Goal: Book appointment/travel/reservation

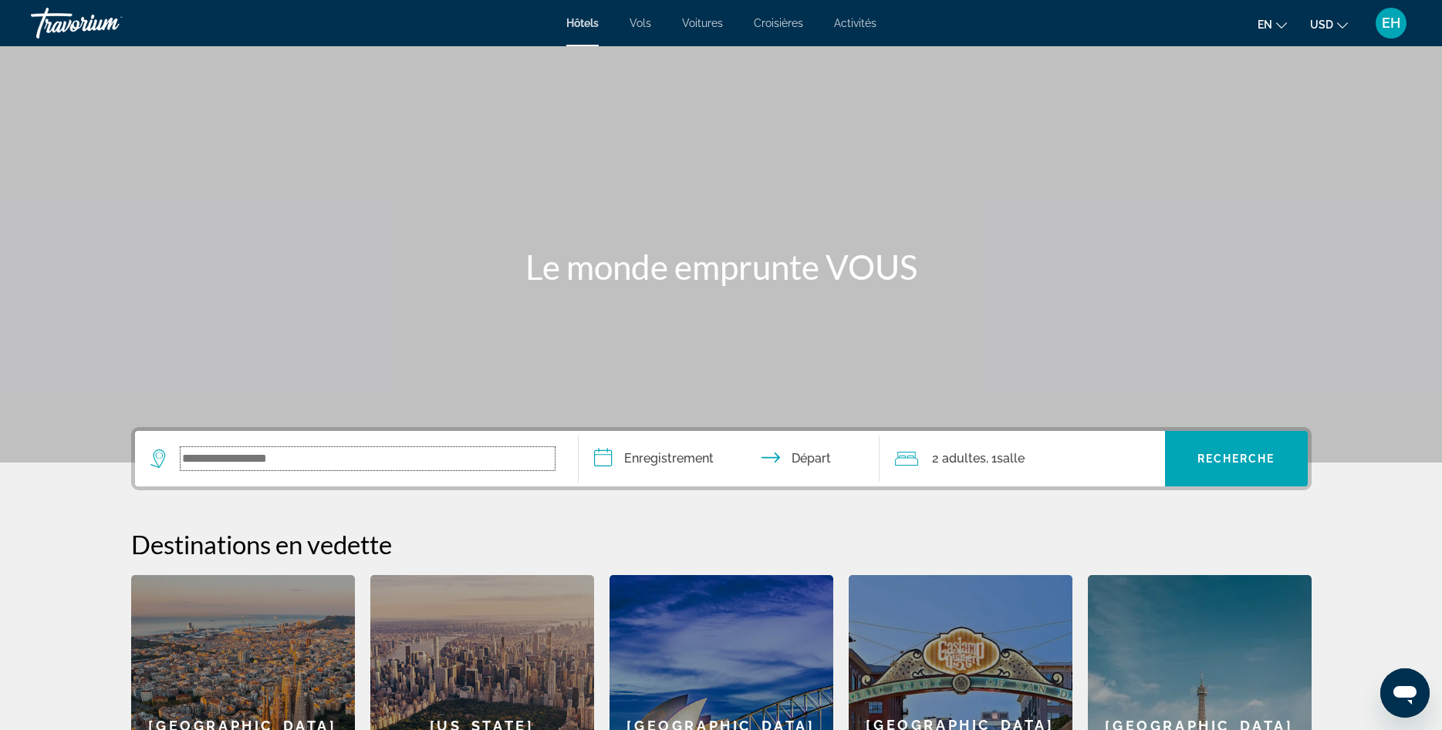
click at [234, 455] on input "Le widget de recherche" at bounding box center [368, 458] width 374 height 23
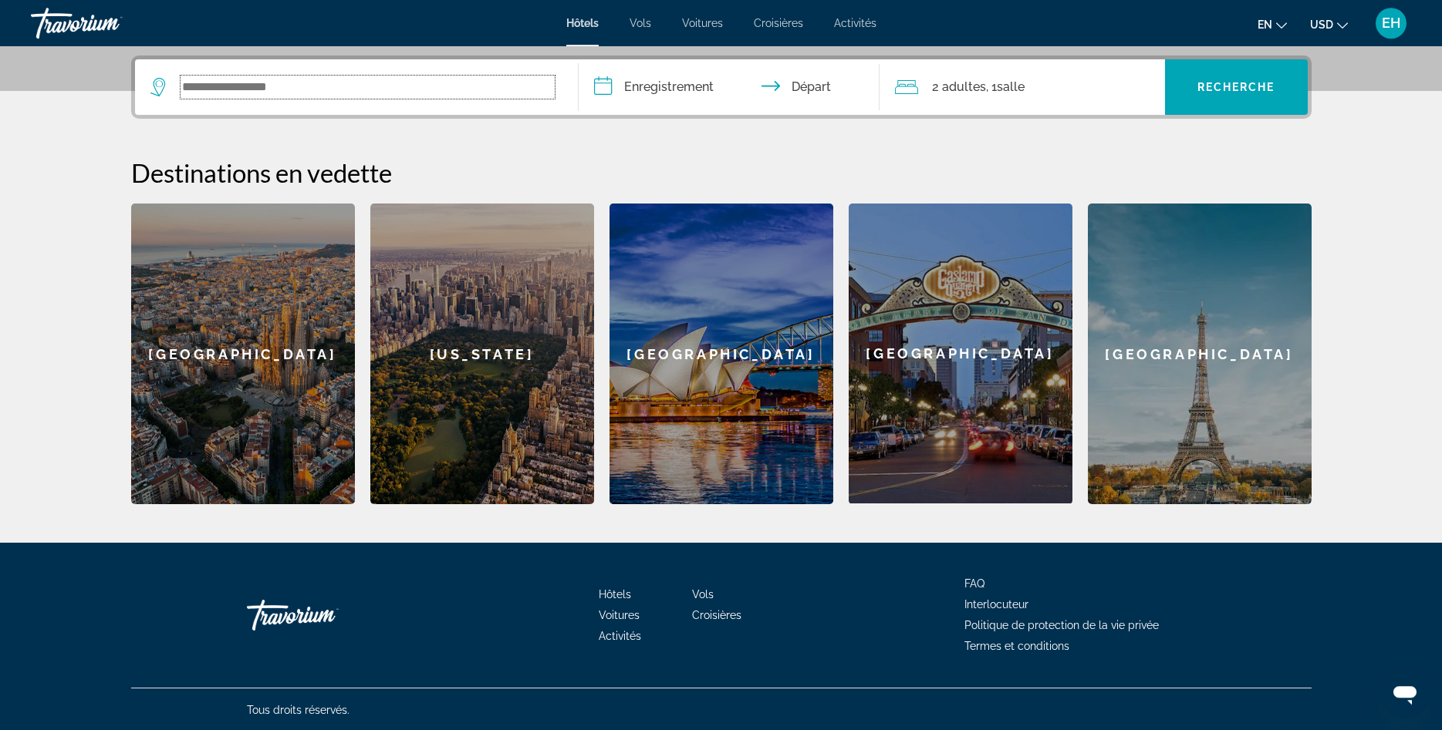
scroll to position [373, 0]
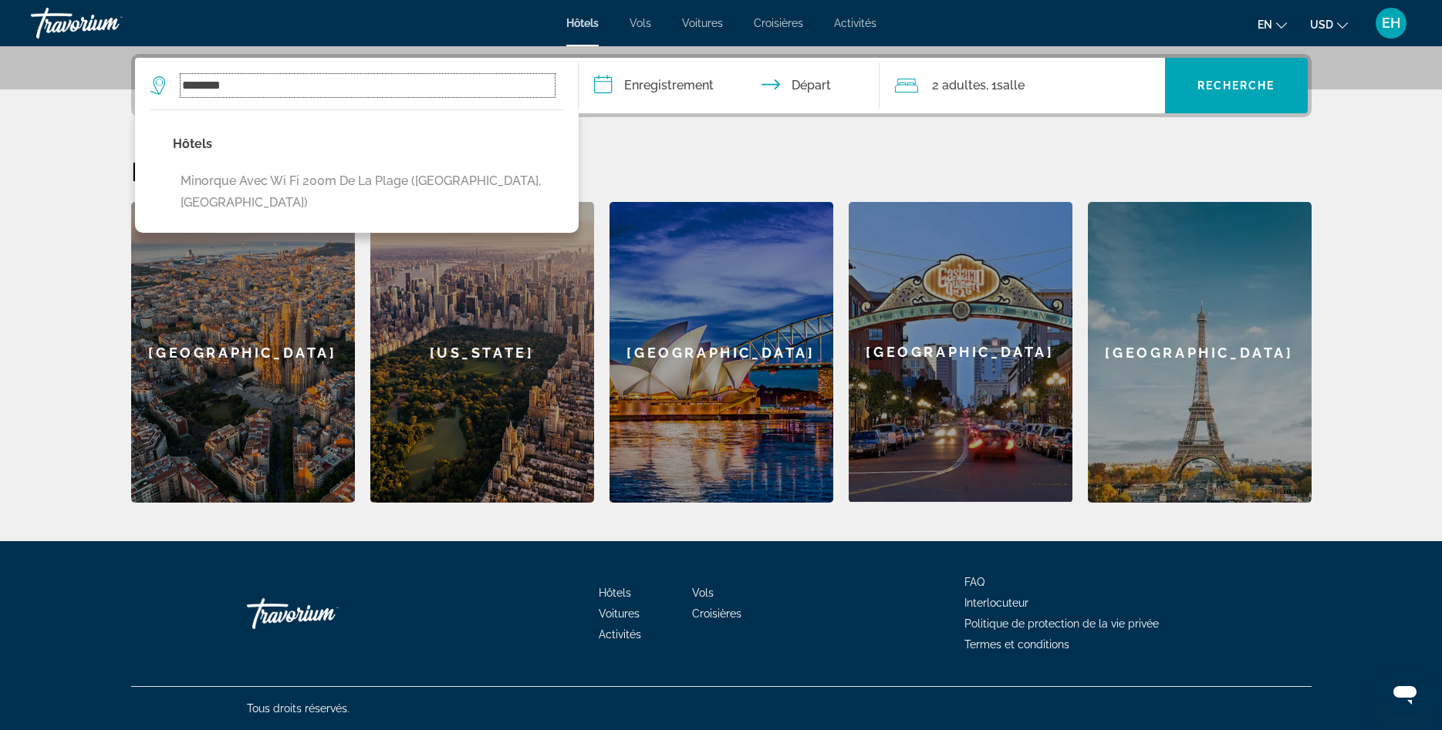
click at [273, 85] on input "********" at bounding box center [368, 85] width 374 height 23
drag, startPoint x: 273, startPoint y: 85, endPoint x: 168, endPoint y: 90, distance: 105.0
click at [181, 90] on input "********" at bounding box center [368, 85] width 374 height 23
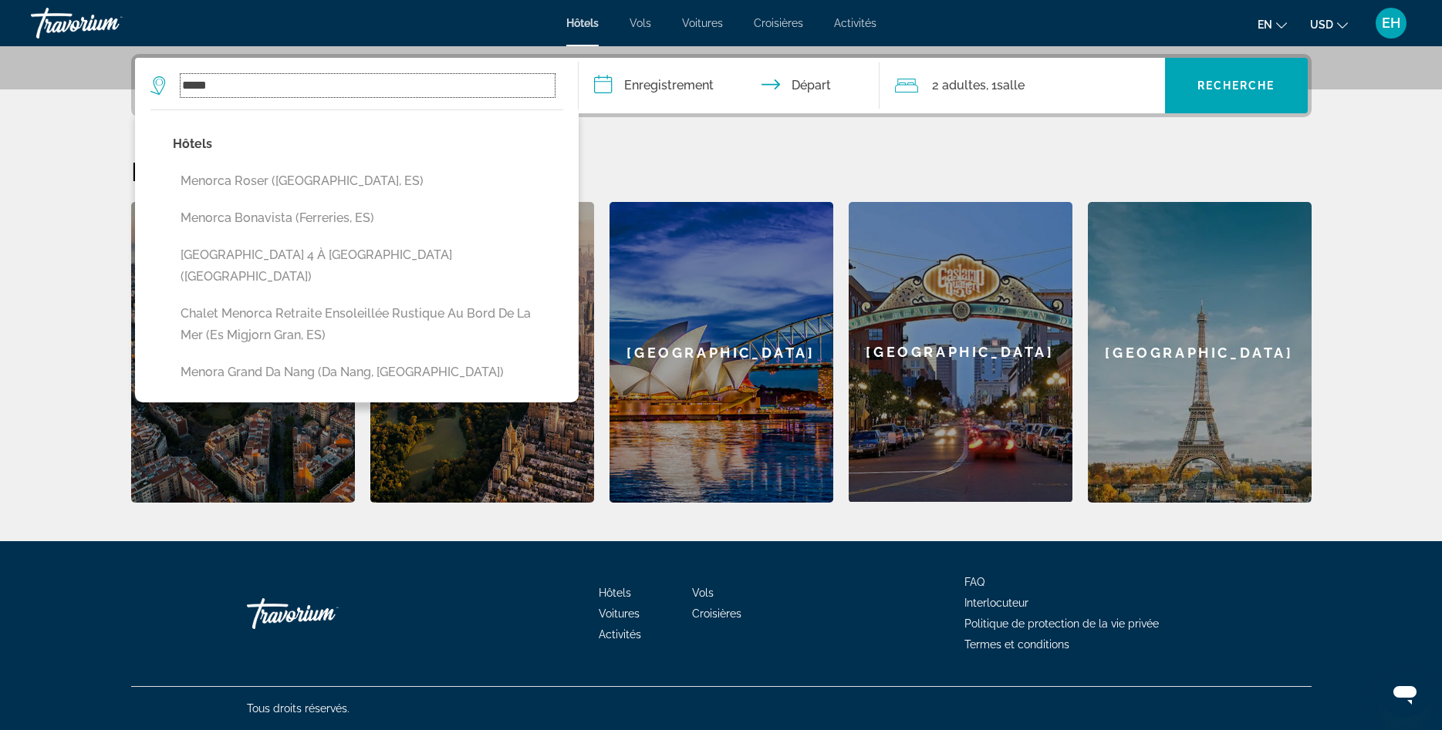
drag, startPoint x: 251, startPoint y: 89, endPoint x: 97, endPoint y: 91, distance: 153.5
click at [181, 92] on input "*****" at bounding box center [368, 85] width 374 height 23
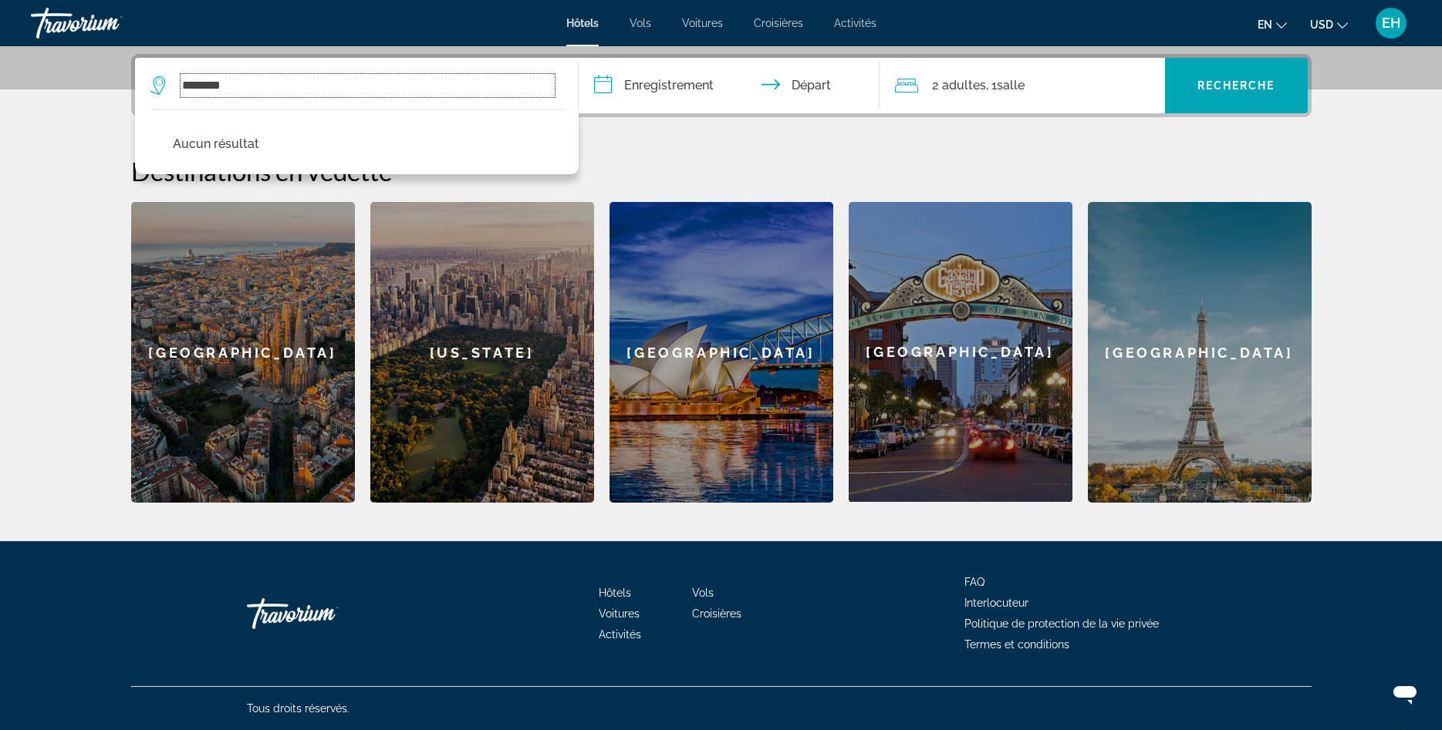
drag, startPoint x: 261, startPoint y: 83, endPoint x: 142, endPoint y: 90, distance: 119.8
click at [181, 90] on input "********" at bounding box center [368, 85] width 374 height 23
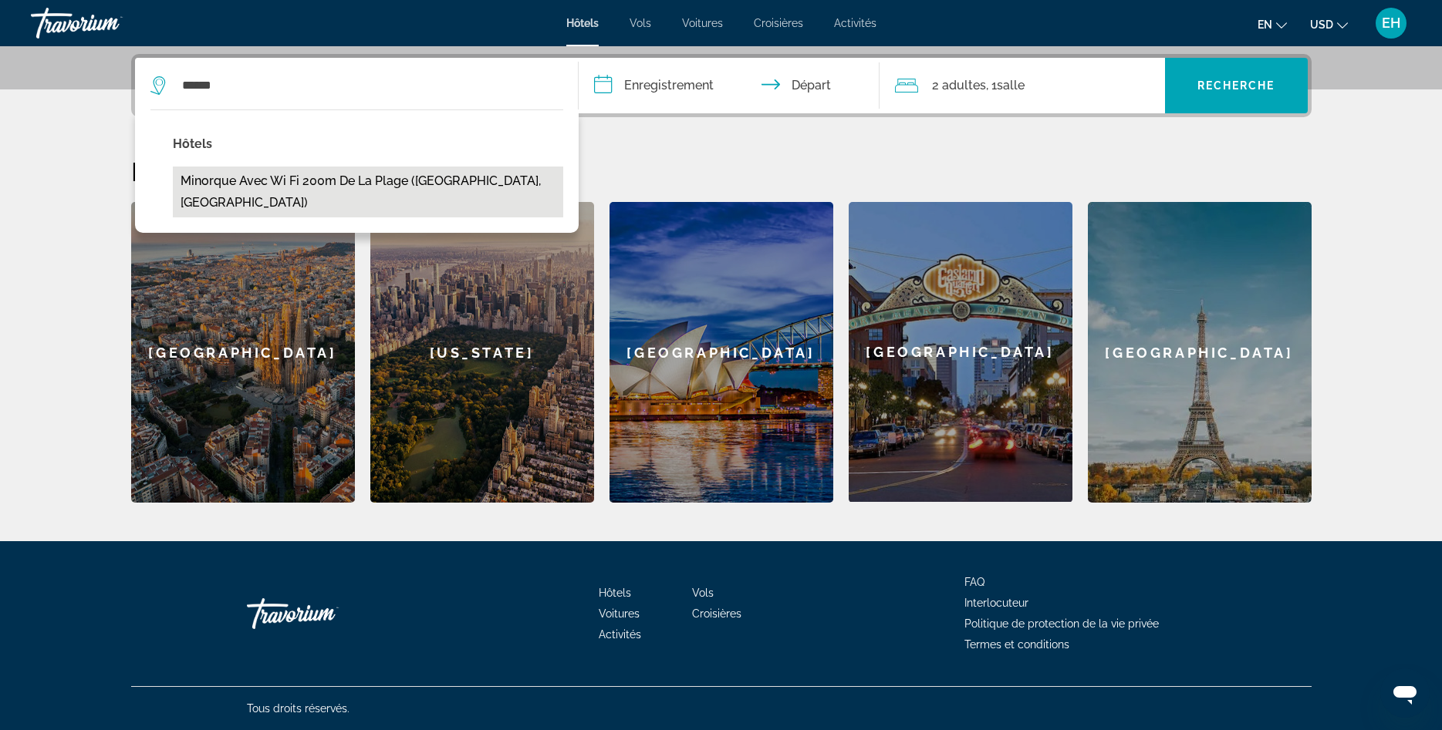
click at [314, 172] on button "Minorque avec Wi fi 200m de la plage (Nieuport, Belgique)" at bounding box center [368, 192] width 390 height 51
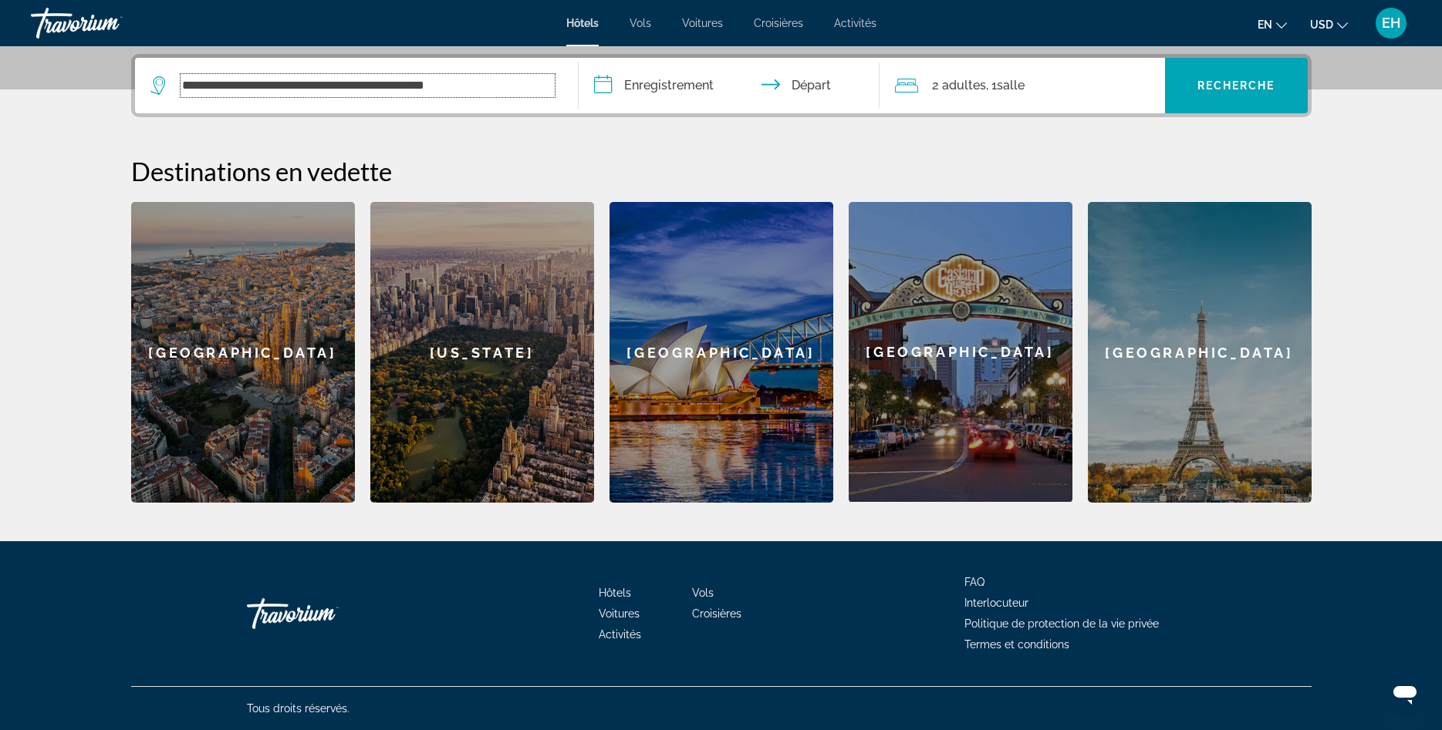
drag, startPoint x: 512, startPoint y: 87, endPoint x: 29, endPoint y: 77, distance: 483.8
click at [181, 77] on input "**********" at bounding box center [368, 85] width 374 height 23
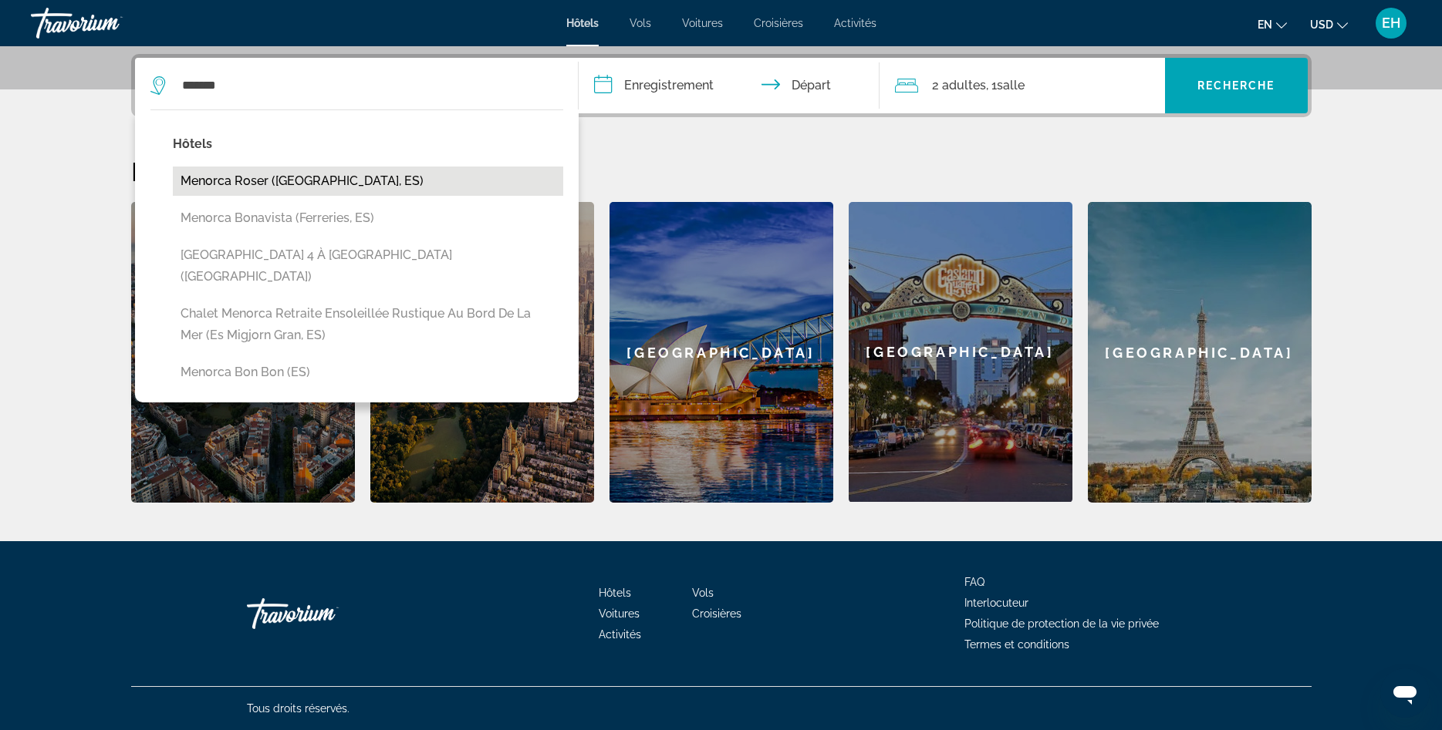
click at [317, 181] on button "Menorca Roser (Ciutadella, ES)" at bounding box center [368, 181] width 390 height 29
type input "**********"
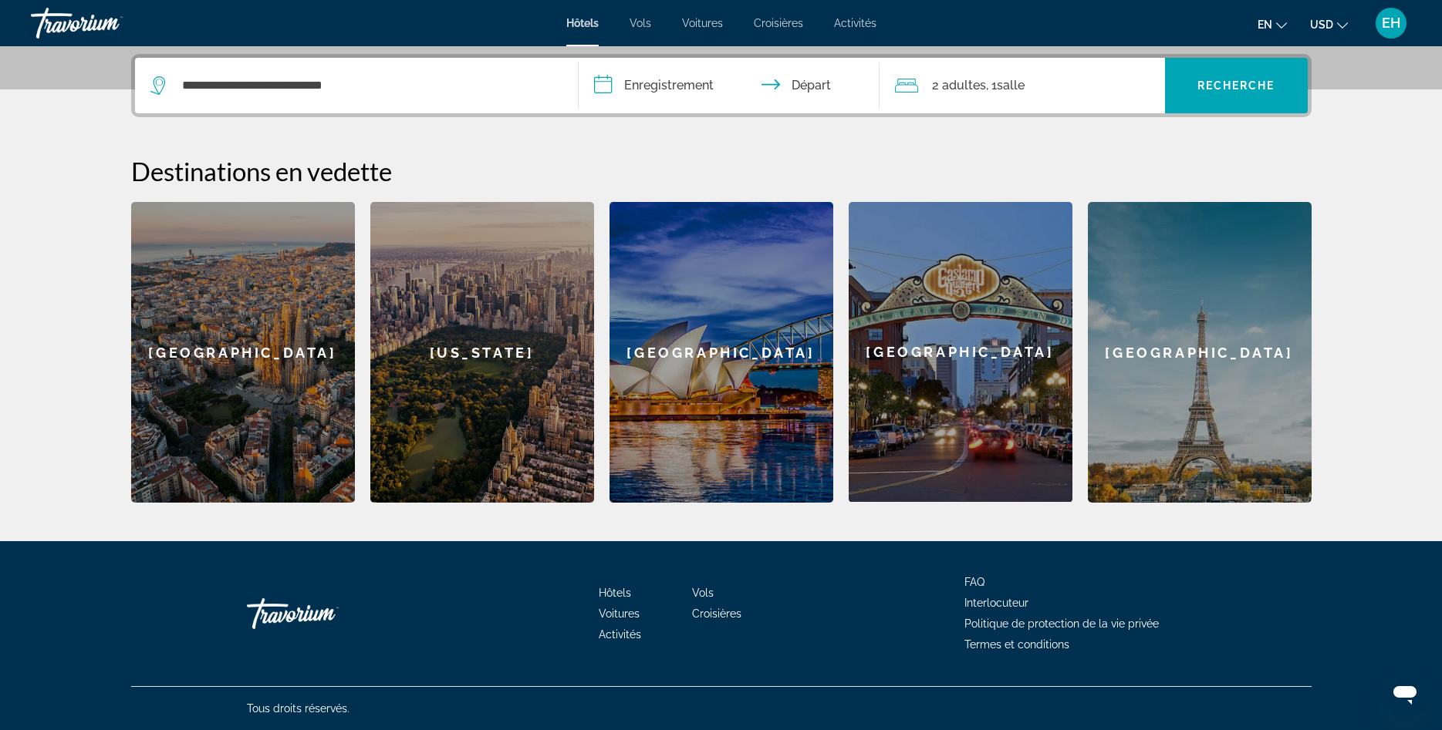
click at [689, 89] on input "**********" at bounding box center [732, 88] width 307 height 60
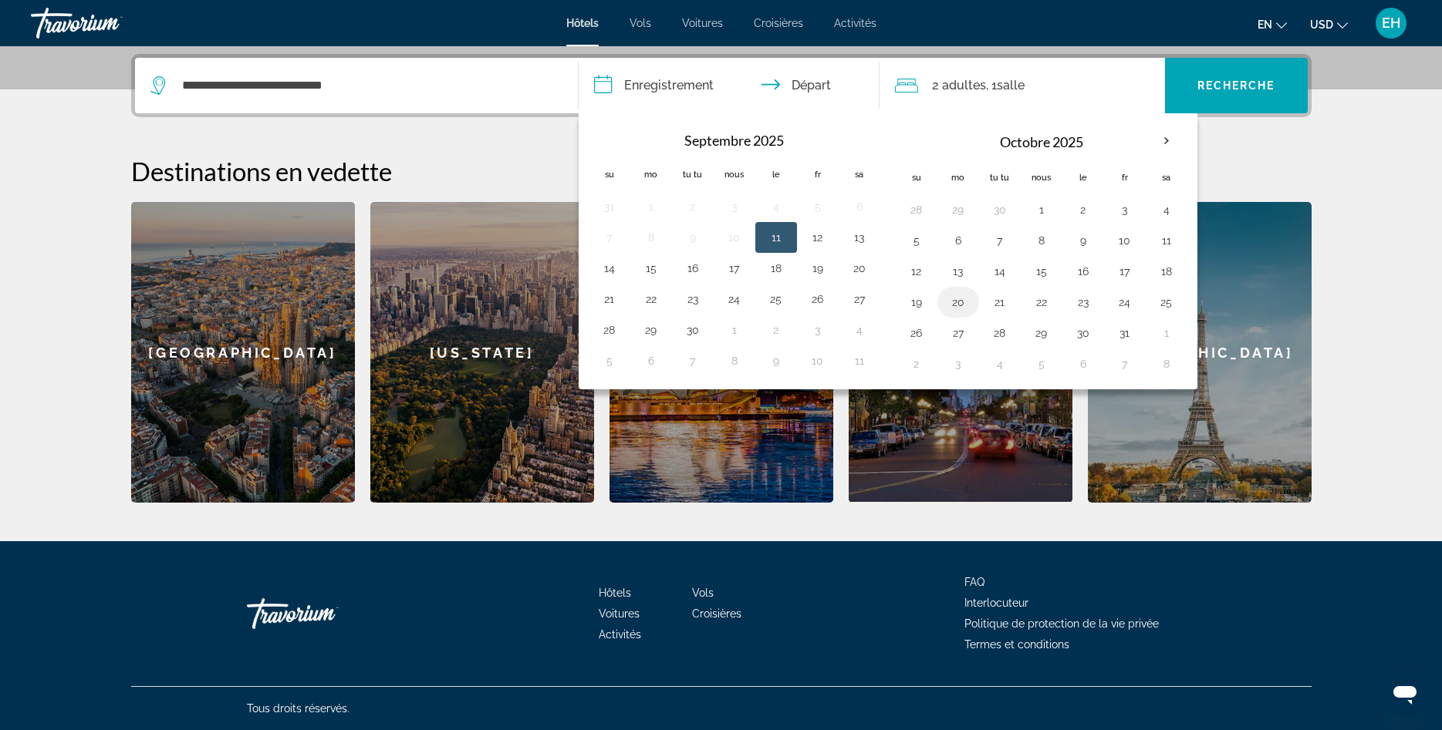
click at [957, 306] on button "20" at bounding box center [958, 303] width 25 height 22
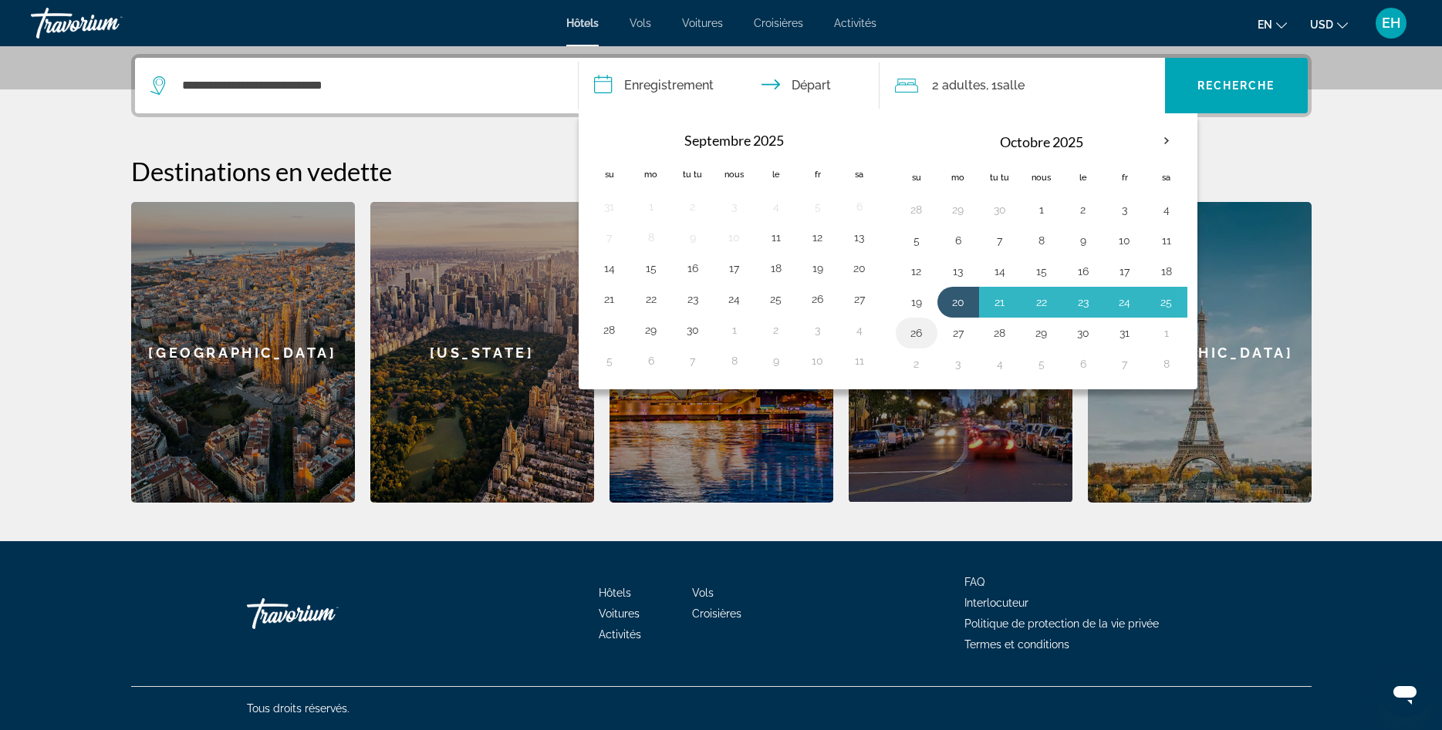
click at [908, 339] on button "26" at bounding box center [916, 333] width 25 height 22
type input "**********"
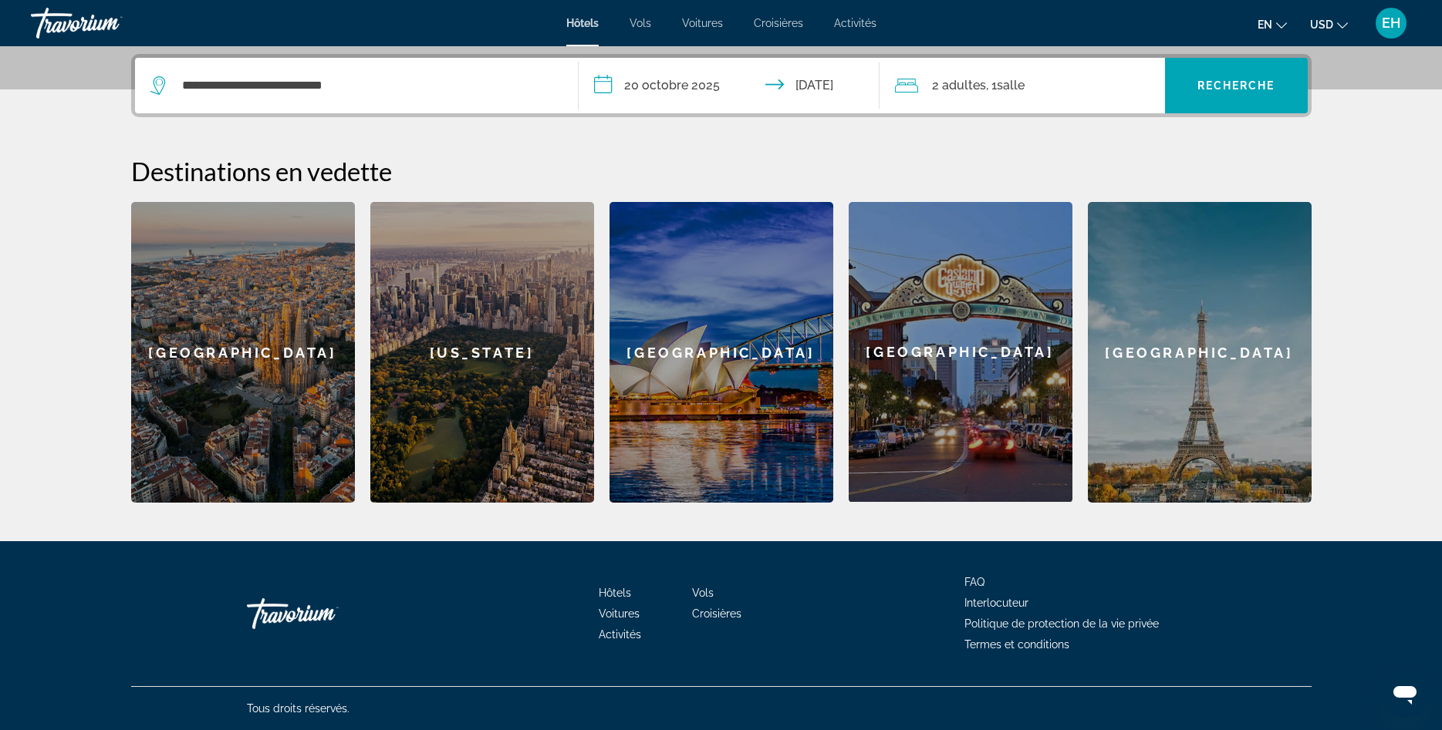
click at [1004, 82] on span "salle" at bounding box center [1011, 85] width 28 height 15
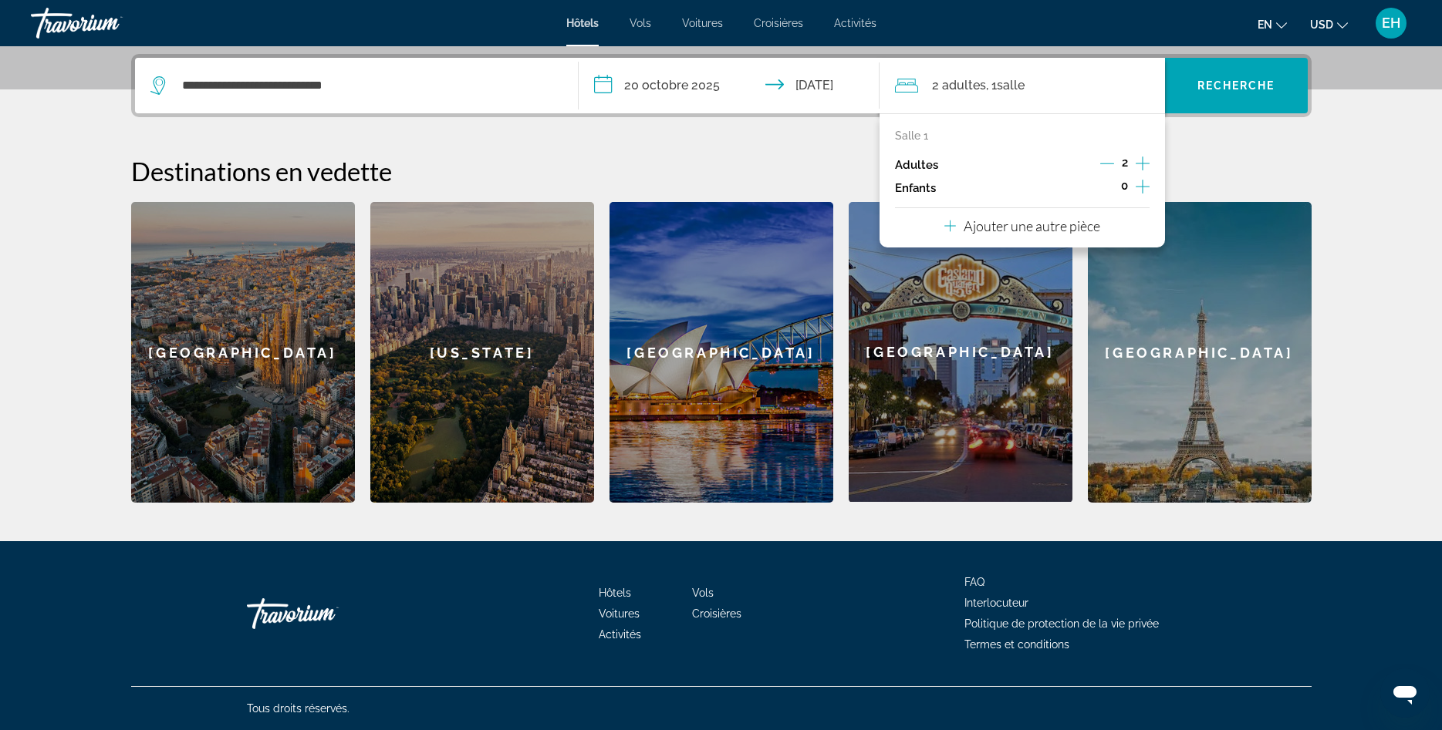
click at [1110, 161] on icon "Décrément des adultes" at bounding box center [1107, 164] width 14 height 14
click at [1146, 189] on icon "Enfants d'éclatement" at bounding box center [1142, 186] width 14 height 19
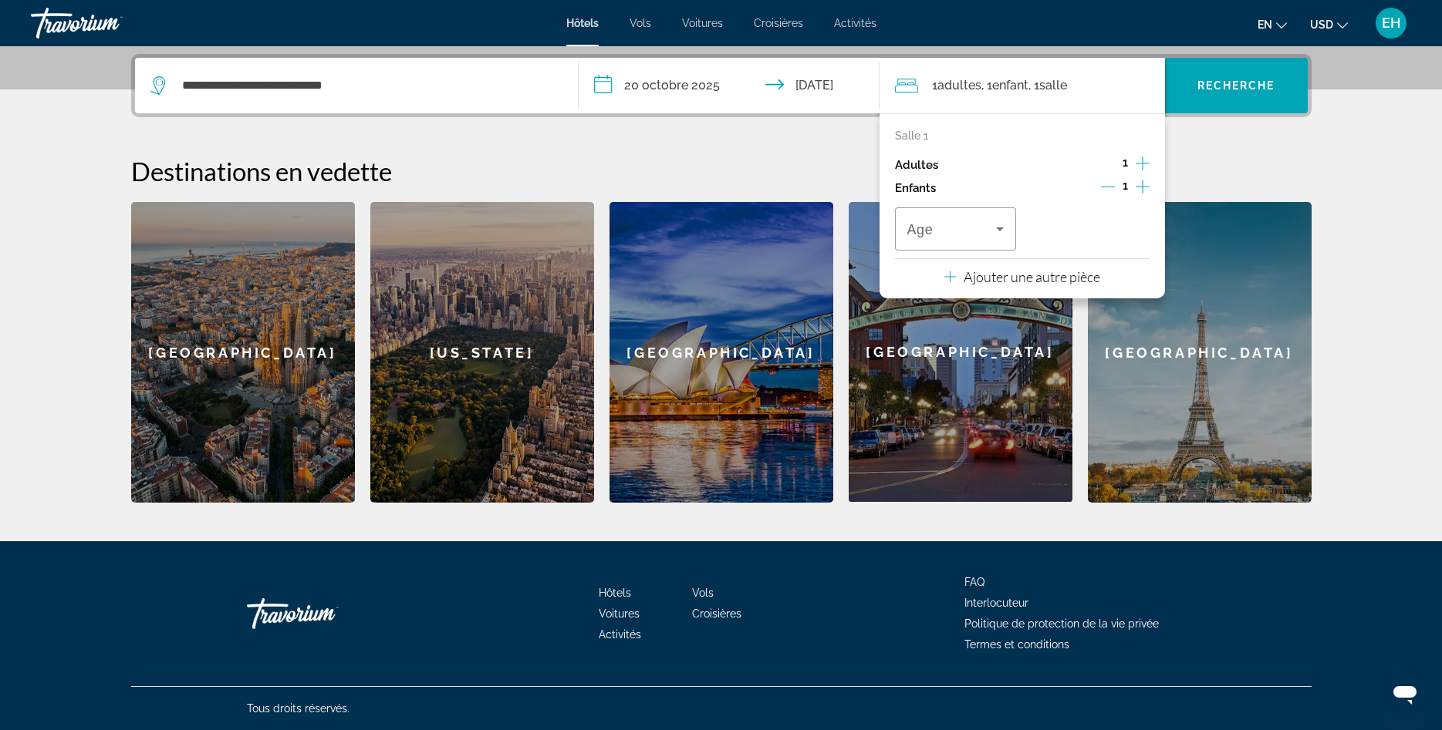
click at [1146, 189] on icon "Enfants d'éclatement" at bounding box center [1142, 186] width 14 height 19
click at [948, 249] on div "Voyageurs: 1 adulte, 2 enfants" at bounding box center [955, 229] width 97 height 43
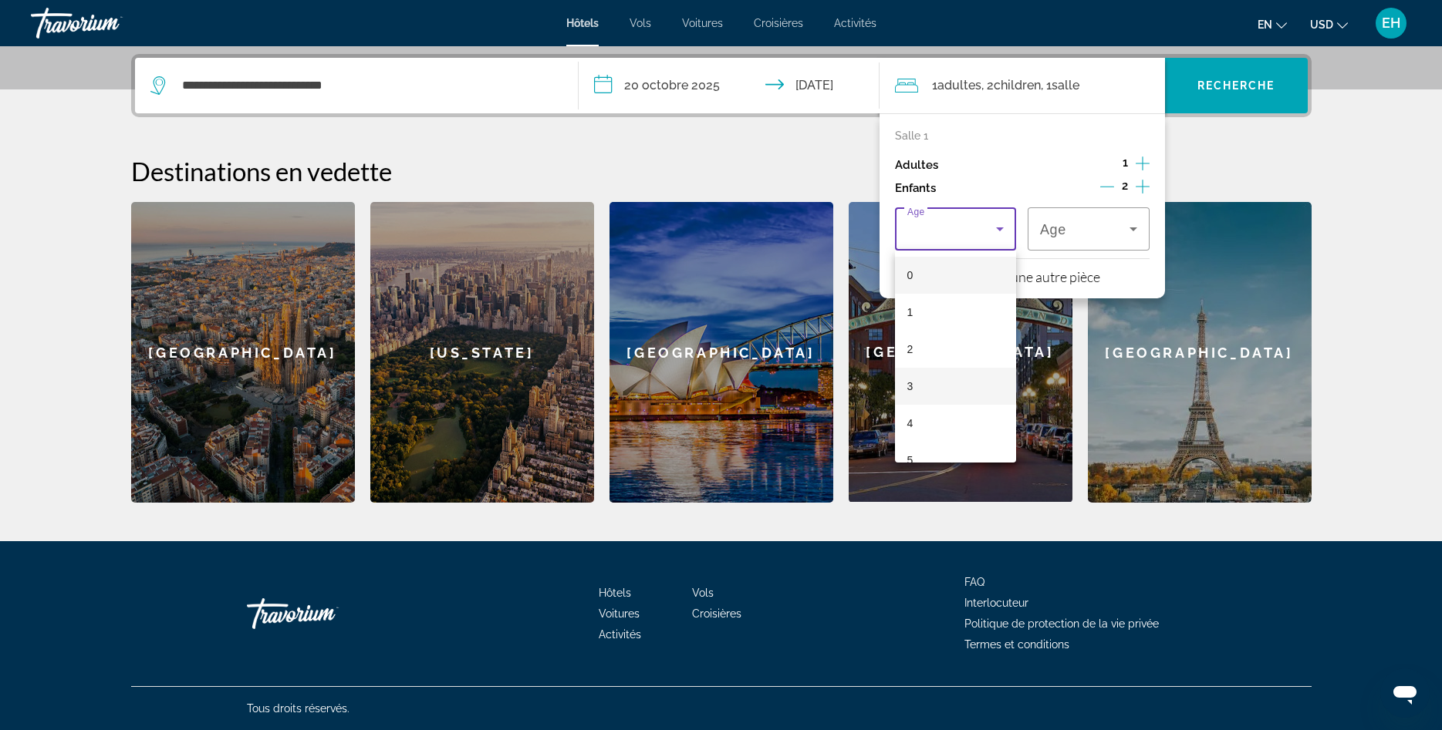
scroll to position [305, 0]
click at [921, 337] on mat-option "10" at bounding box center [956, 340] width 122 height 37
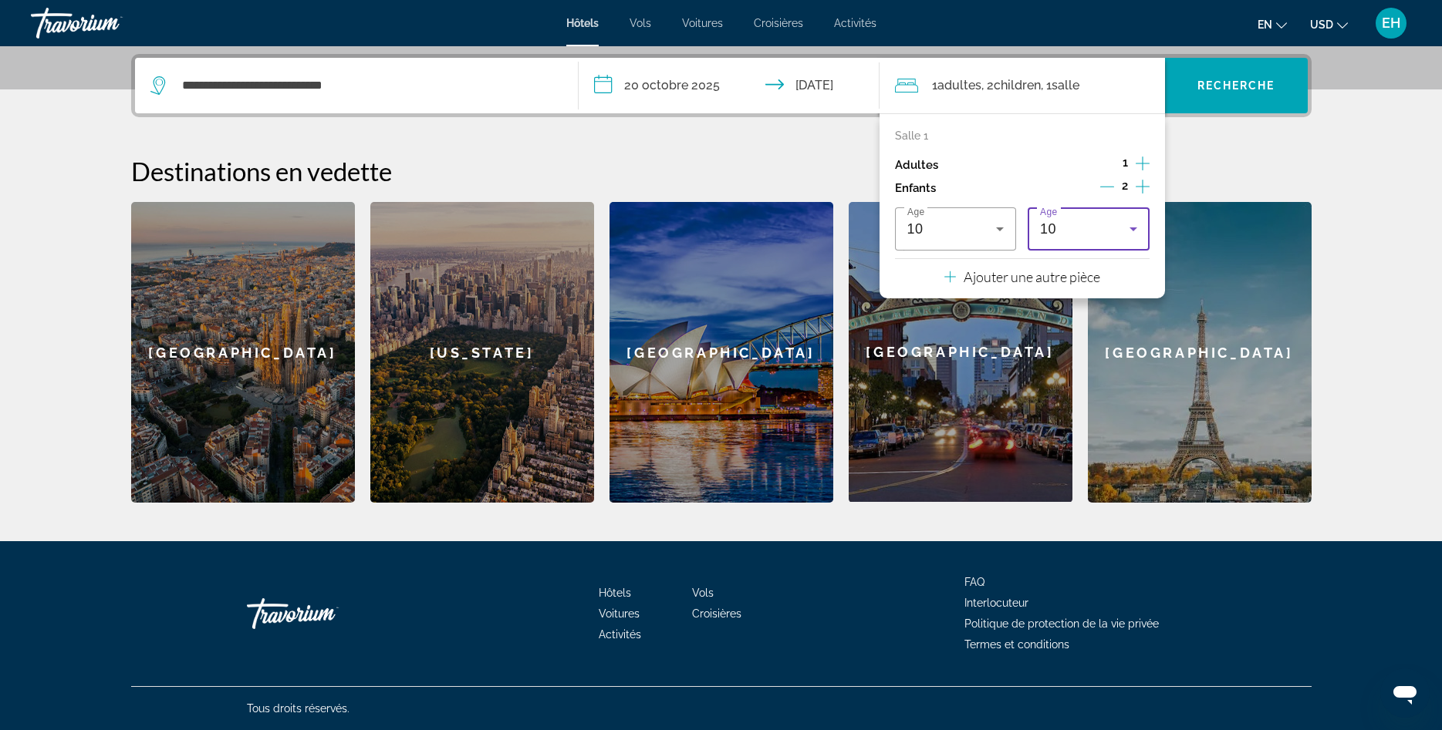
click at [1075, 224] on div "10" at bounding box center [1084, 229] width 89 height 19
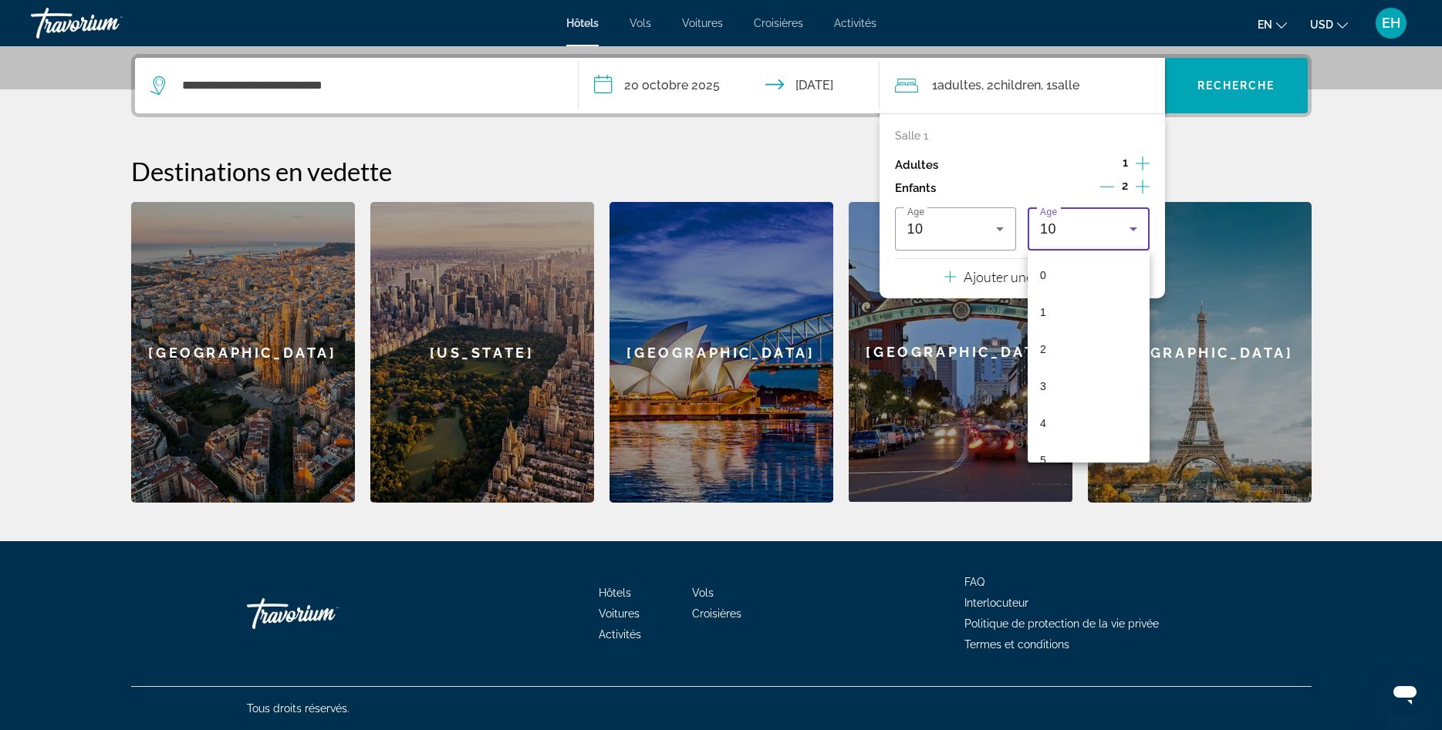
scroll to position [201, 0]
click at [1063, 379] on mat-option "8" at bounding box center [1088, 370] width 122 height 37
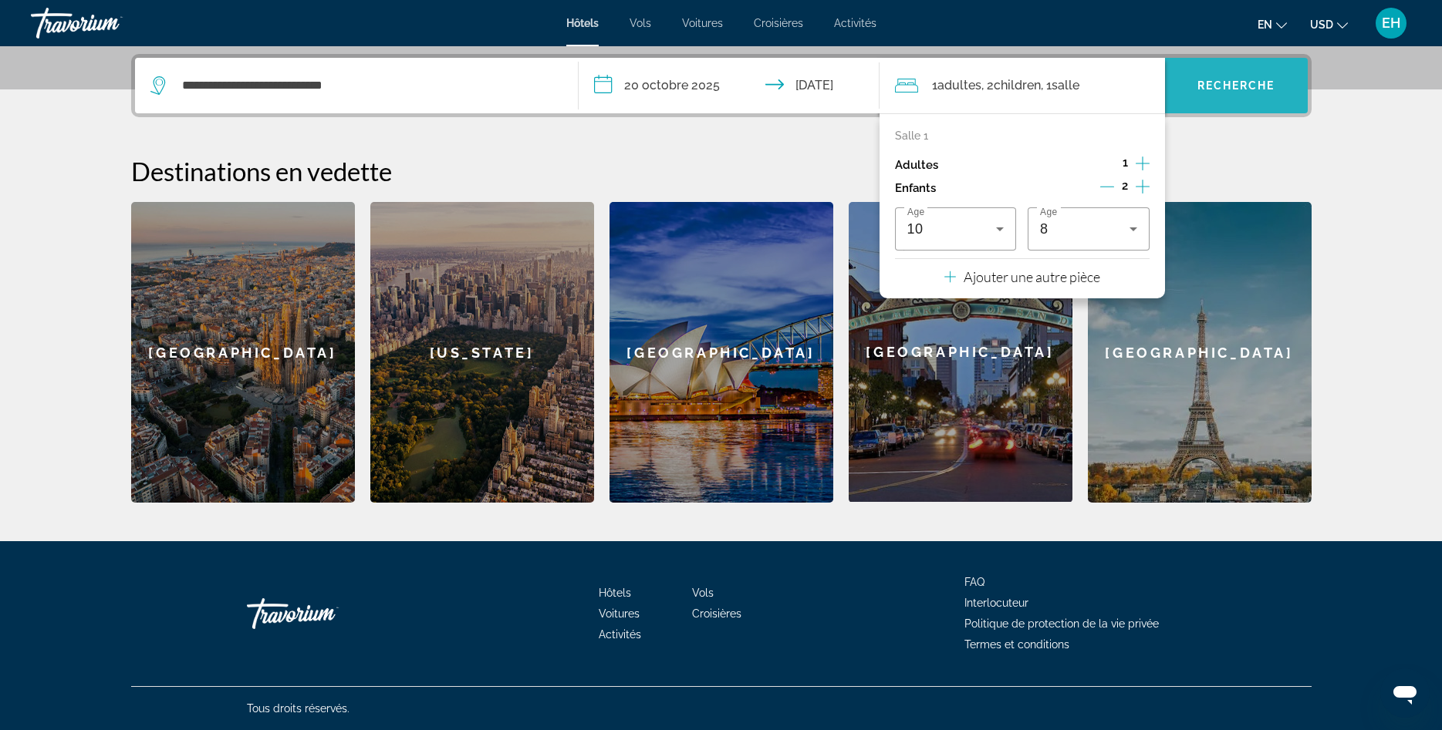
click at [1261, 76] on span "Le widget de recherche" at bounding box center [1236, 85] width 143 height 37
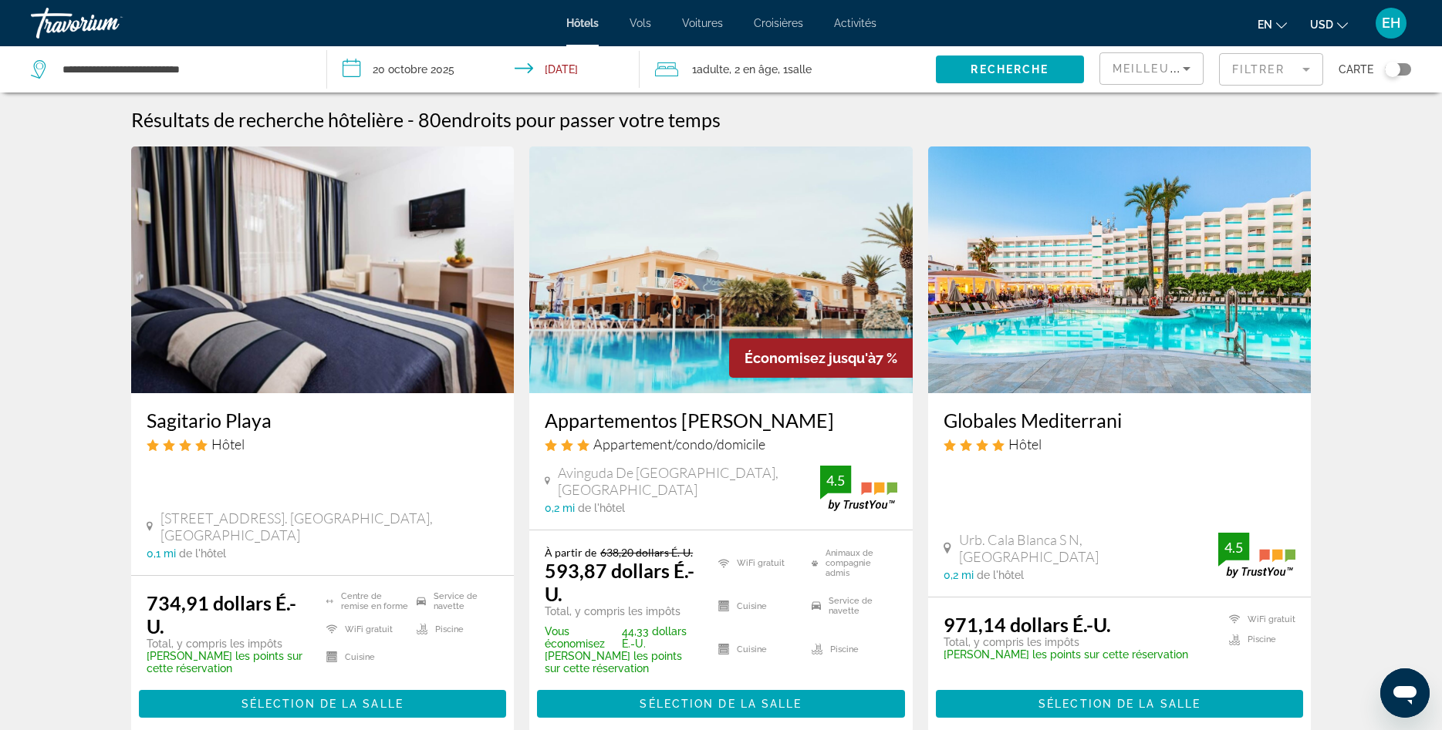
click at [1279, 27] on button "en English Español Français Italiano Português русский" at bounding box center [1271, 24] width 29 height 22
click at [1253, 99] on button "Français" at bounding box center [1240, 102] width 69 height 20
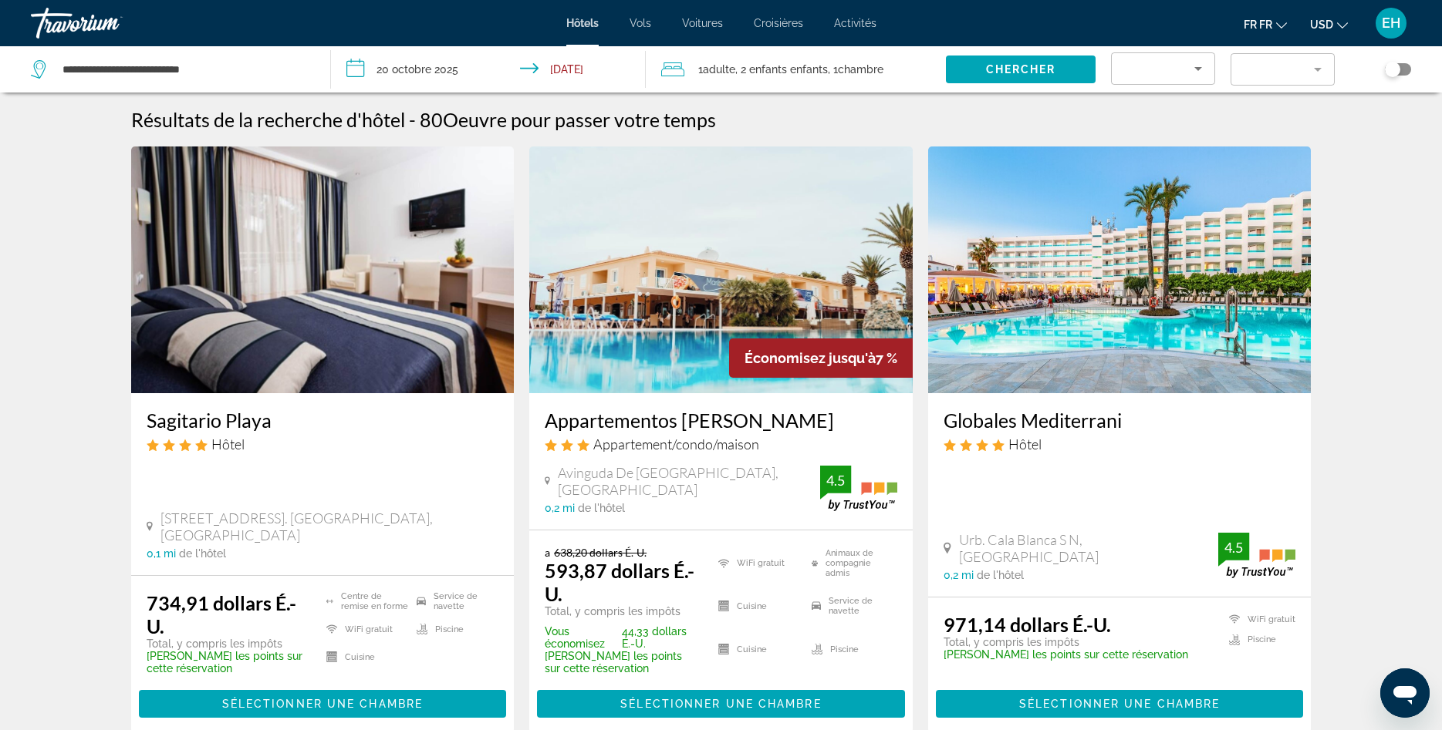
click at [1336, 27] on button "USD USD ($) MXN (Mex$) CAD (Can$) GBP (£) EUR (€) AUD (A$) NZD (NZ$) CNY (CN¥)" at bounding box center [1329, 24] width 38 height 22
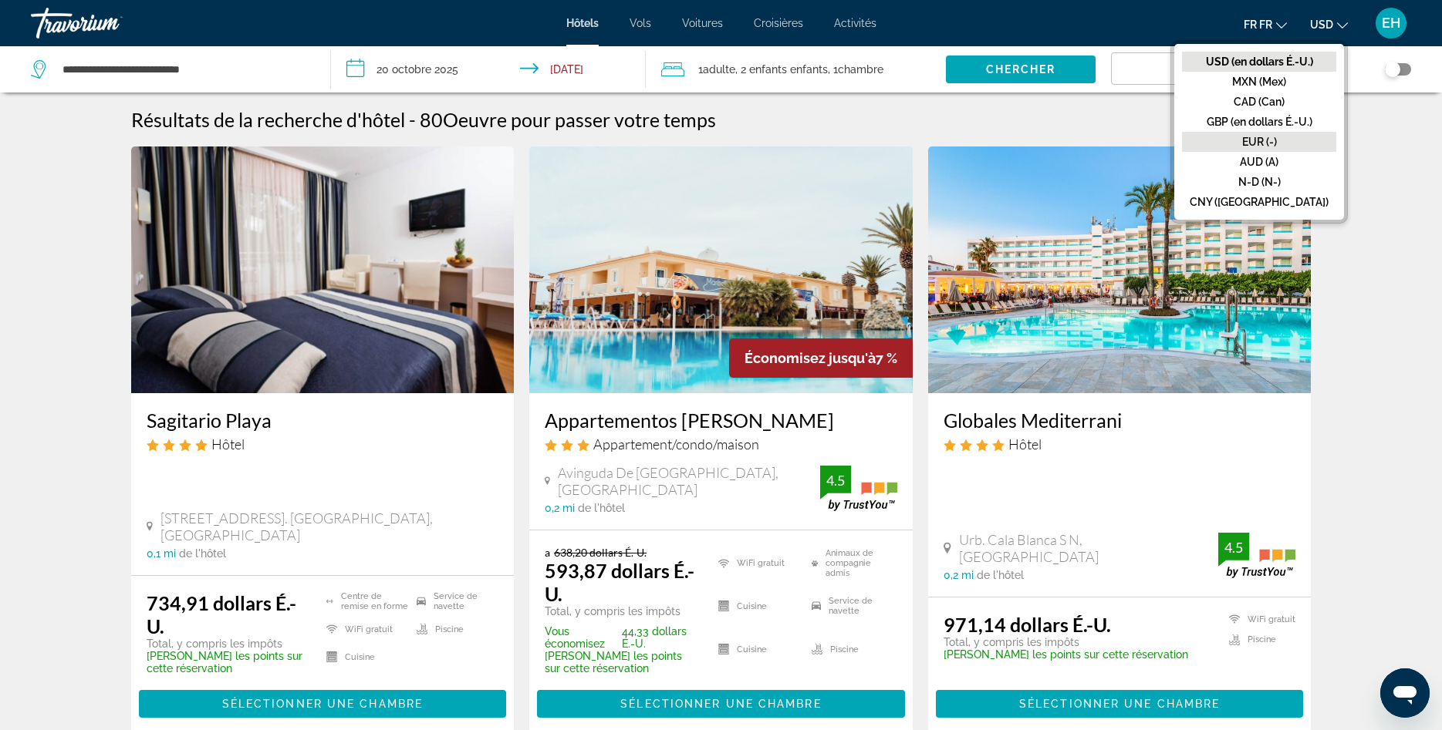
click at [1281, 134] on button "EUR (-)" at bounding box center [1259, 142] width 154 height 20
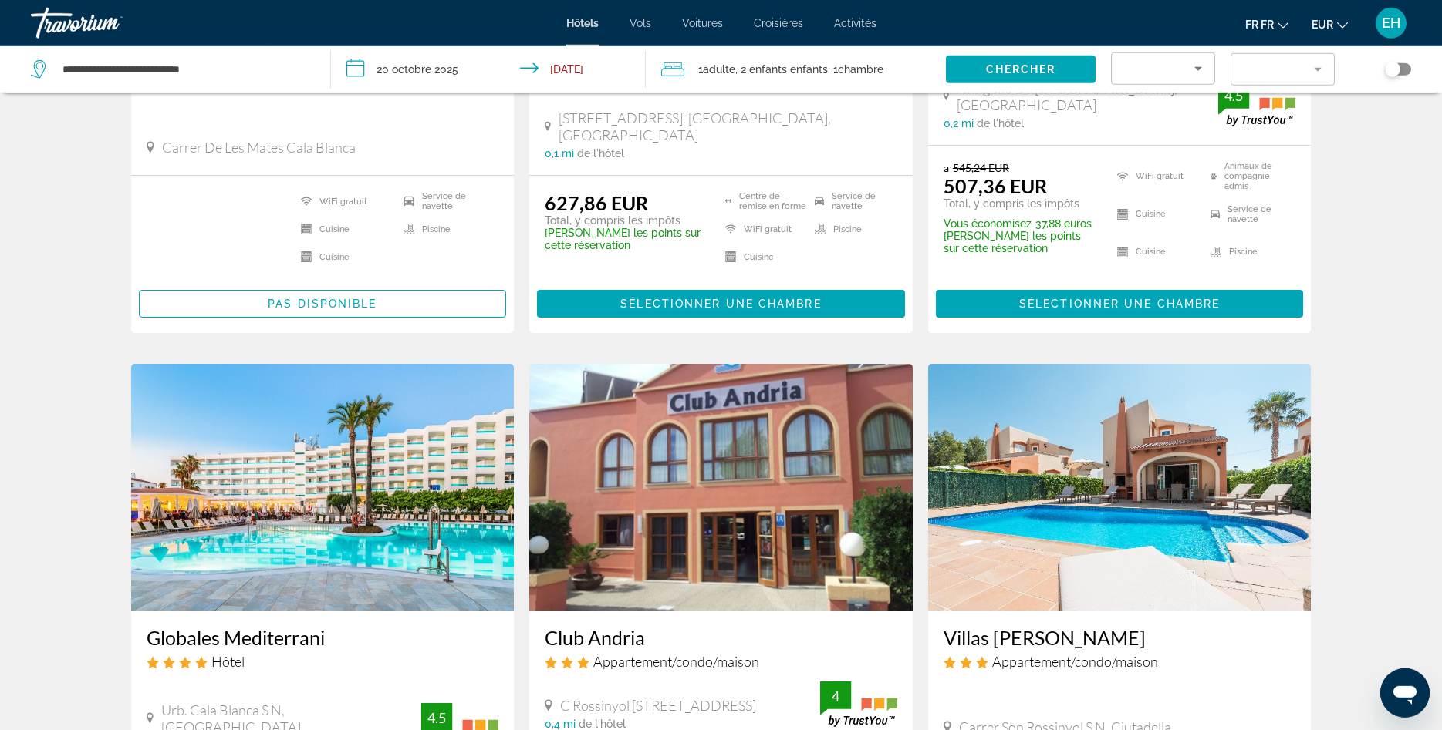
scroll to position [157, 0]
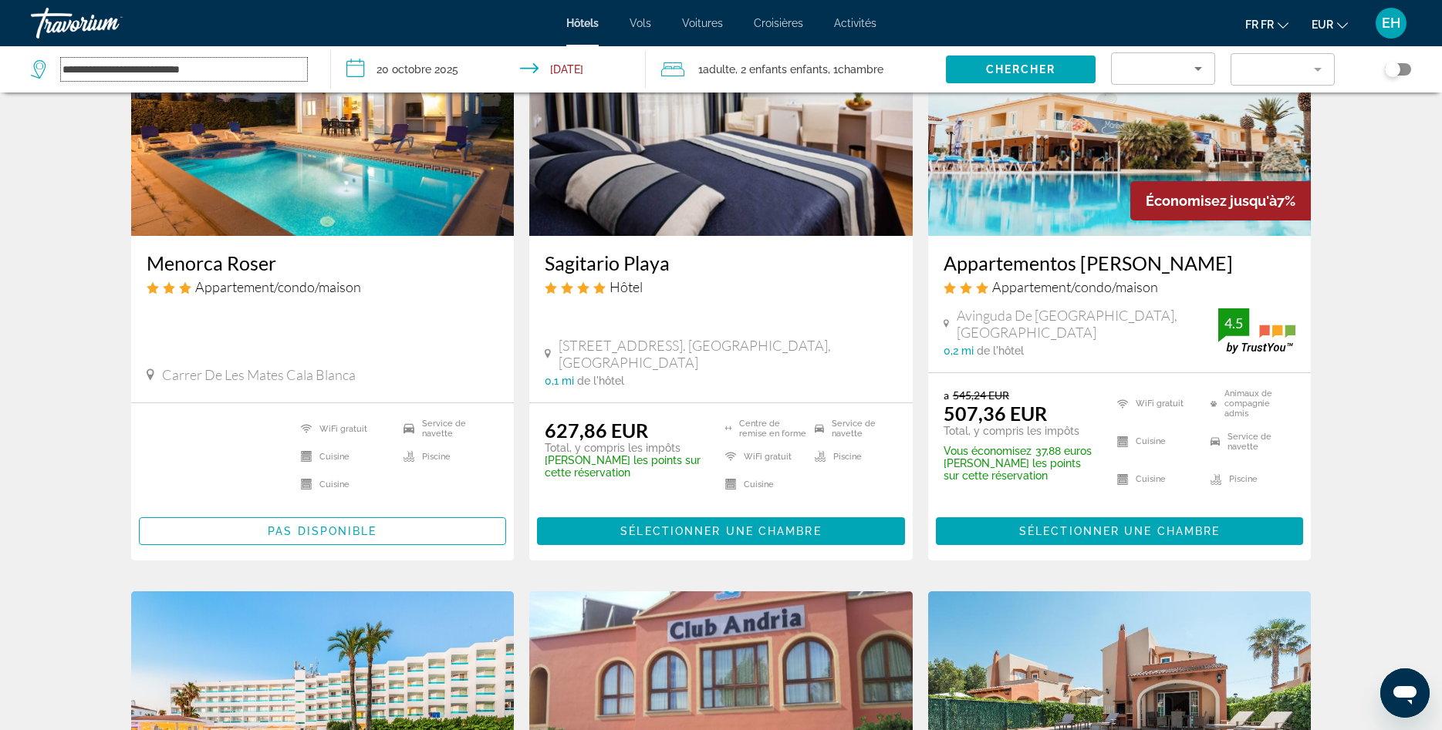
click at [238, 65] on input "**********" at bounding box center [184, 69] width 246 height 23
drag, startPoint x: 219, startPoint y: 65, endPoint x: 114, endPoint y: 66, distance: 104.9
click at [114, 66] on input "**********" at bounding box center [184, 69] width 246 height 23
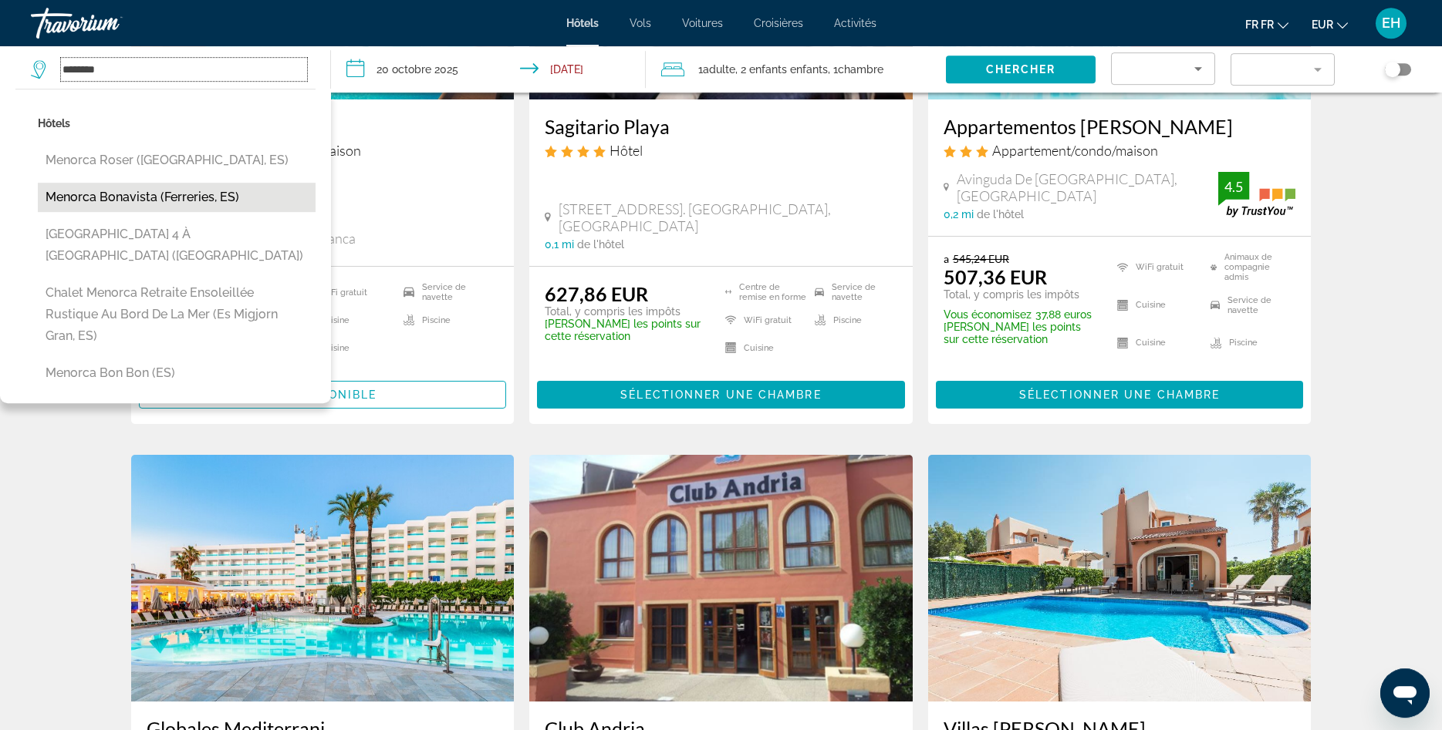
scroll to position [315, 0]
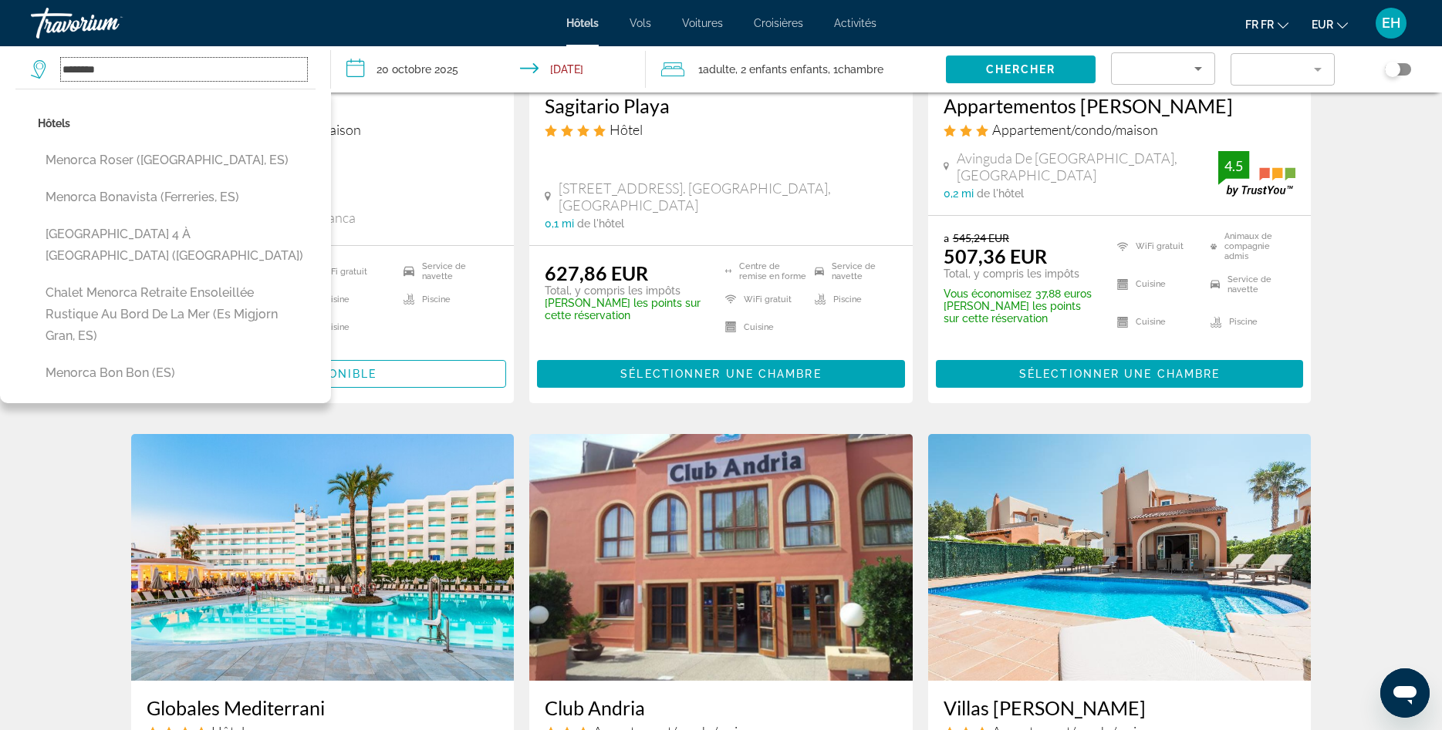
type input "*******"
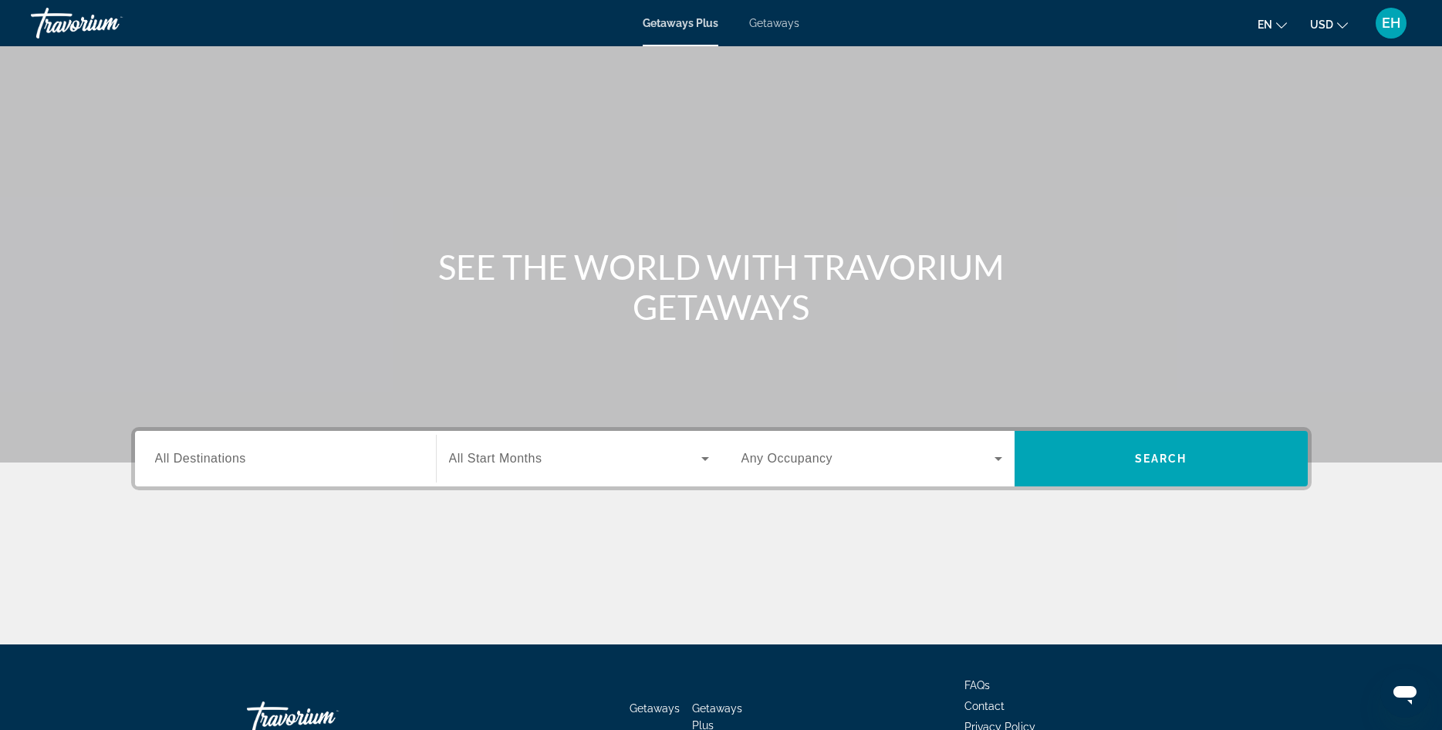
click at [769, 26] on span "Getaways" at bounding box center [774, 23] width 50 height 12
click at [1261, 28] on span "en" at bounding box center [1264, 25] width 15 height 12
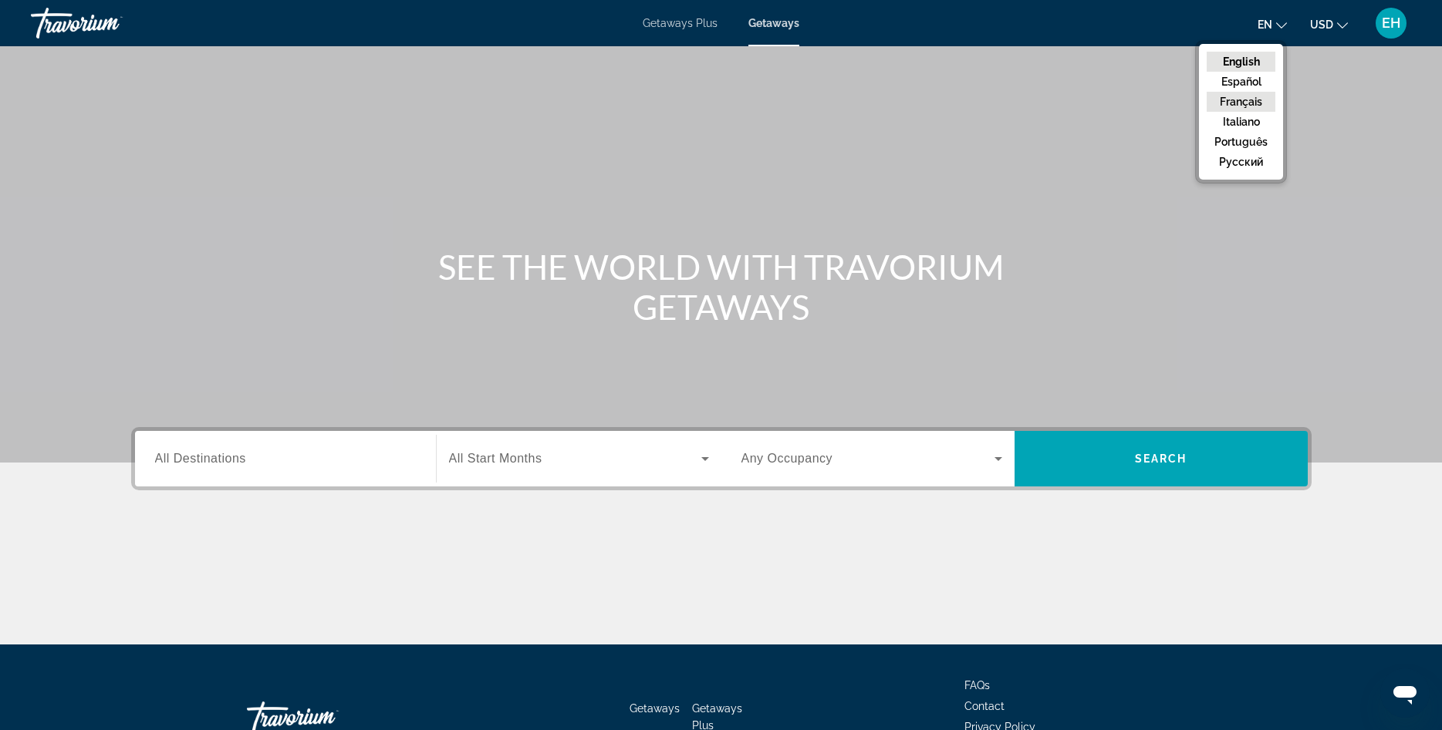
click at [1250, 98] on button "Français" at bounding box center [1240, 102] width 69 height 20
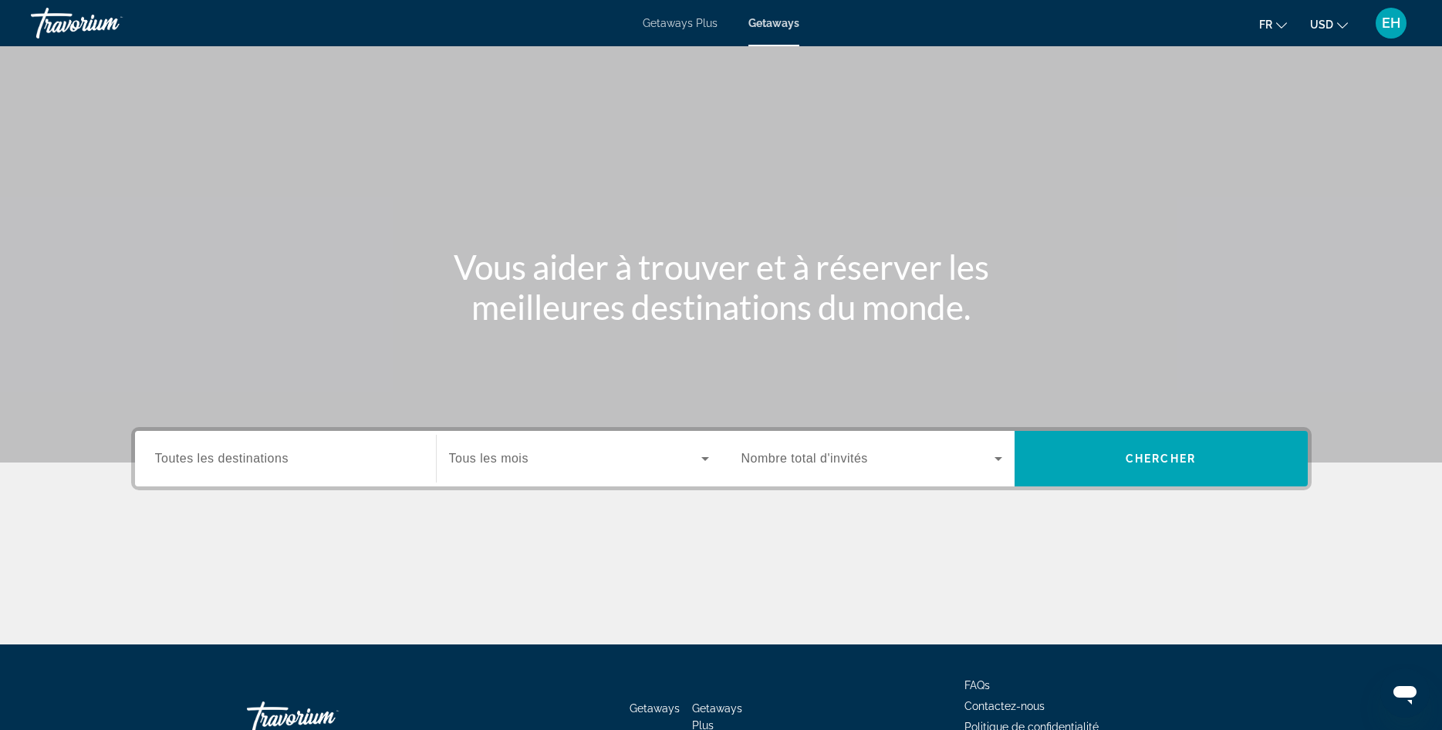
click at [1341, 29] on button "USD USD ($) MXN (Mex$) CAD (Can$) GBP (£) EUR (€) AUD (A$) NZD (NZ$) CNY (CN¥)" at bounding box center [1329, 24] width 38 height 22
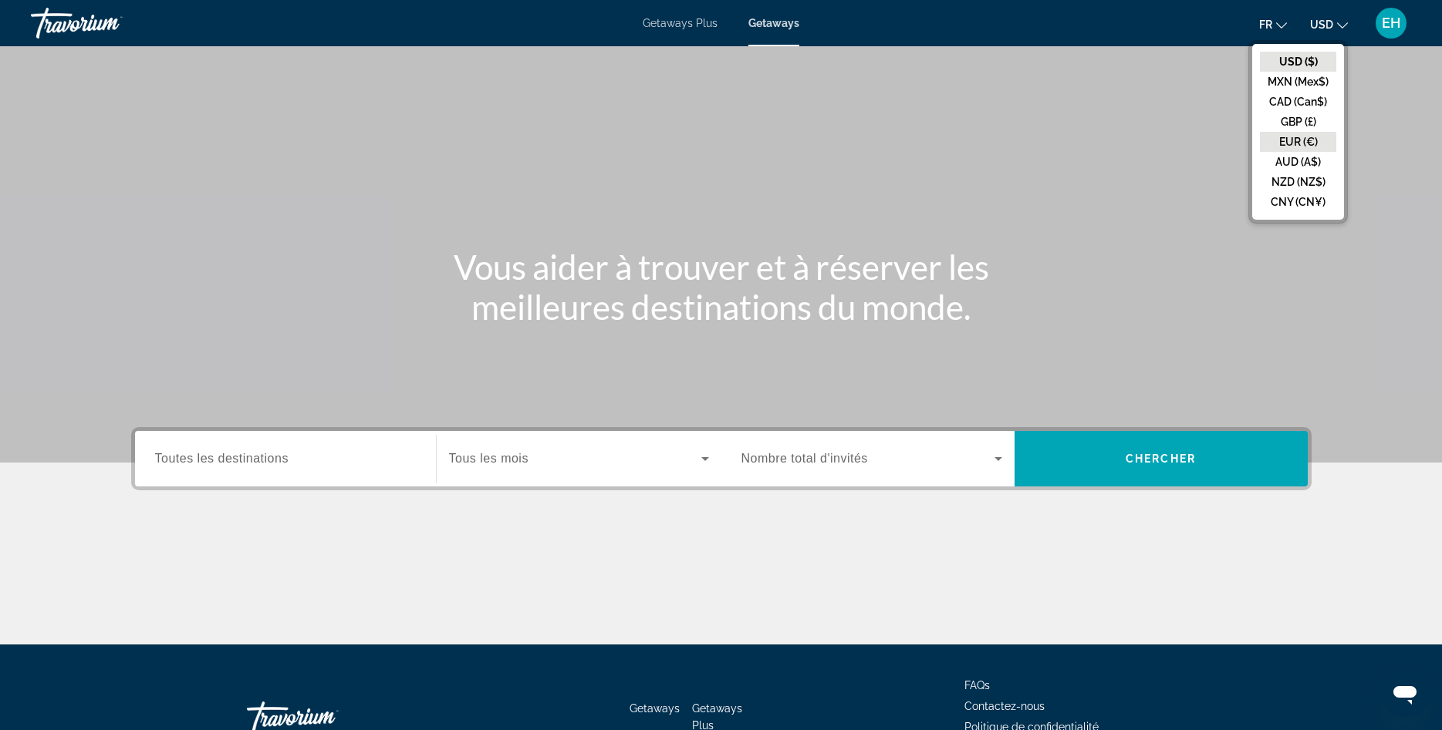
click at [1294, 139] on button "EUR (€)" at bounding box center [1298, 142] width 76 height 20
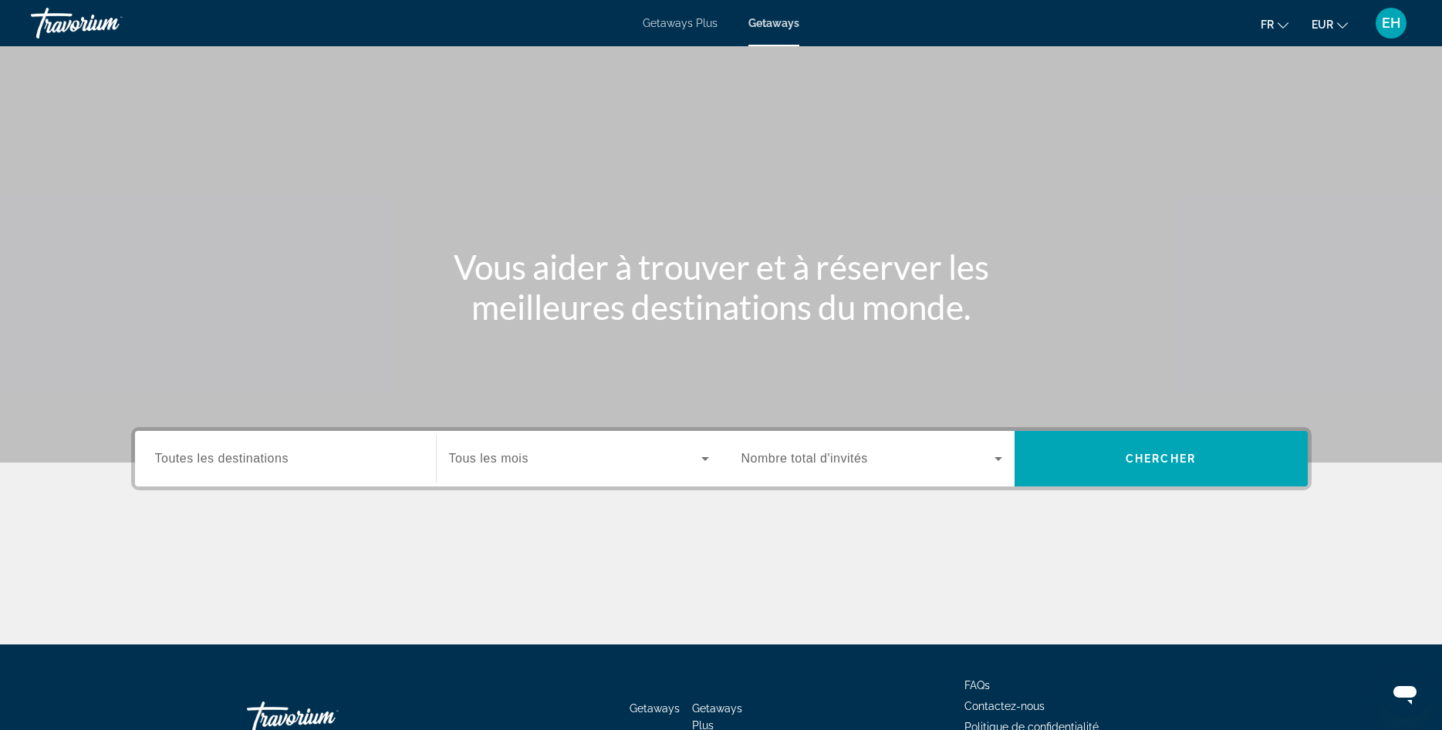
click at [231, 464] on span "Toutes les destinations" at bounding box center [221, 458] width 133 height 13
click at [231, 464] on input "Destination Toutes les destinations" at bounding box center [285, 459] width 261 height 19
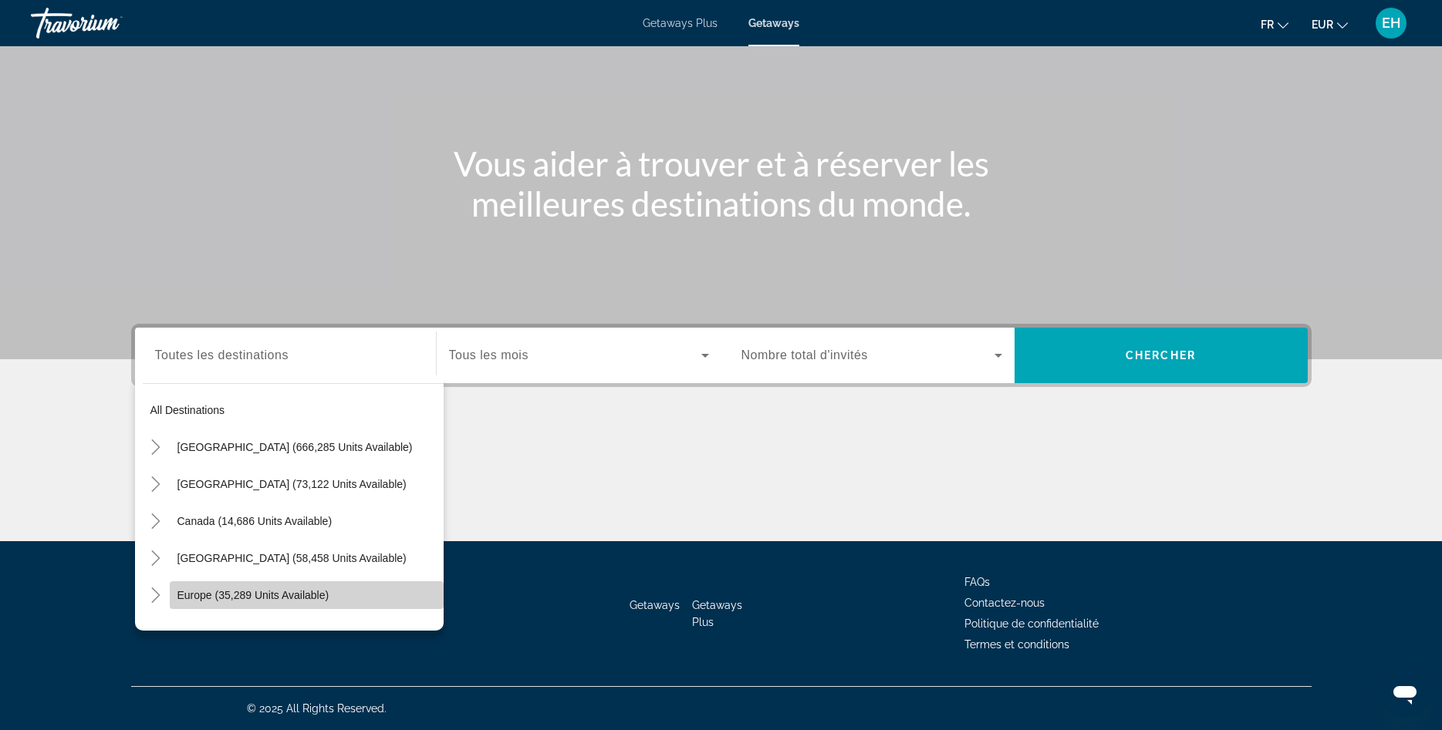
click at [214, 604] on span "Search widget" at bounding box center [307, 595] width 274 height 37
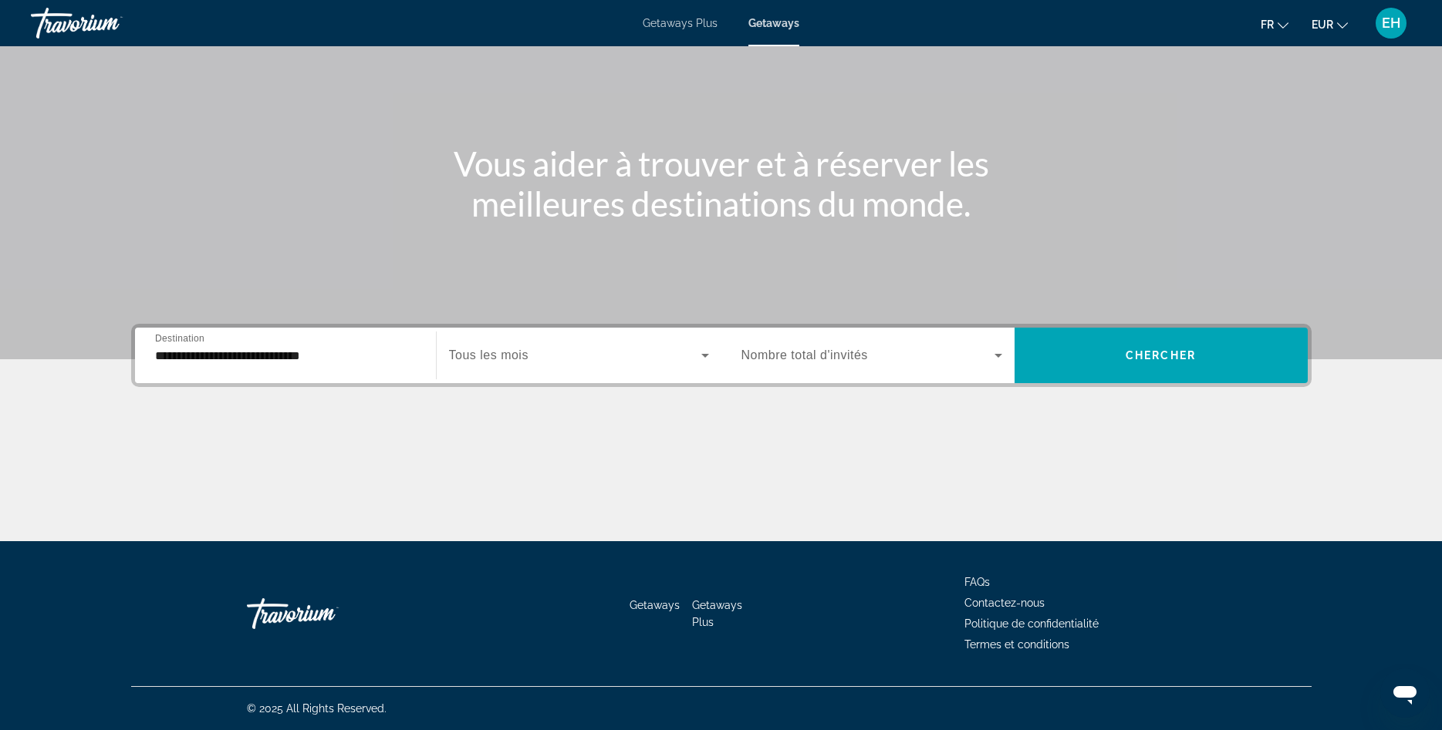
click at [707, 345] on div "Search widget" at bounding box center [579, 355] width 260 height 43
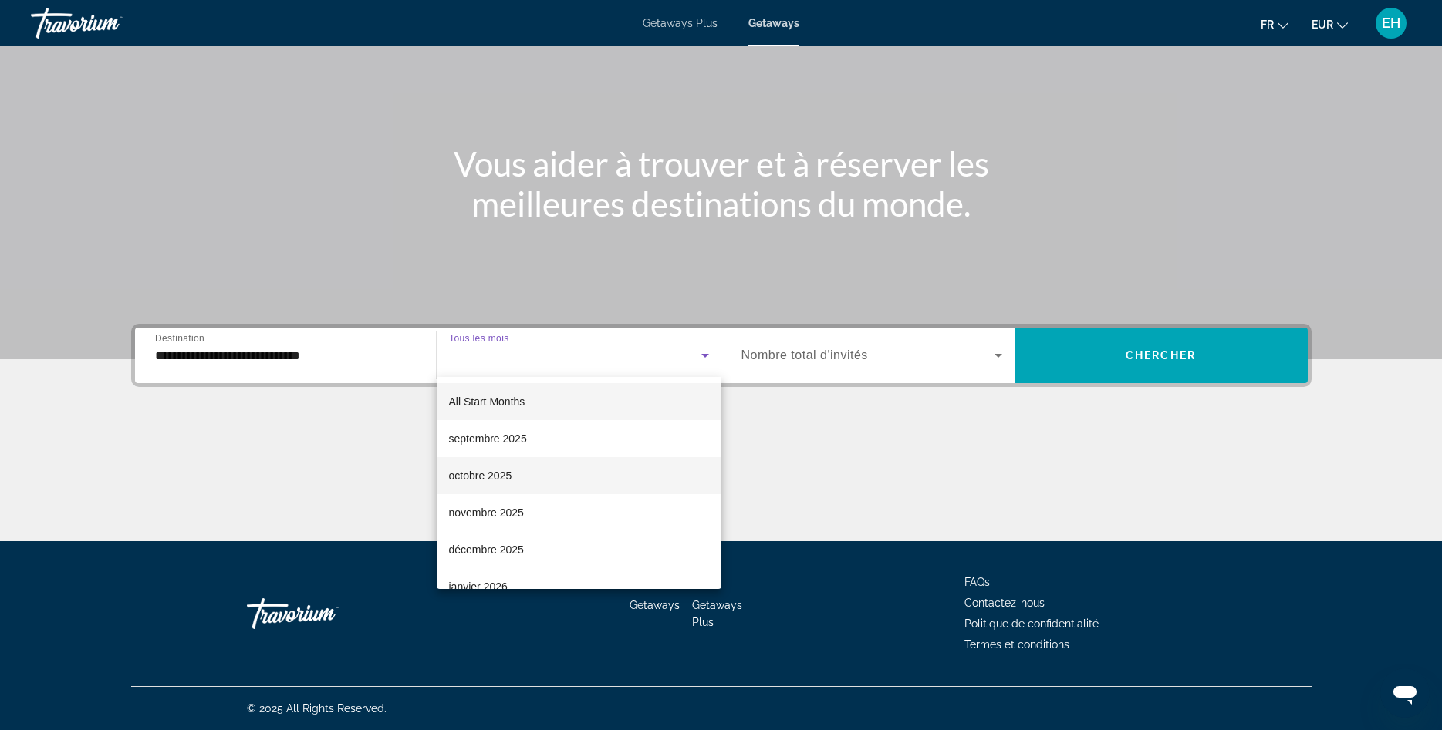
click at [488, 477] on span "octobre 2025" at bounding box center [480, 476] width 63 height 19
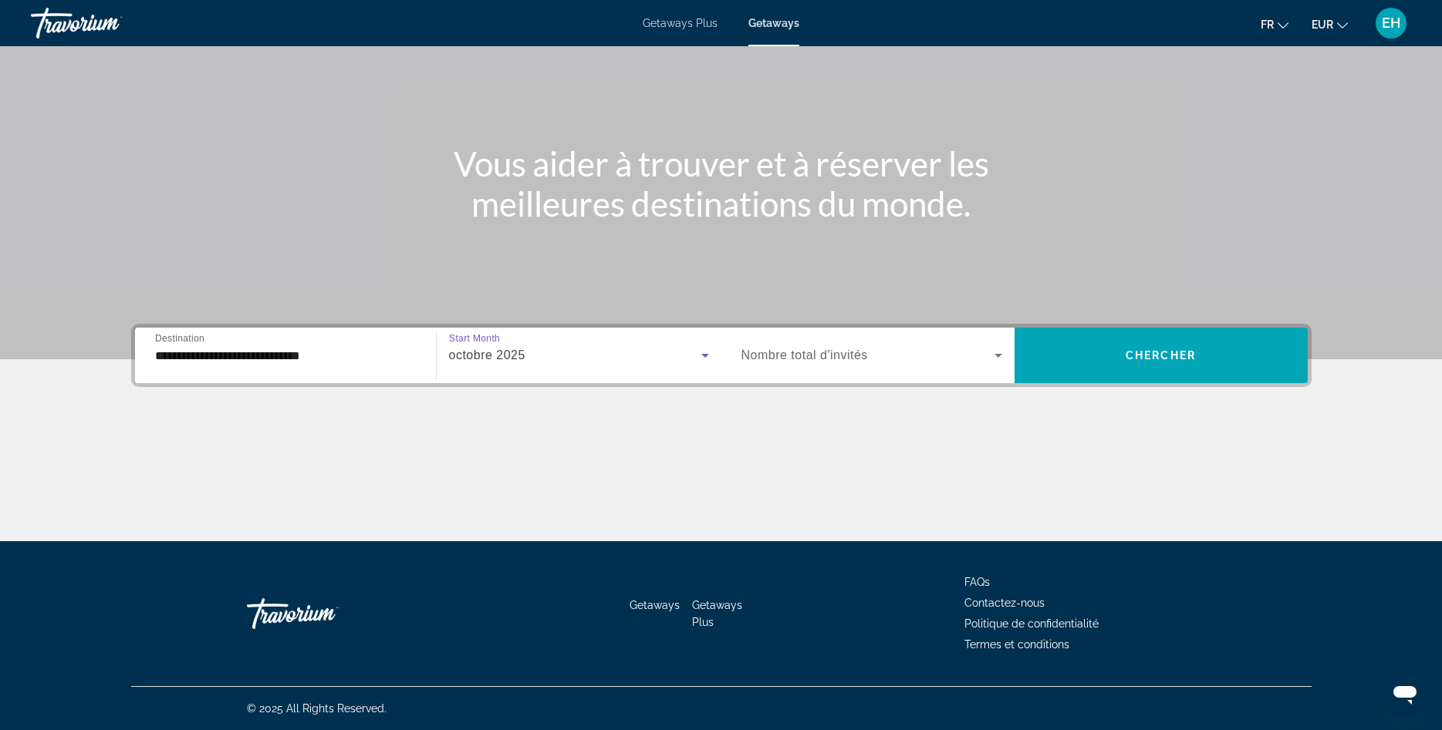
click at [926, 349] on span "Search widget" at bounding box center [867, 355] width 253 height 19
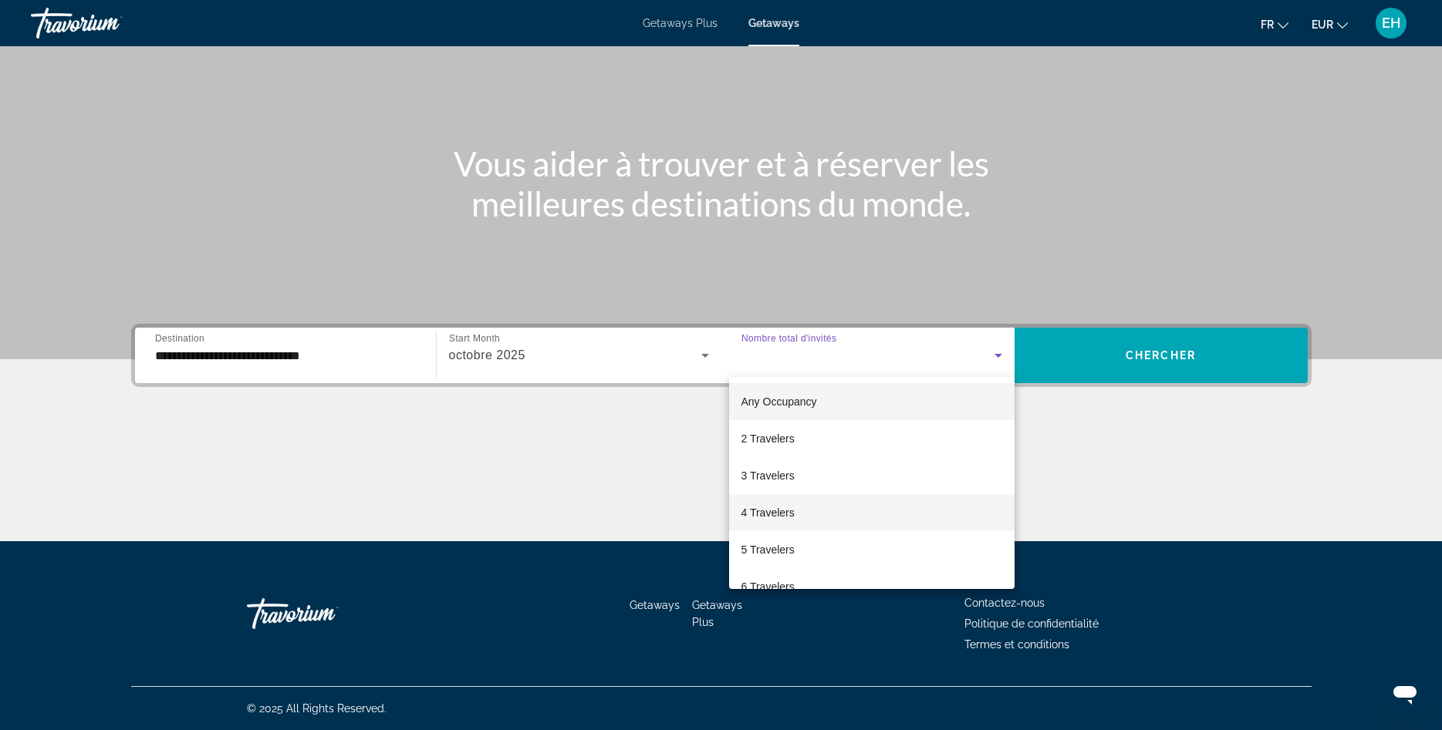
click at [759, 511] on span "4 Travelers" at bounding box center [767, 513] width 53 height 19
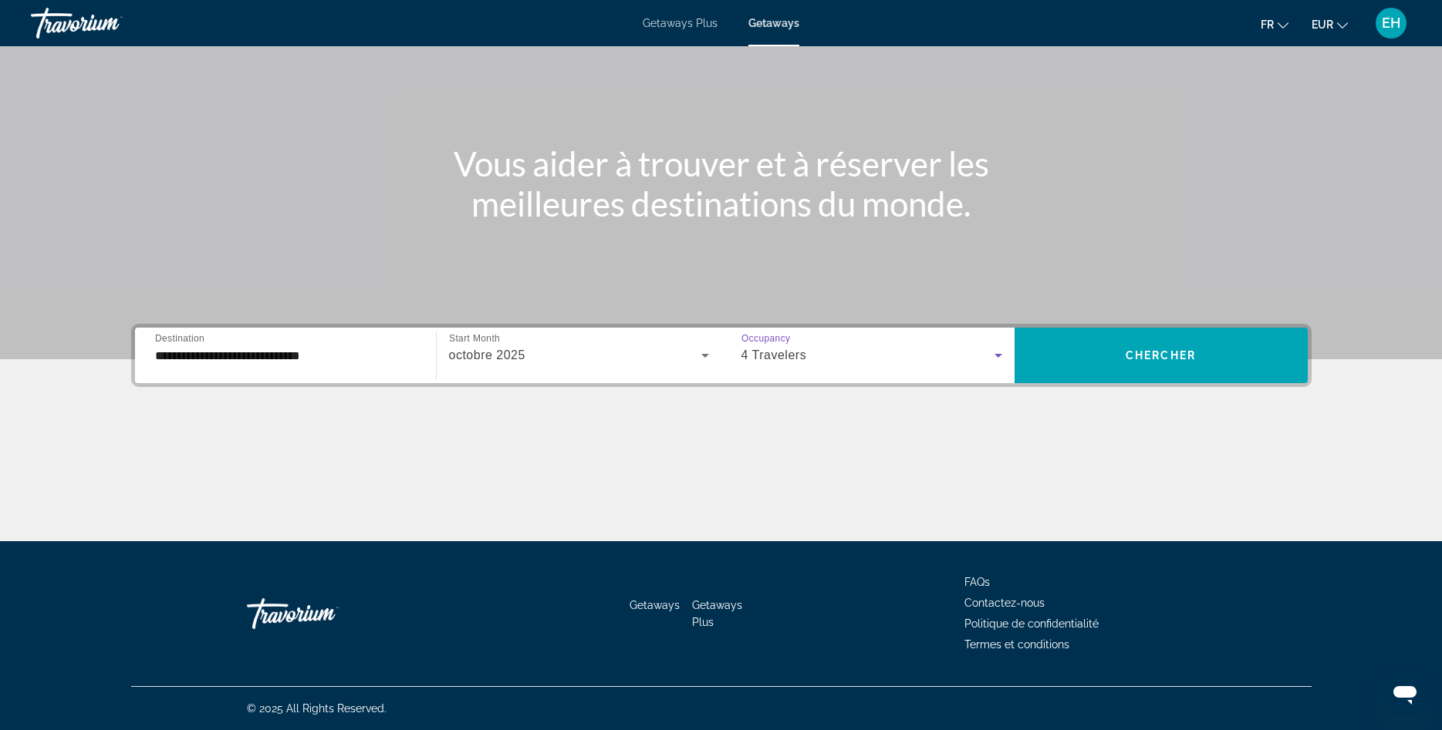
click at [375, 348] on input "**********" at bounding box center [285, 356] width 261 height 19
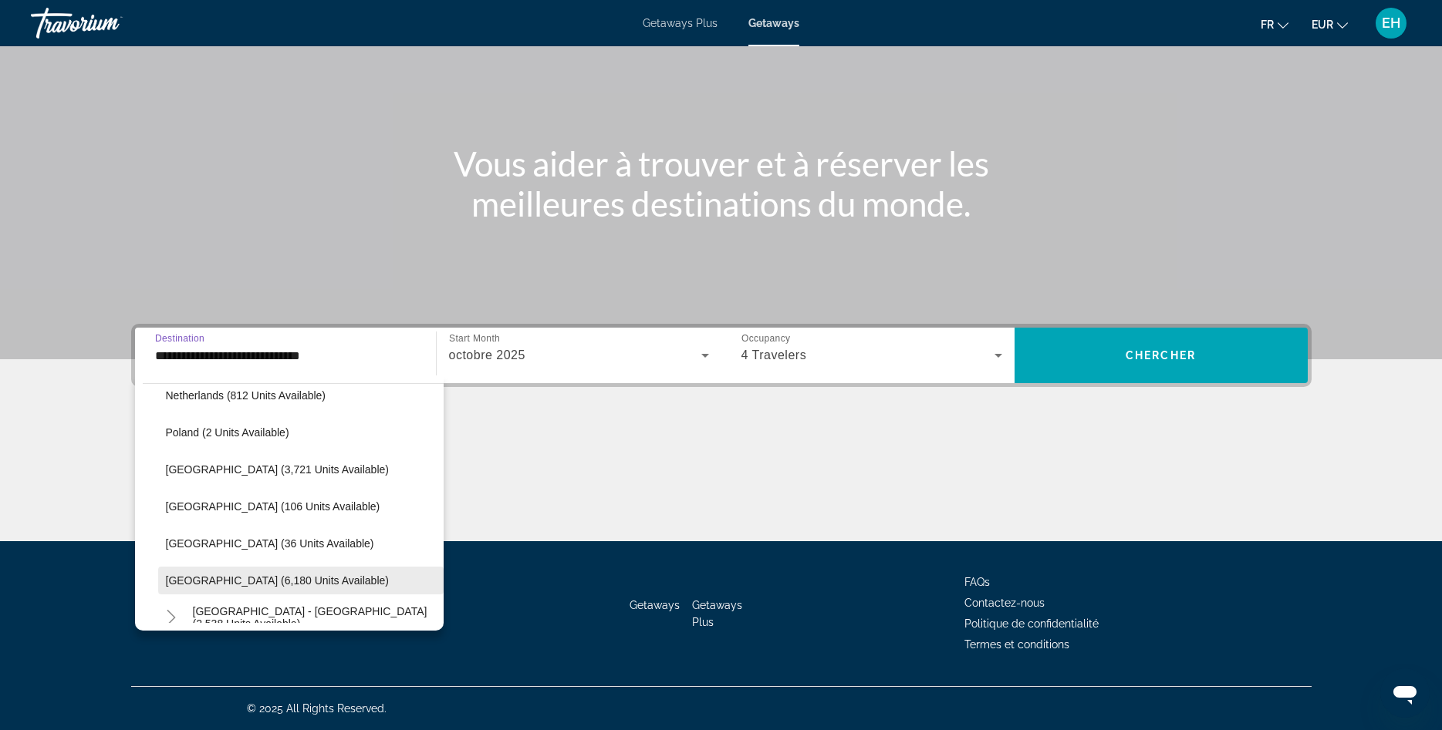
scroll to position [619, 0]
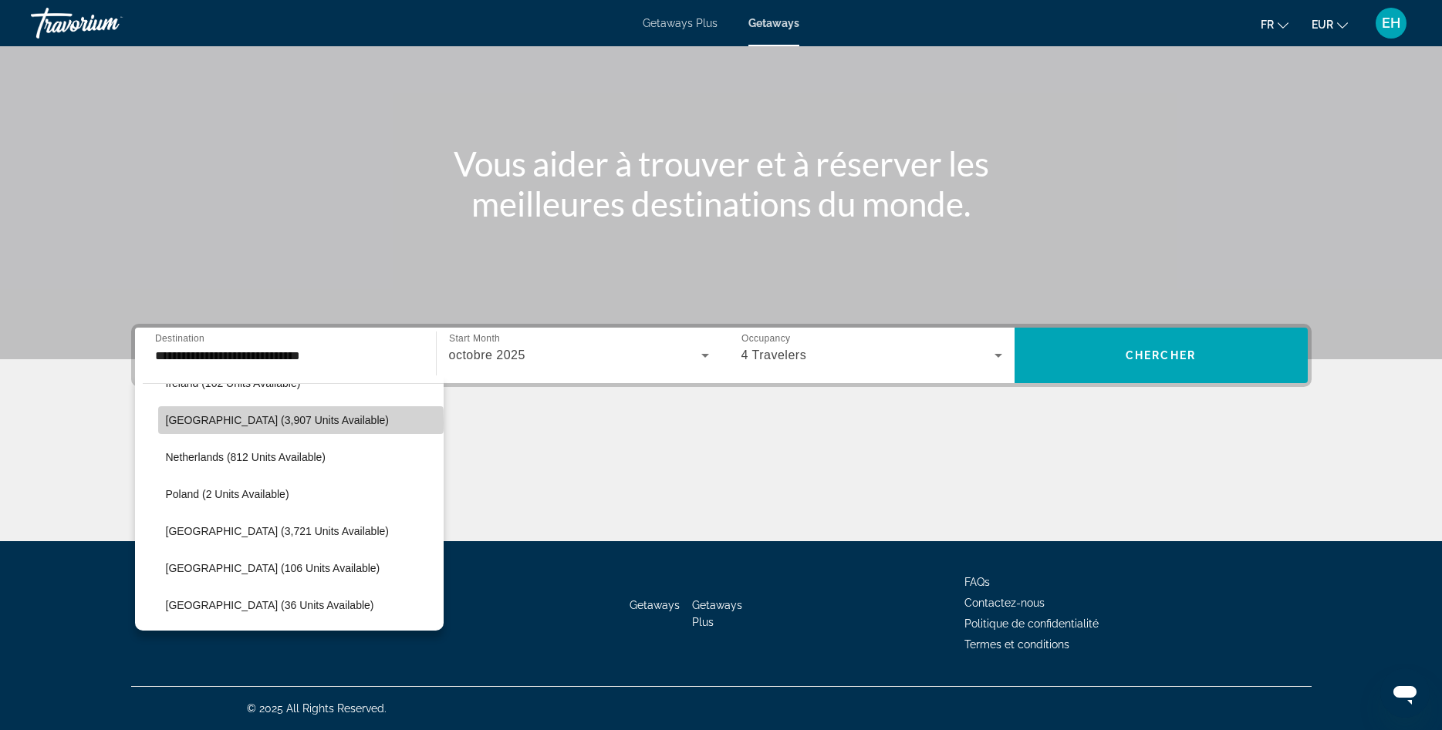
click at [177, 423] on span "[GEOGRAPHIC_DATA] (3,907 units available)" at bounding box center [277, 420] width 223 height 12
type input "**********"
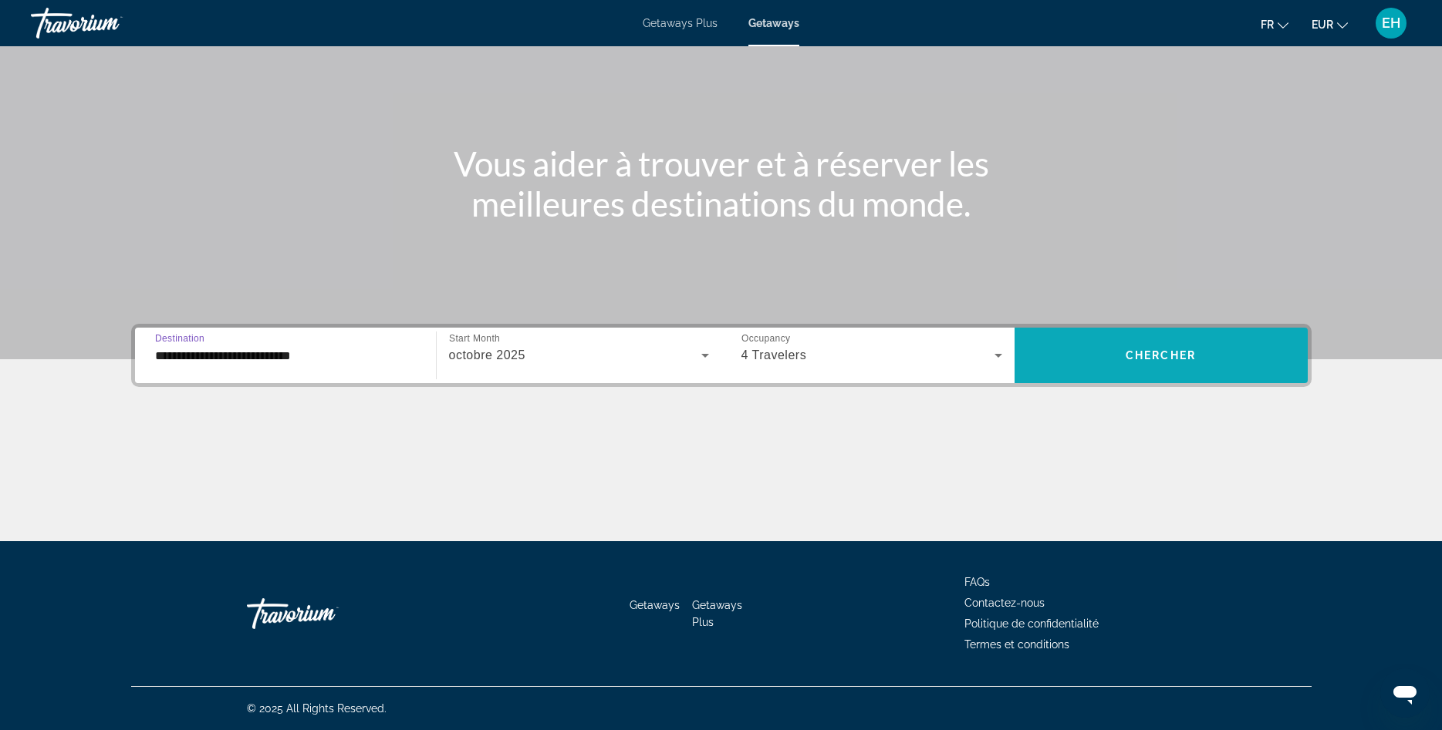
click at [1094, 338] on span "Search widget" at bounding box center [1160, 355] width 293 height 37
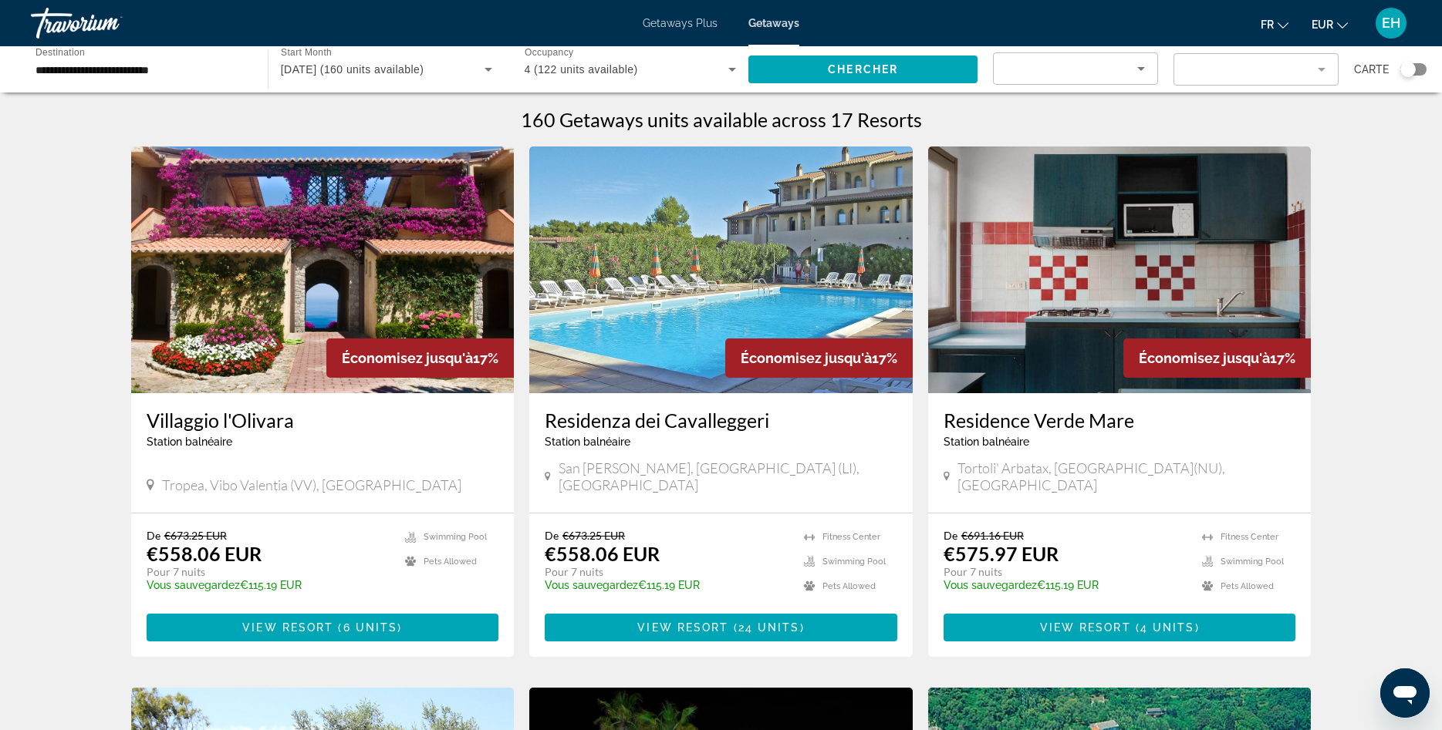
click at [197, 73] on input "**********" at bounding box center [141, 70] width 212 height 19
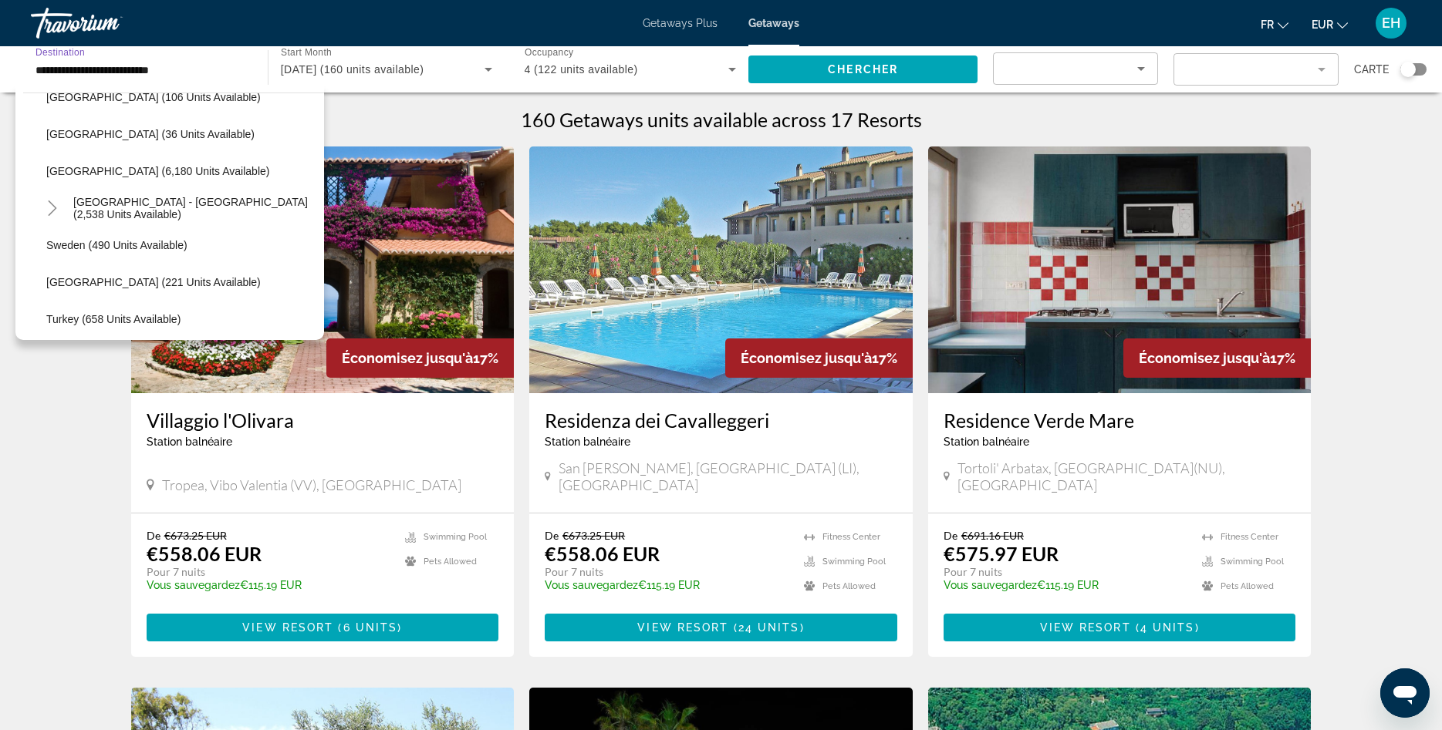
scroll to position [832, 0]
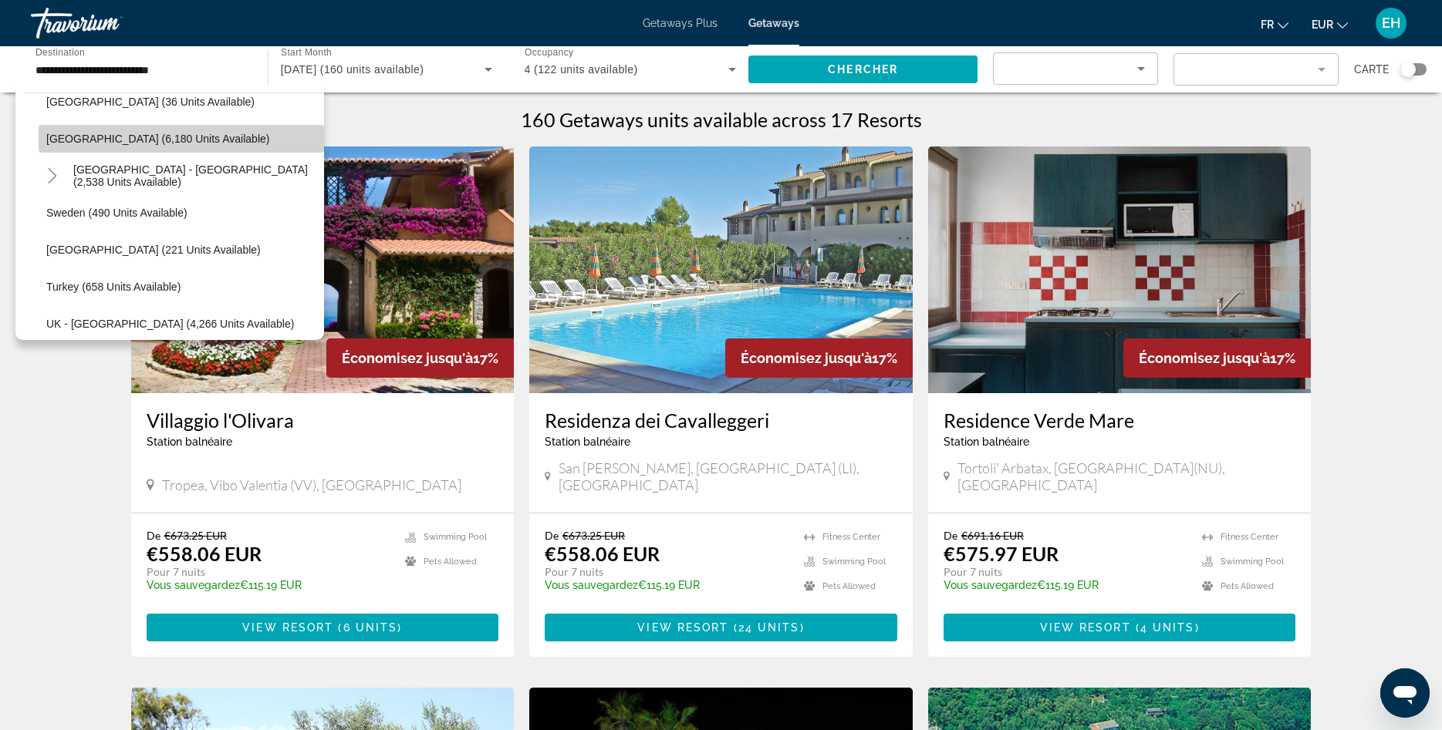
click at [113, 140] on span "[GEOGRAPHIC_DATA] (6,180 units available)" at bounding box center [157, 139] width 223 height 12
type input "**********"
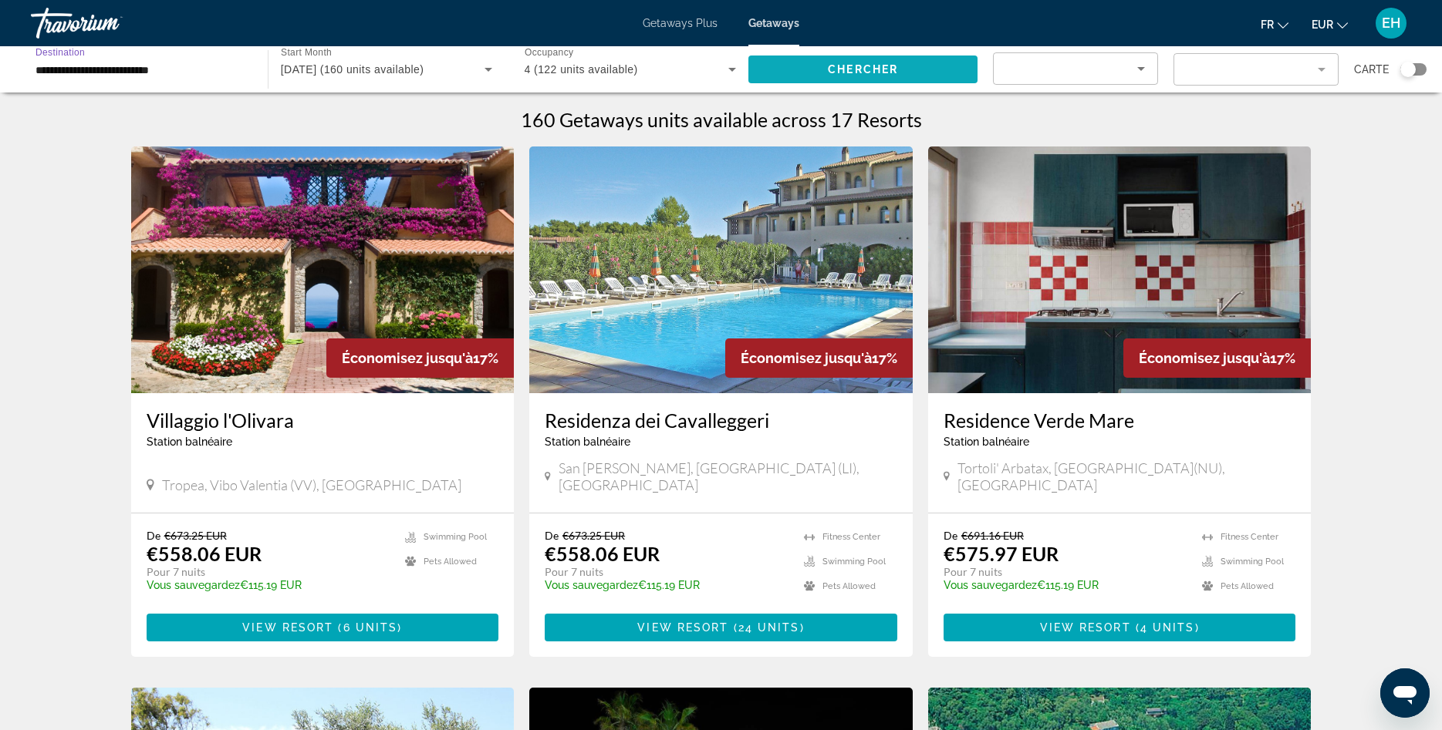
click at [860, 73] on span "Chercher" at bounding box center [863, 69] width 70 height 12
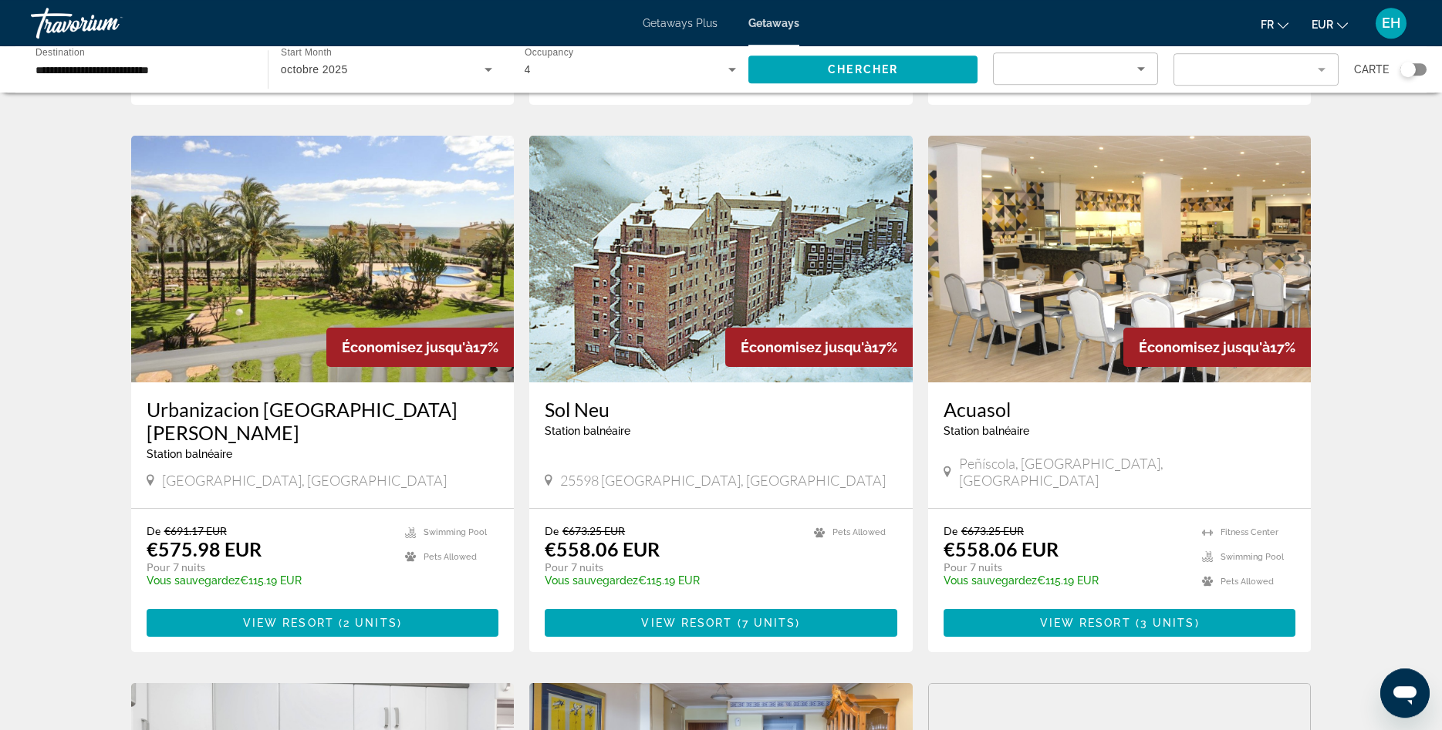
scroll to position [629, 0]
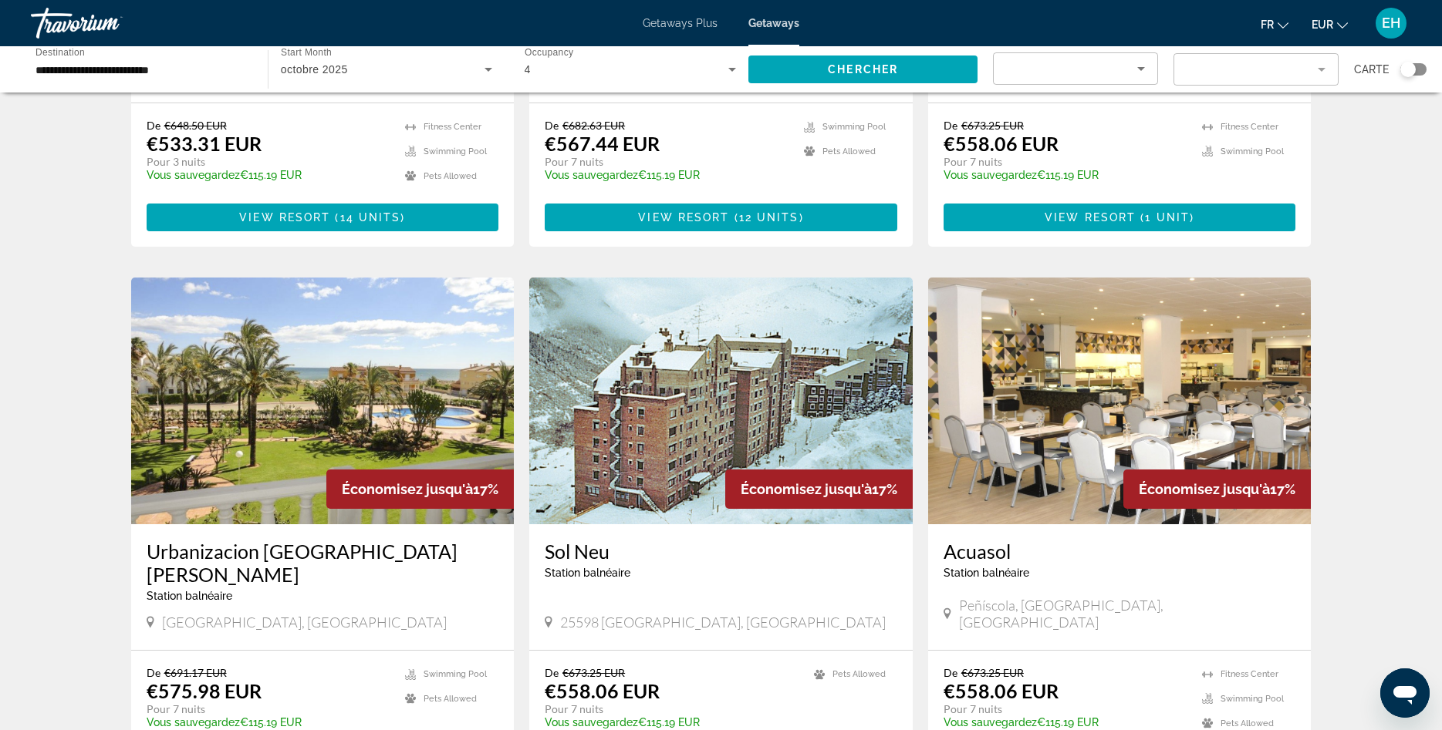
click at [1414, 71] on div "Search widget" at bounding box center [1407, 69] width 15 height 15
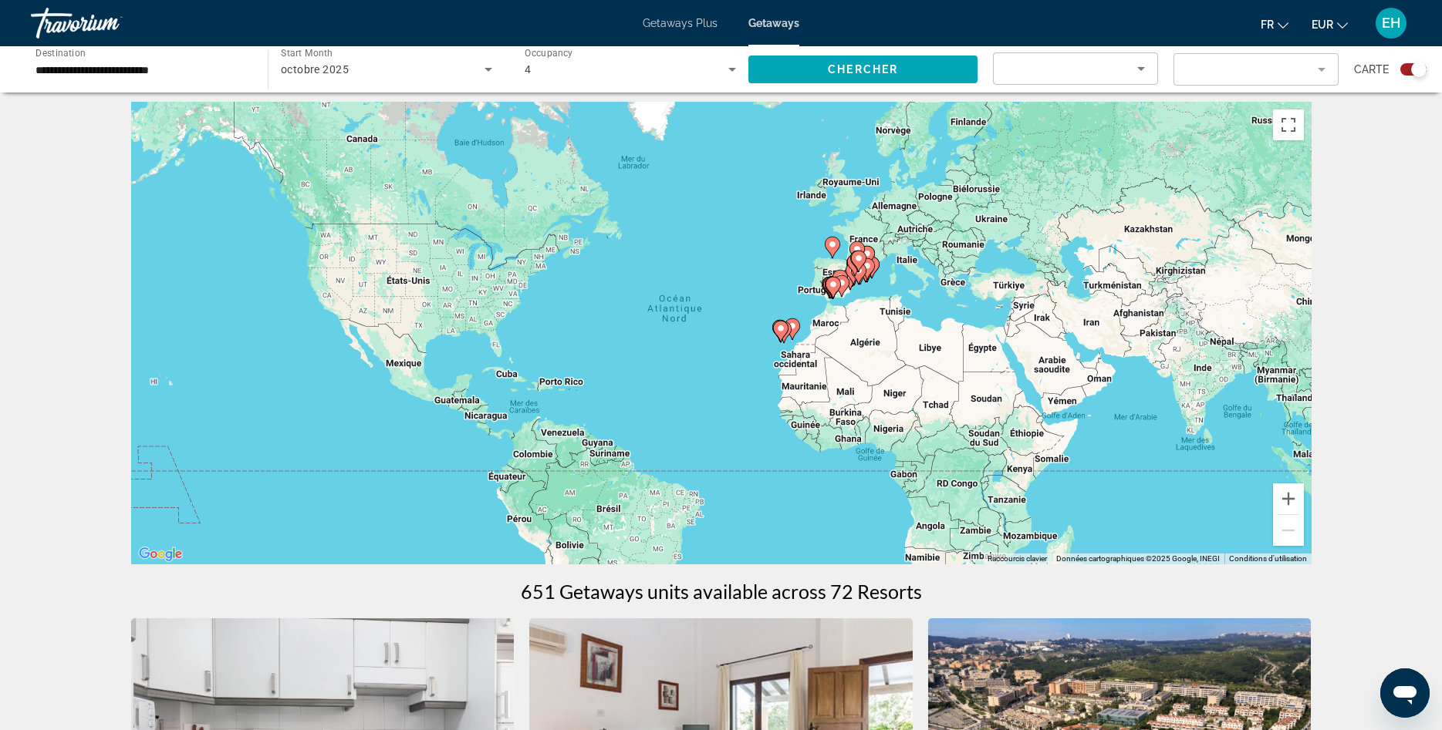
scroll to position [0, 0]
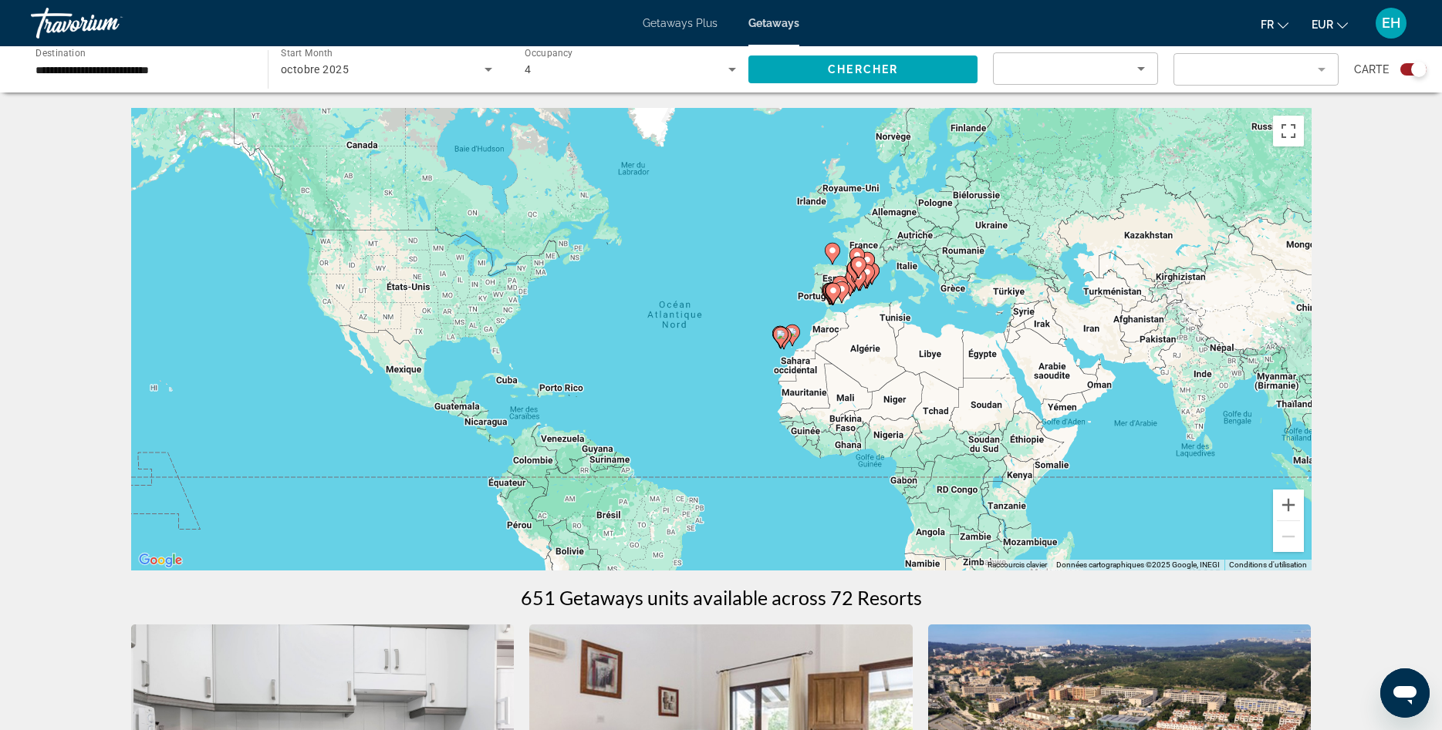
click at [879, 297] on div "Pour activer le glissement avec le clavier, appuyez sur Alt+Entrée. Une fois ce…" at bounding box center [721, 339] width 1180 height 463
click at [1297, 508] on button "Zoom avant" at bounding box center [1288, 505] width 31 height 31
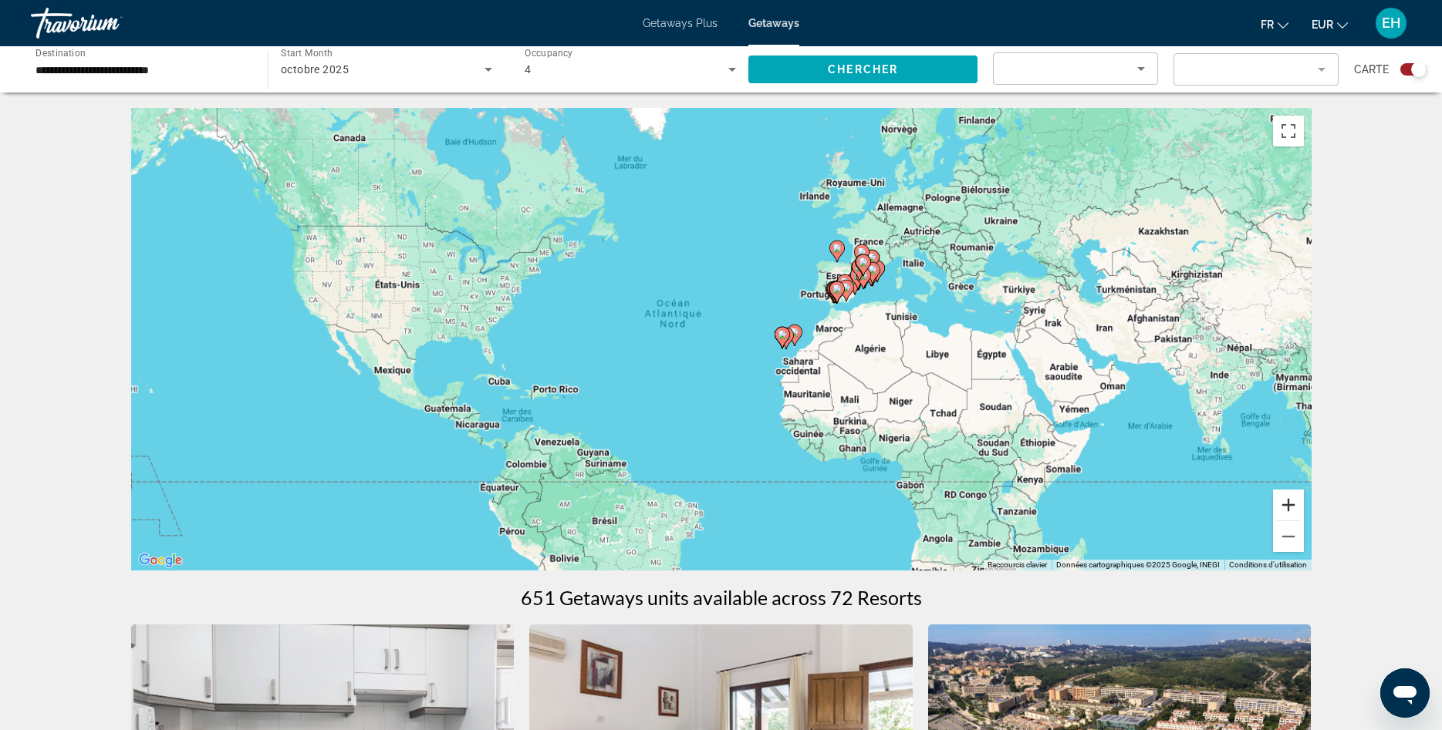
click at [1297, 508] on button "Zoom avant" at bounding box center [1288, 505] width 31 height 31
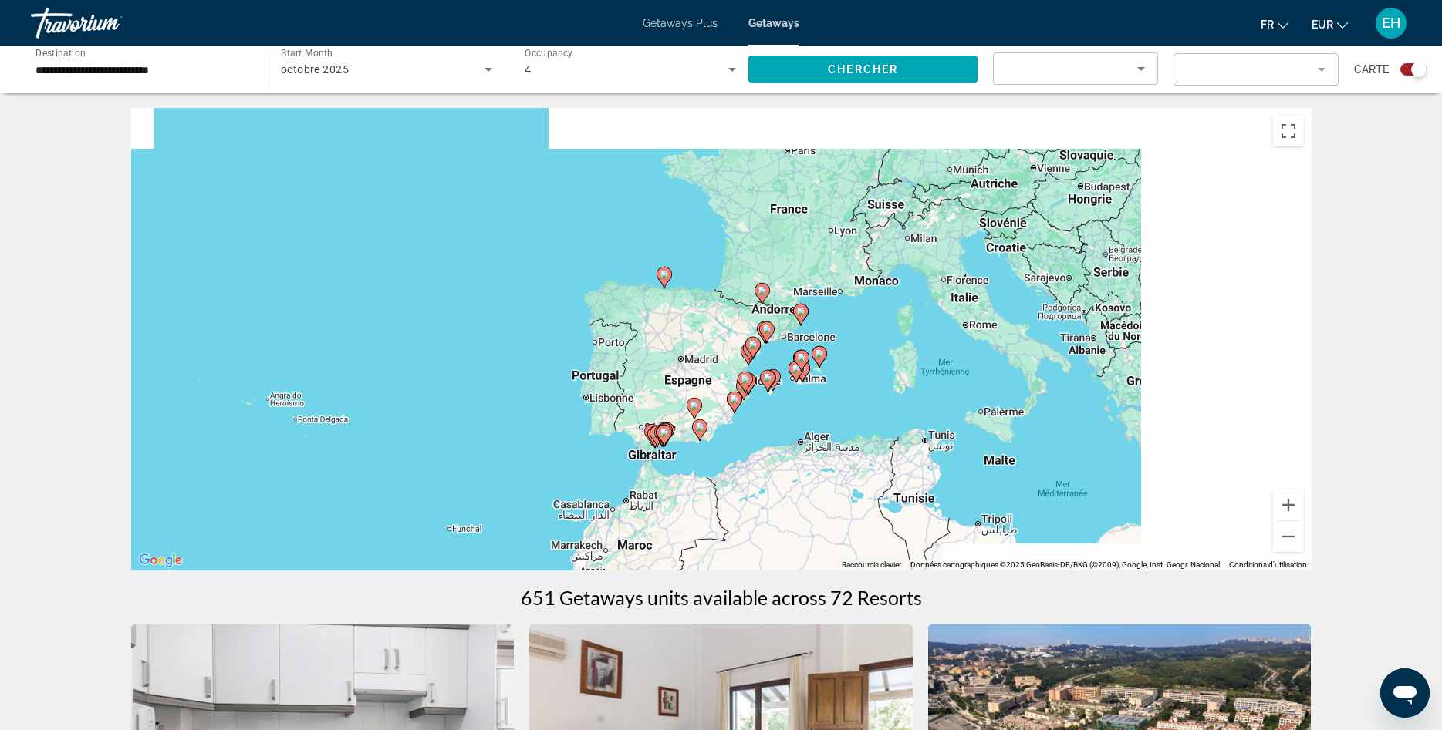
drag, startPoint x: 1247, startPoint y: 252, endPoint x: 742, endPoint y: 498, distance: 561.0
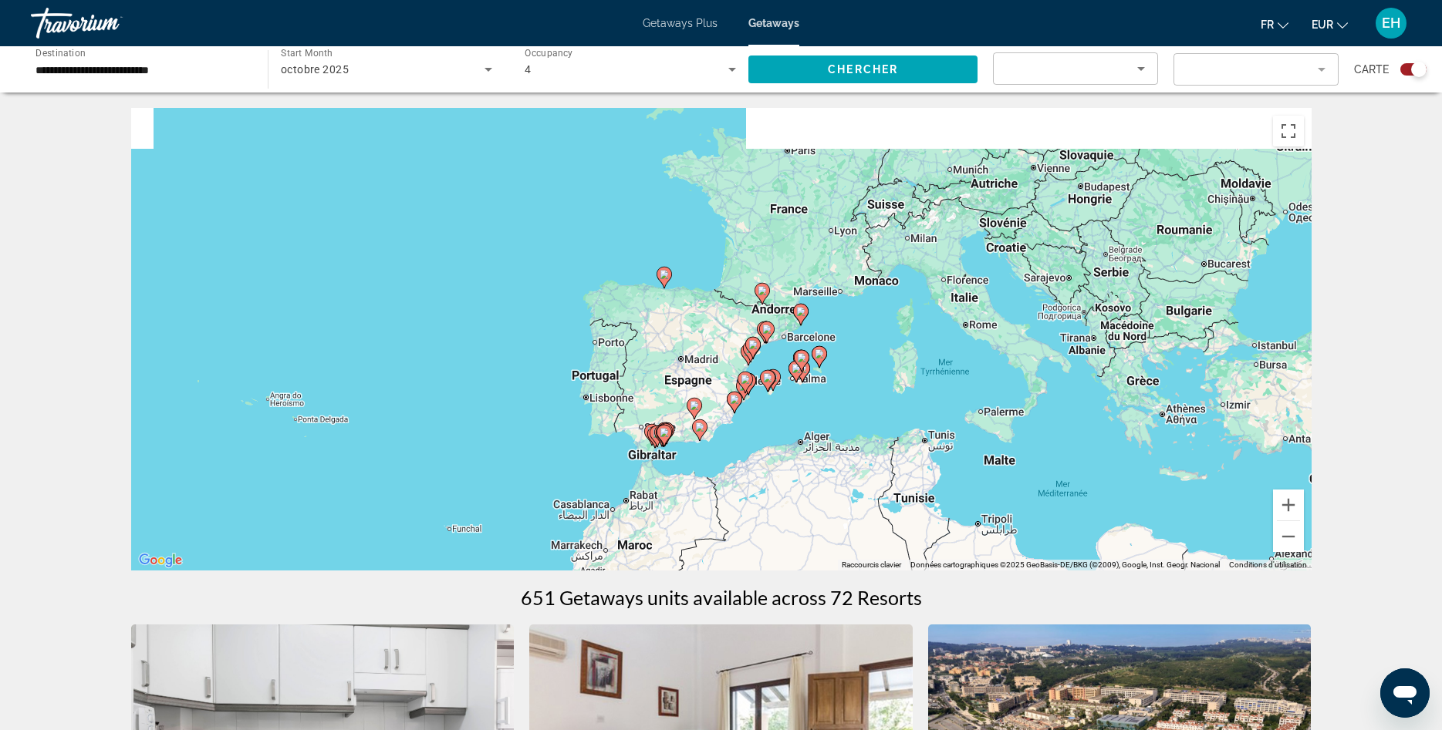
click at [742, 498] on div "Pour activer le glissement avec le clavier, appuyez sur Alt+Entrée. Une fois ce…" at bounding box center [721, 339] width 1180 height 463
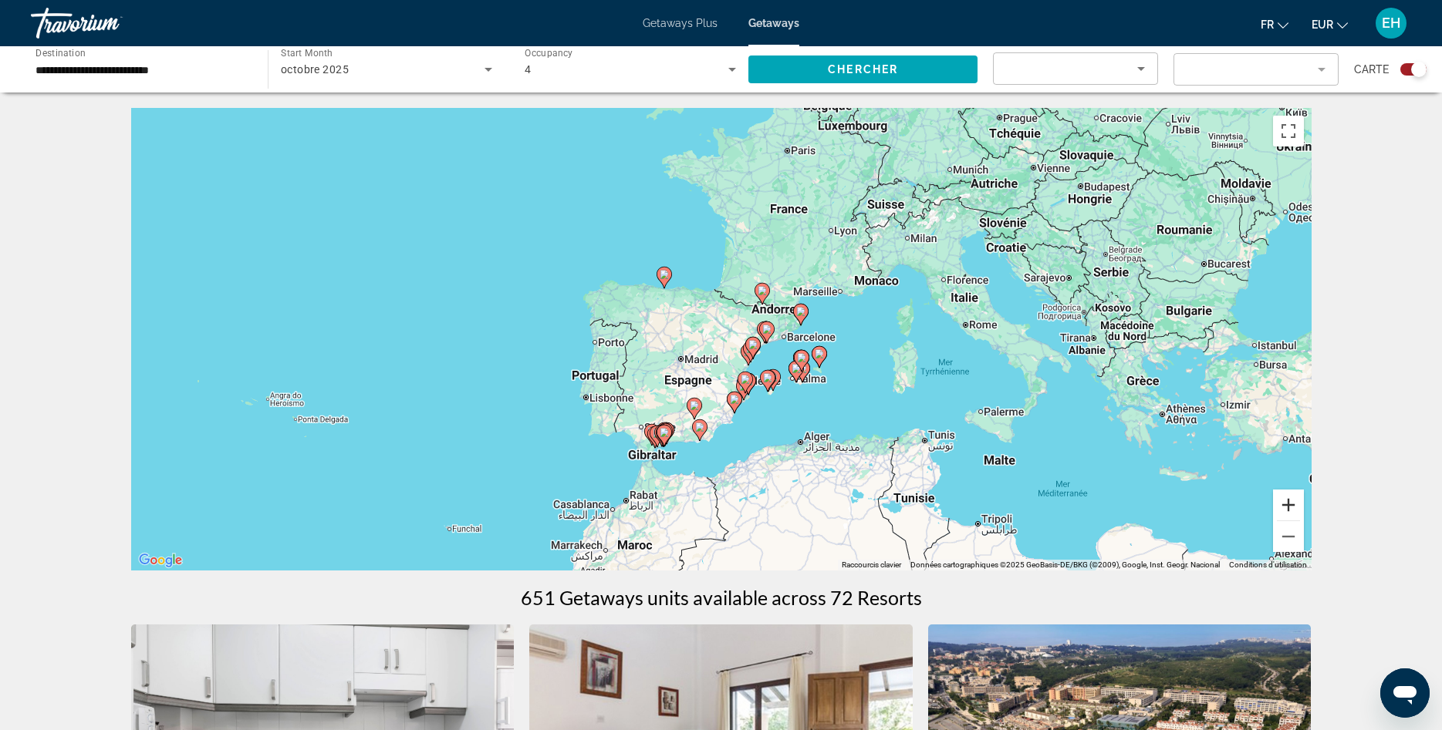
click at [1297, 514] on button "Zoom avant" at bounding box center [1288, 505] width 31 height 31
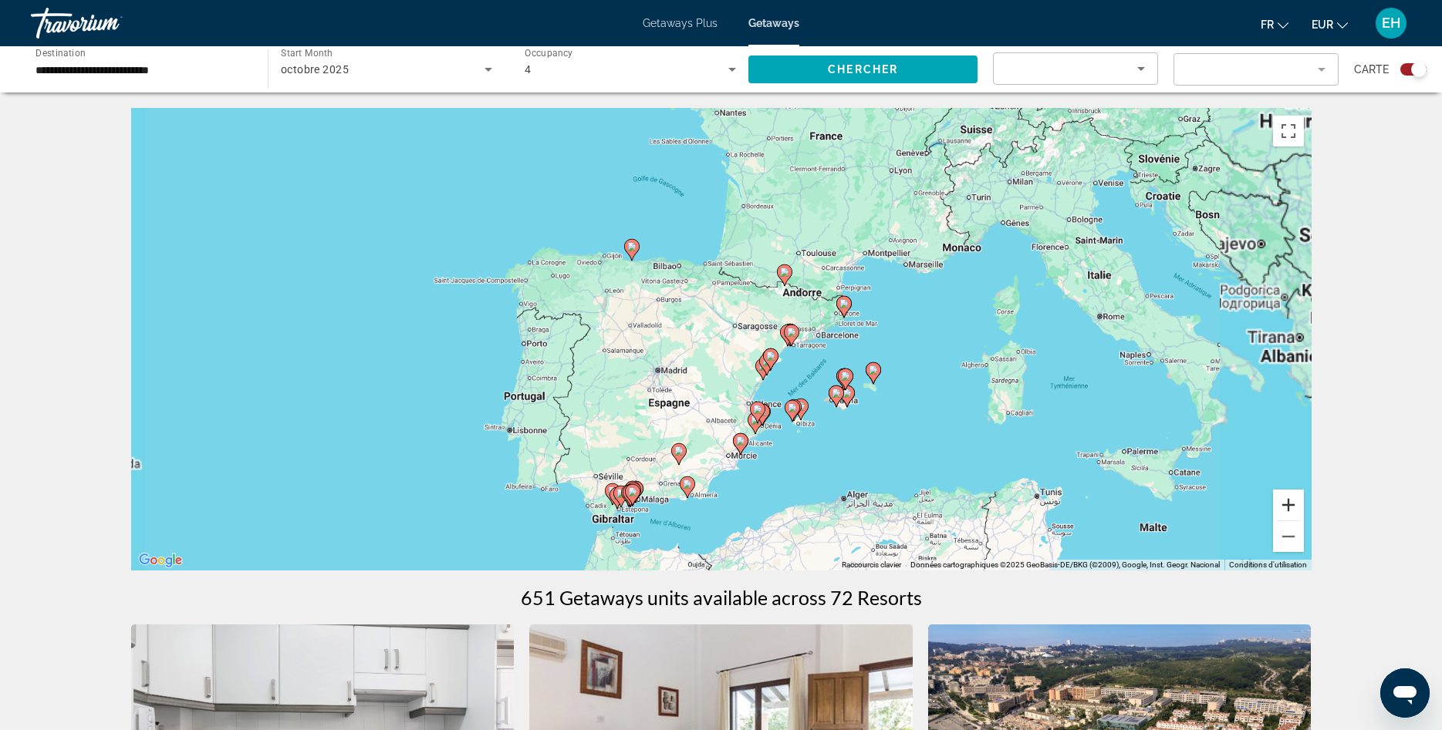
click at [1297, 514] on button "Zoom avant" at bounding box center [1288, 505] width 31 height 31
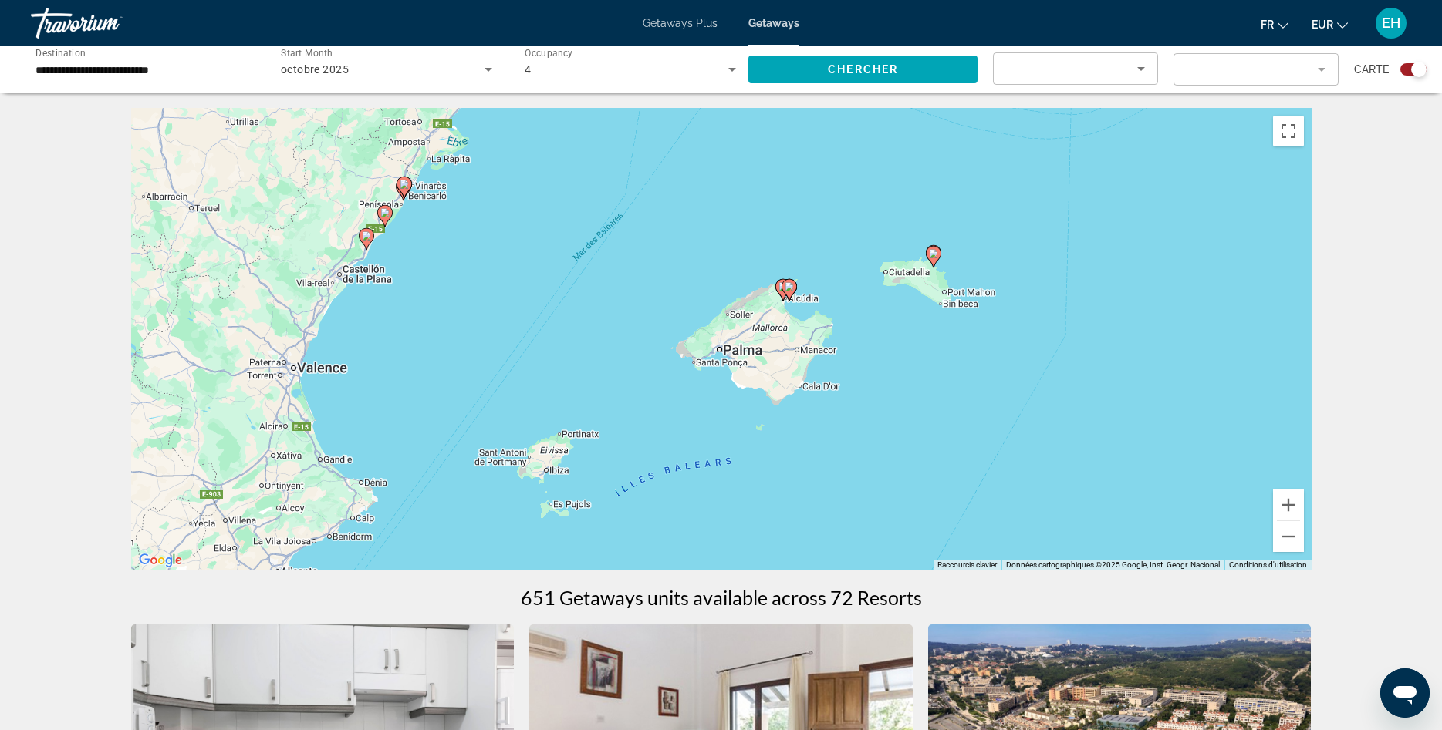
drag, startPoint x: 1149, startPoint y: 491, endPoint x: 579, endPoint y: 185, distance: 647.1
click at [579, 185] on div "Pour activer le glissement avec le clavier, appuyez sur Alt+Entrée. Une fois ce…" at bounding box center [721, 339] width 1180 height 463
click at [937, 255] on image "Main content" at bounding box center [933, 253] width 9 height 9
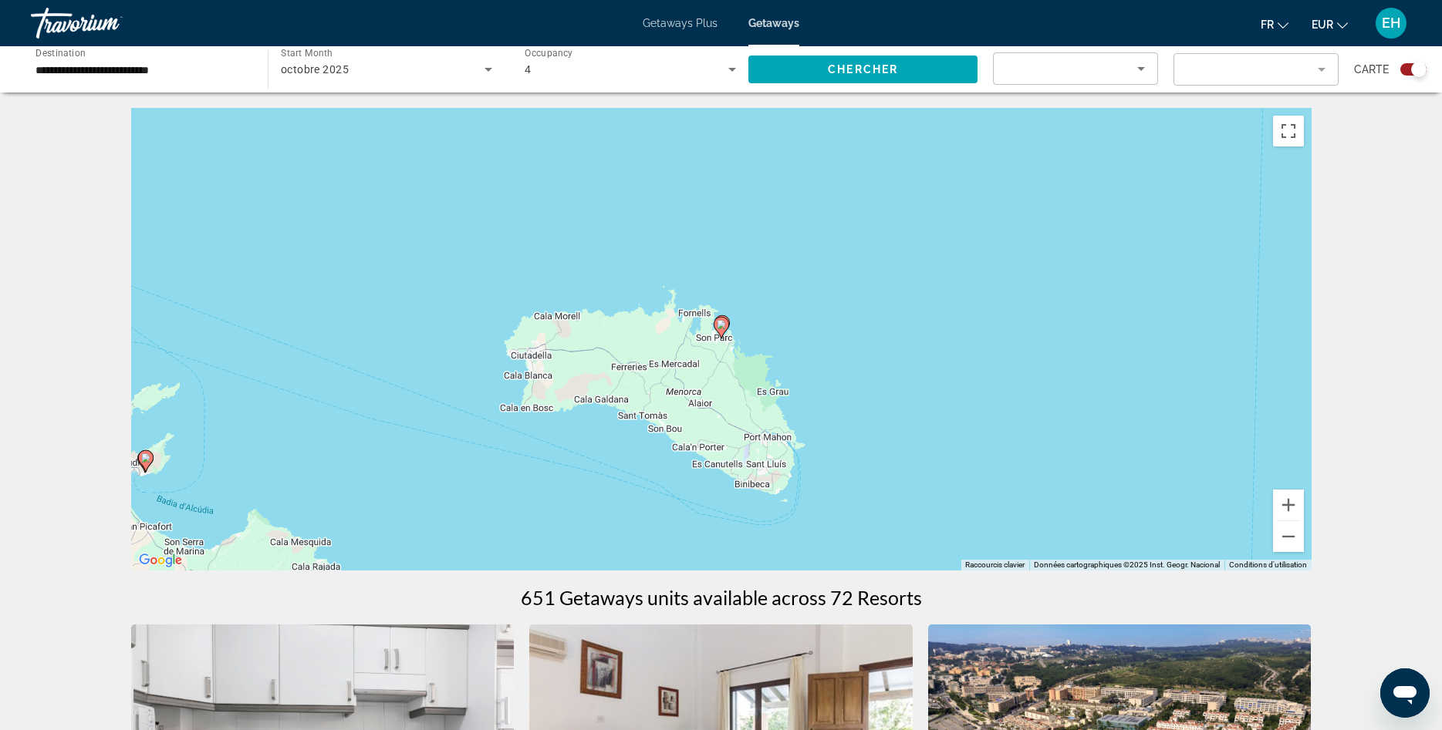
click at [724, 326] on image "Main content" at bounding box center [721, 324] width 9 height 9
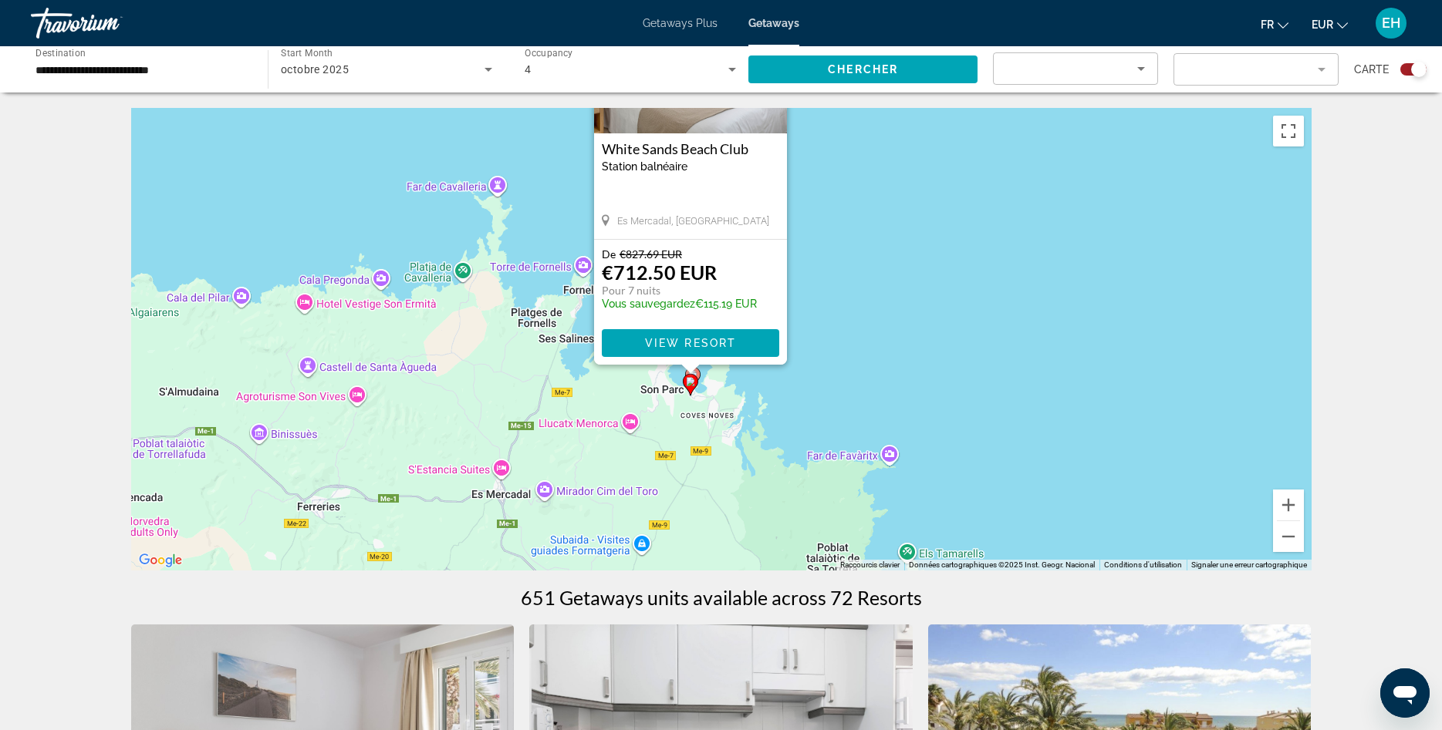
drag, startPoint x: 899, startPoint y: 387, endPoint x: 869, endPoint y: 235, distance: 155.1
click at [869, 235] on div "Pour activer le glissement avec le clavier, appuyez sur Alt+Entrée. Une fois ce…" at bounding box center [721, 339] width 1180 height 463
click at [1291, 539] on button "Zoom arrière" at bounding box center [1288, 536] width 31 height 31
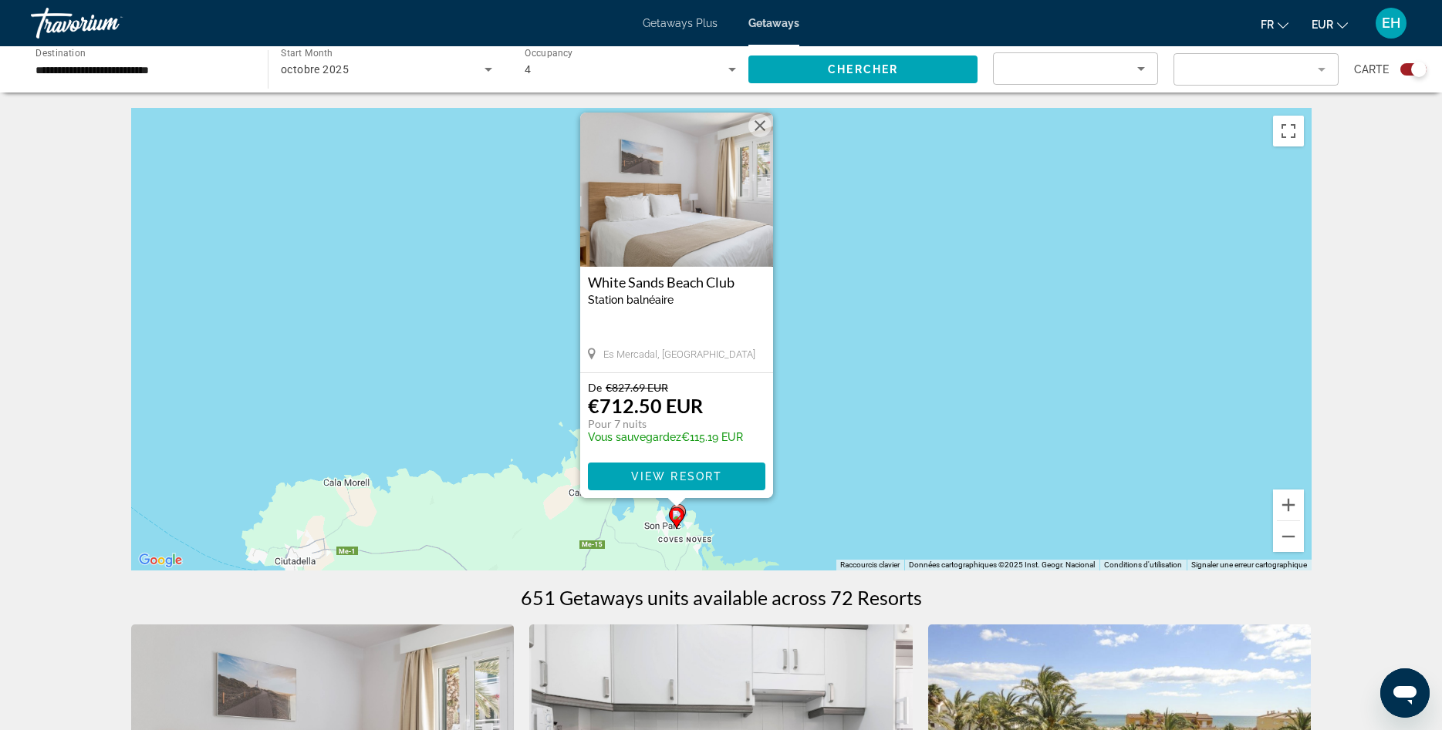
drag, startPoint x: 930, startPoint y: 304, endPoint x: 904, endPoint y: 470, distance: 167.9
click at [904, 470] on div "Pour activer le glissement avec le clavier, appuyez sur Alt+Entrée. Une fois ce…" at bounding box center [721, 339] width 1180 height 463
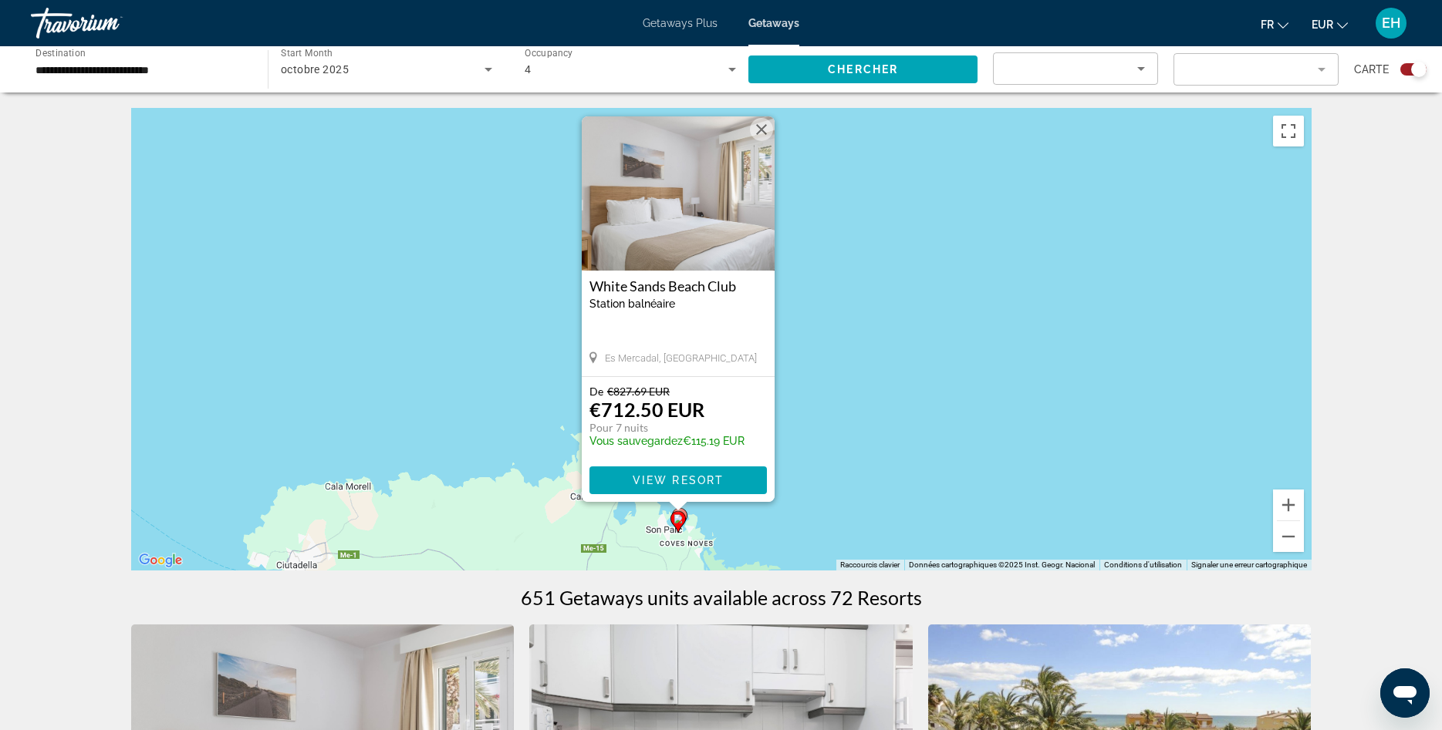
click at [682, 510] on div "Main content" at bounding box center [677, 506] width 19 height 9
click at [684, 513] on gmp-advanced-marker "Main content" at bounding box center [677, 522] width 15 height 23
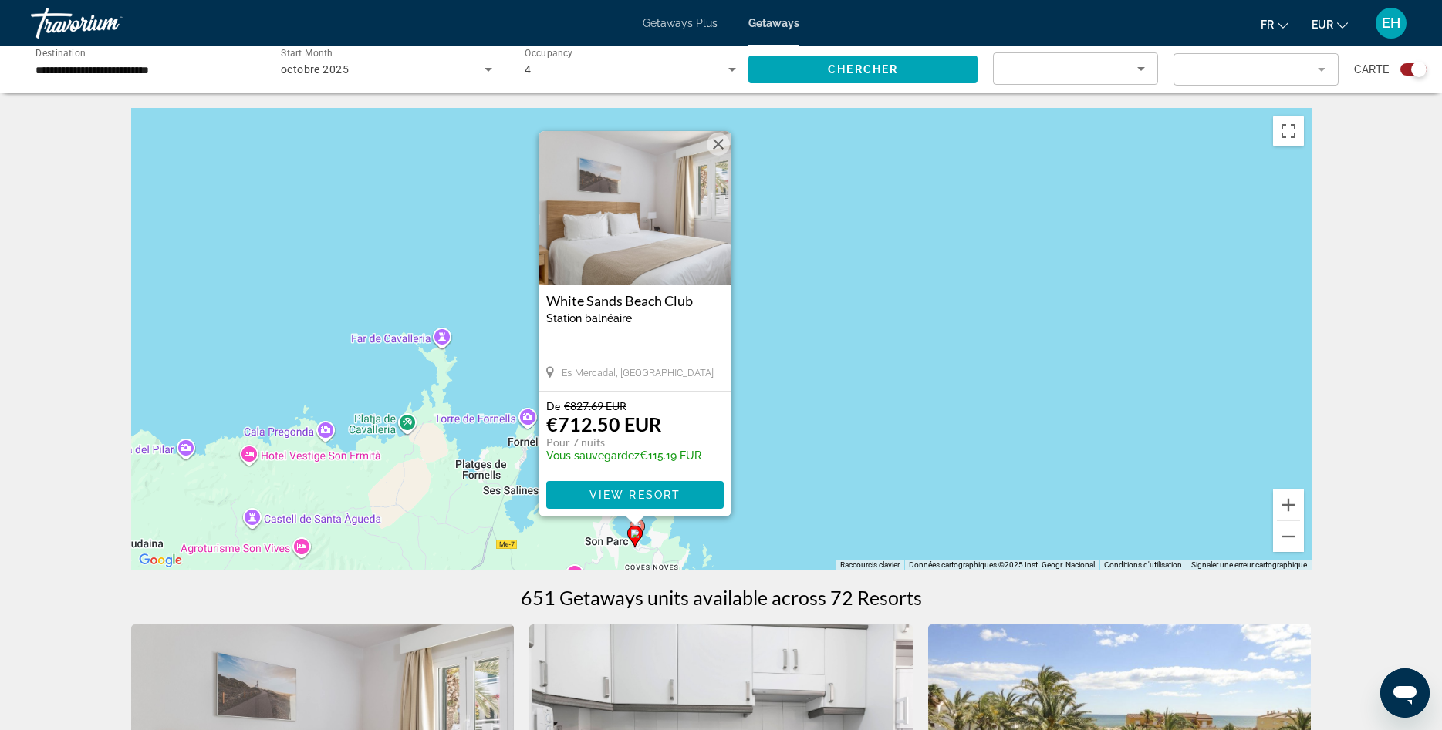
click at [643, 525] on div "Main content" at bounding box center [634, 521] width 19 height 9
click at [643, 527] on icon "Main content" at bounding box center [636, 530] width 14 height 20
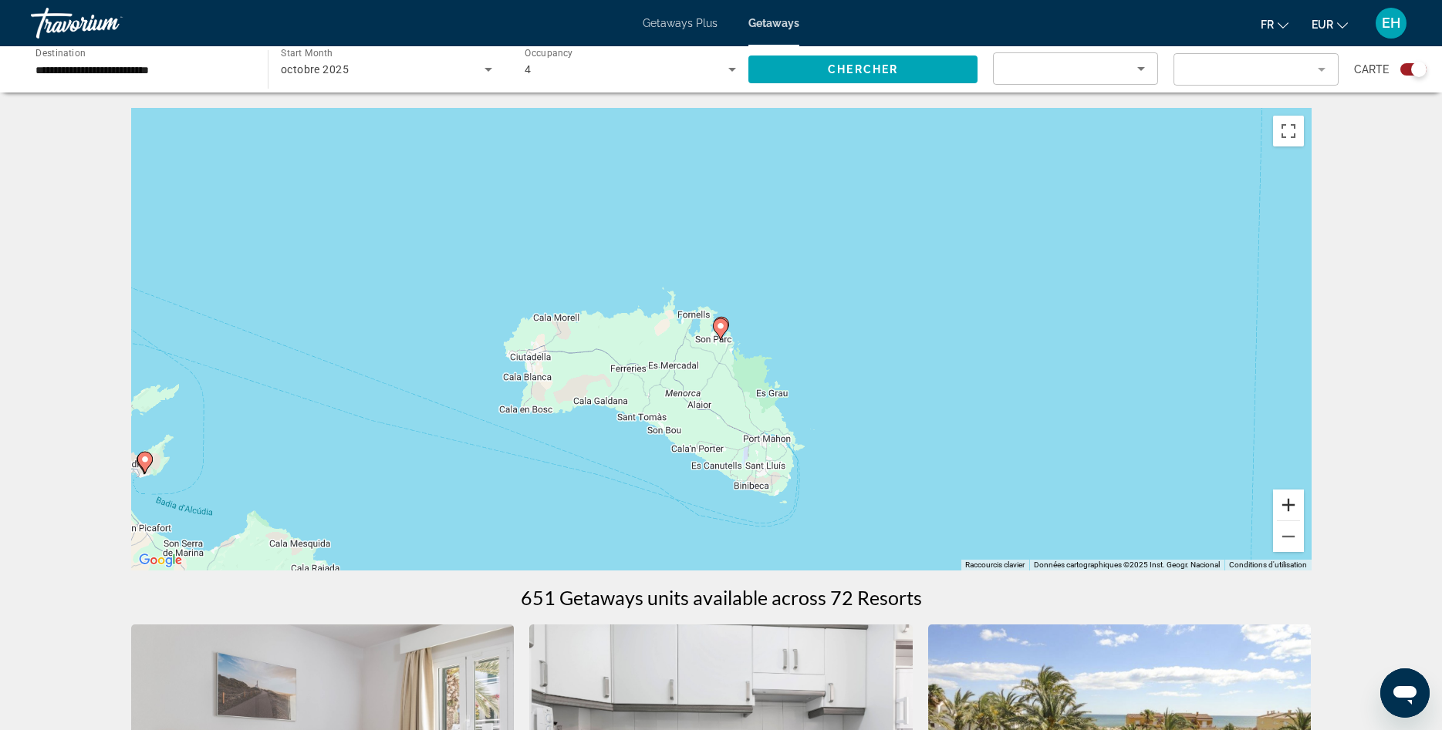
click at [1297, 504] on button "Zoom avant" at bounding box center [1288, 505] width 31 height 31
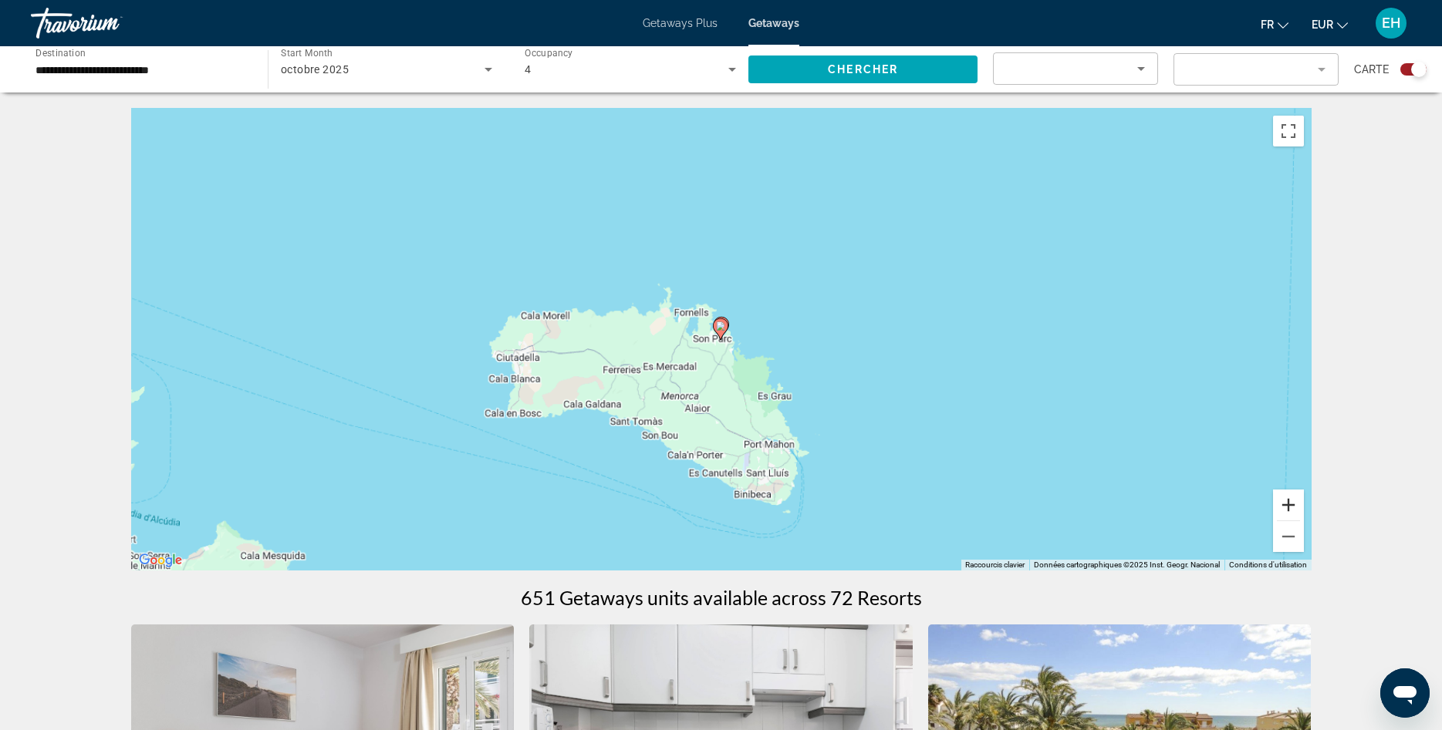
click at [1297, 504] on button "Zoom avant" at bounding box center [1288, 505] width 31 height 31
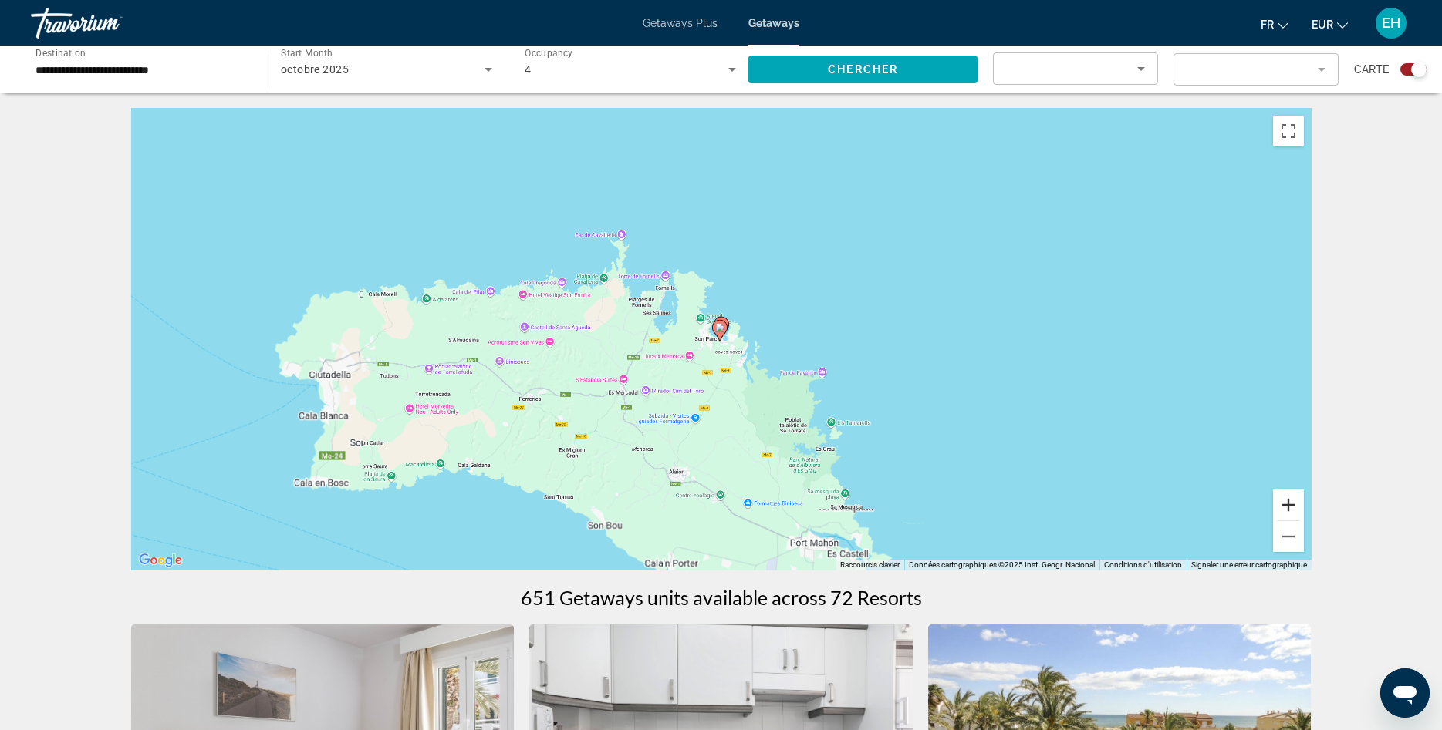
click at [1297, 504] on button "Zoom avant" at bounding box center [1288, 505] width 31 height 31
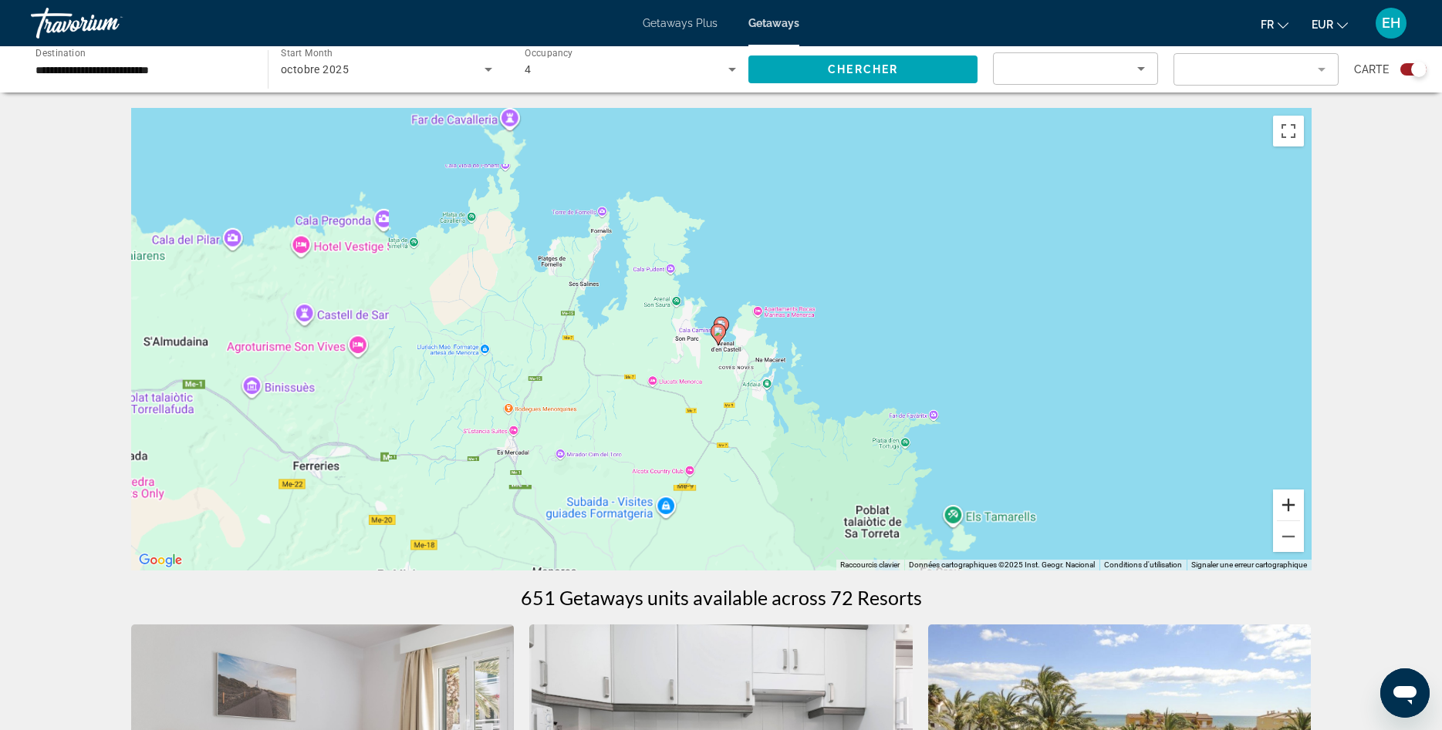
click at [1297, 504] on button "Zoom avant" at bounding box center [1288, 505] width 31 height 31
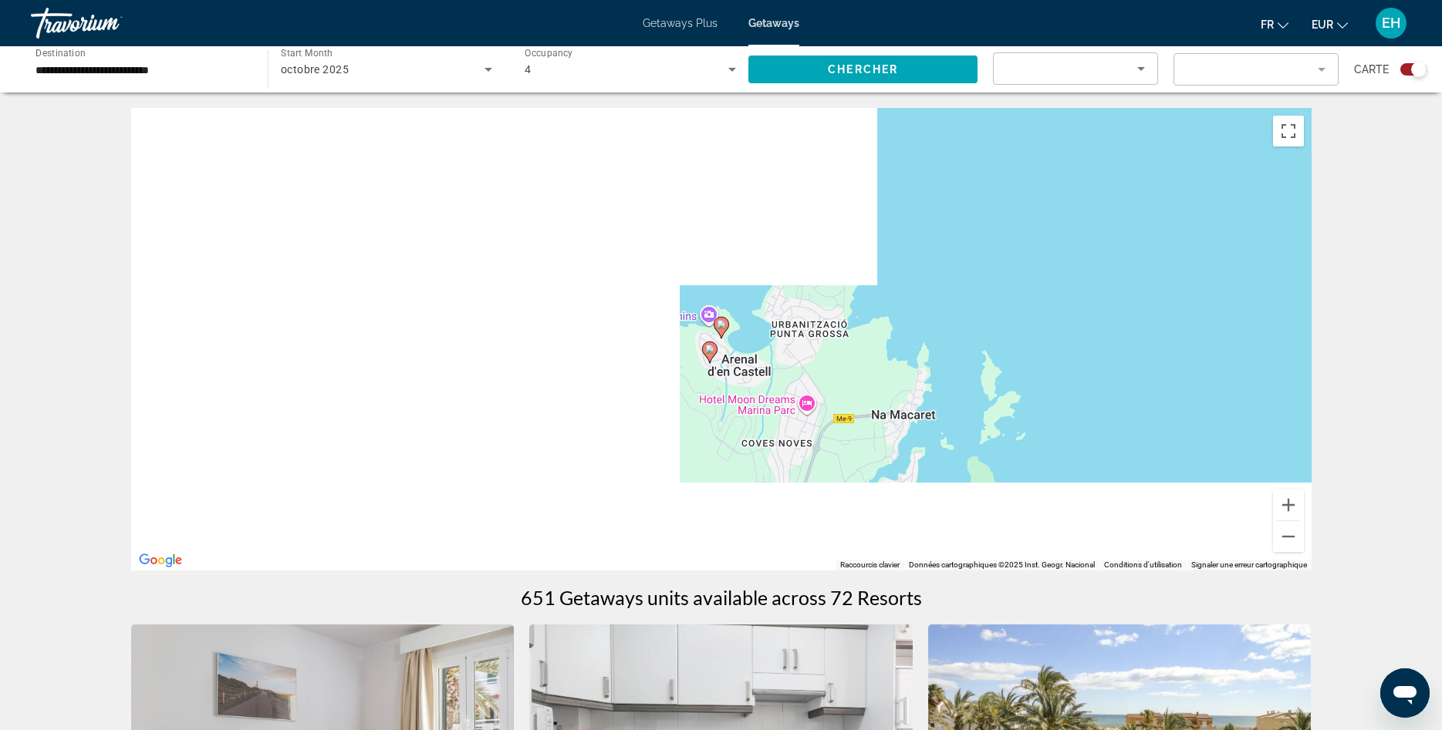
click at [725, 328] on image "Main content" at bounding box center [721, 324] width 9 height 9
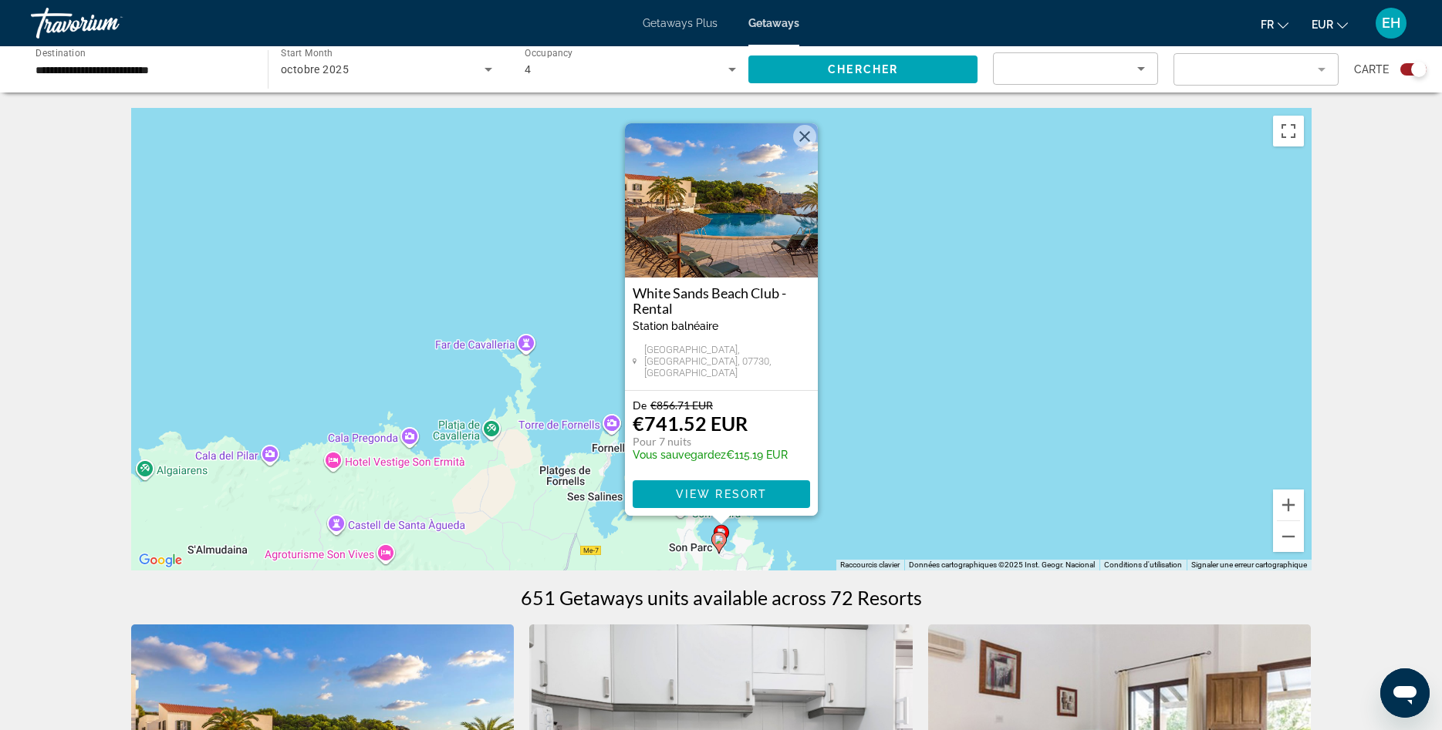
click at [719, 536] on image "Main content" at bounding box center [718, 539] width 9 height 9
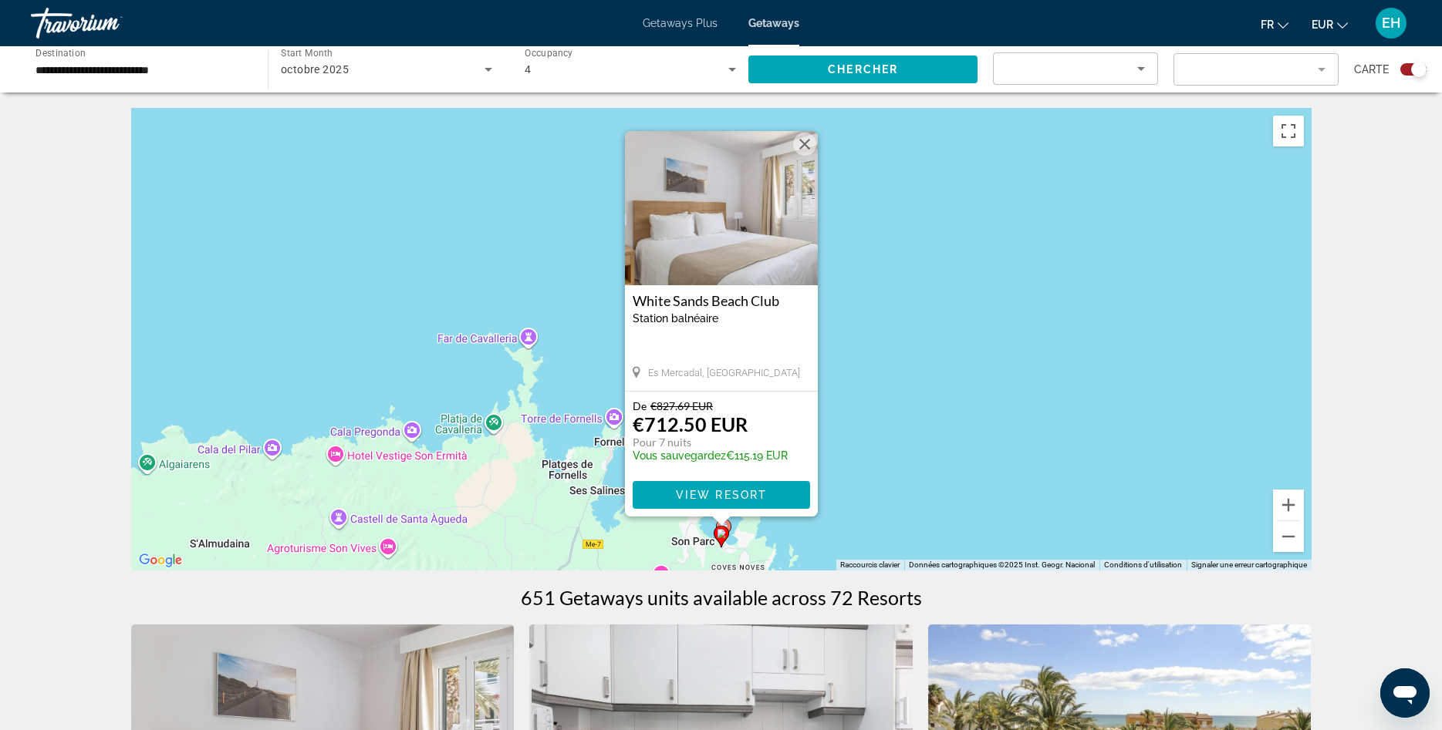
click at [730, 526] on icon "Main content" at bounding box center [723, 530] width 15 height 22
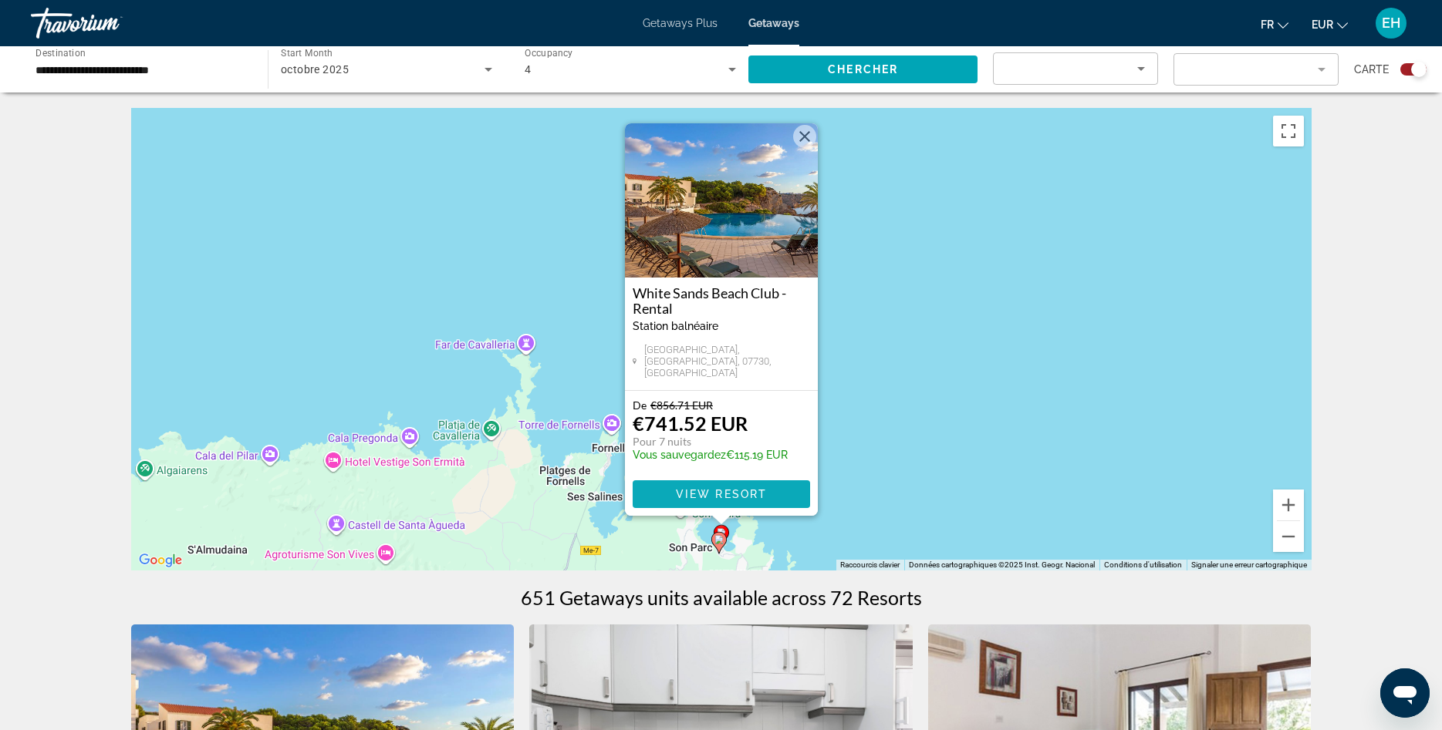
click at [730, 484] on span "Main content" at bounding box center [721, 494] width 177 height 37
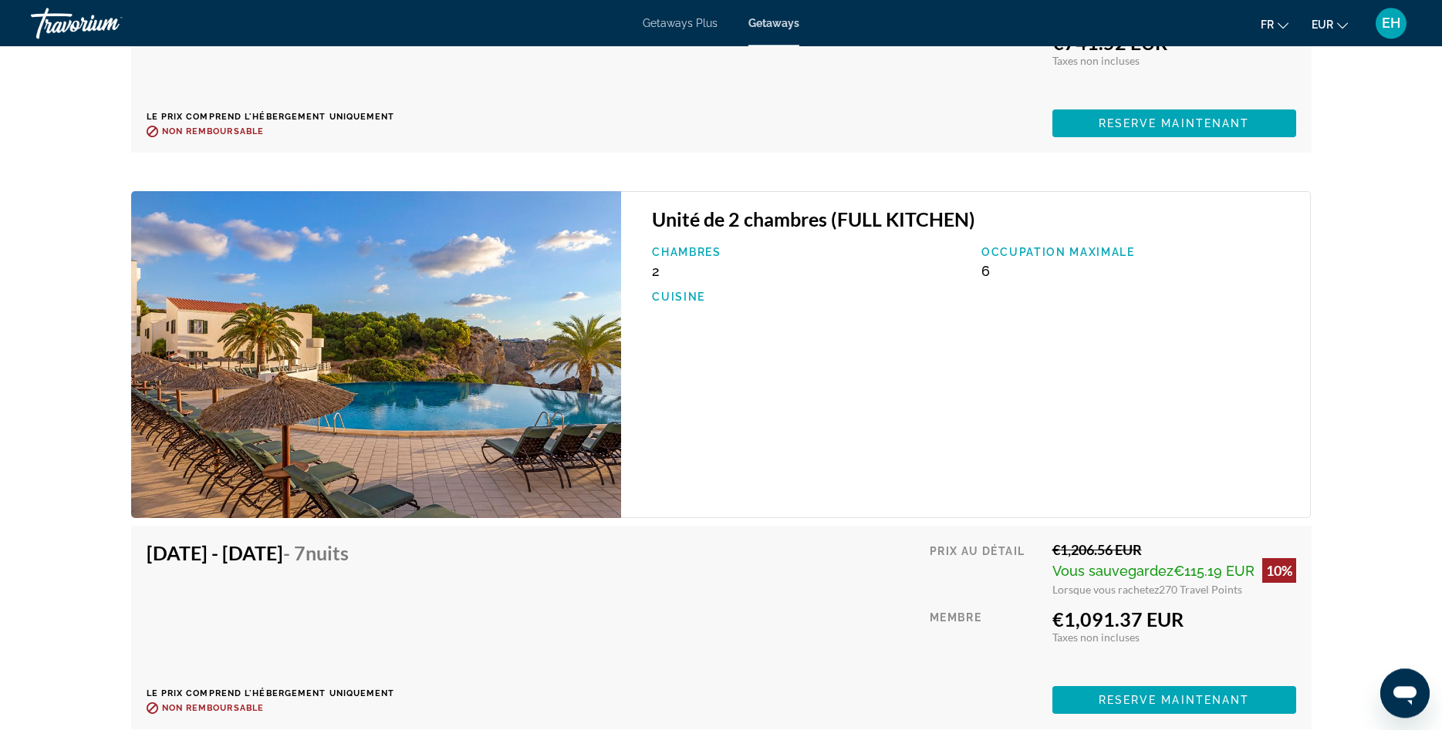
scroll to position [3630, 0]
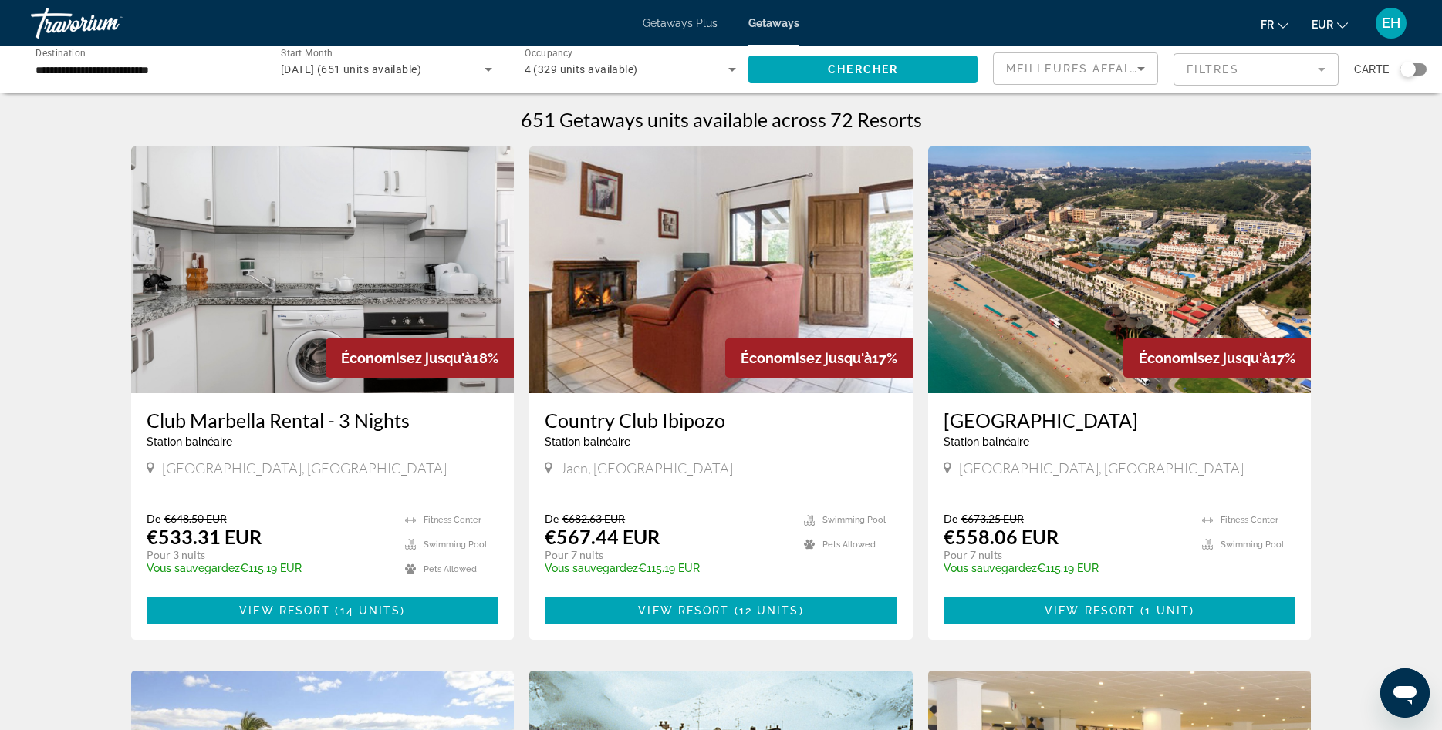
click at [1412, 76] on div "Search widget" at bounding box center [1407, 69] width 15 height 15
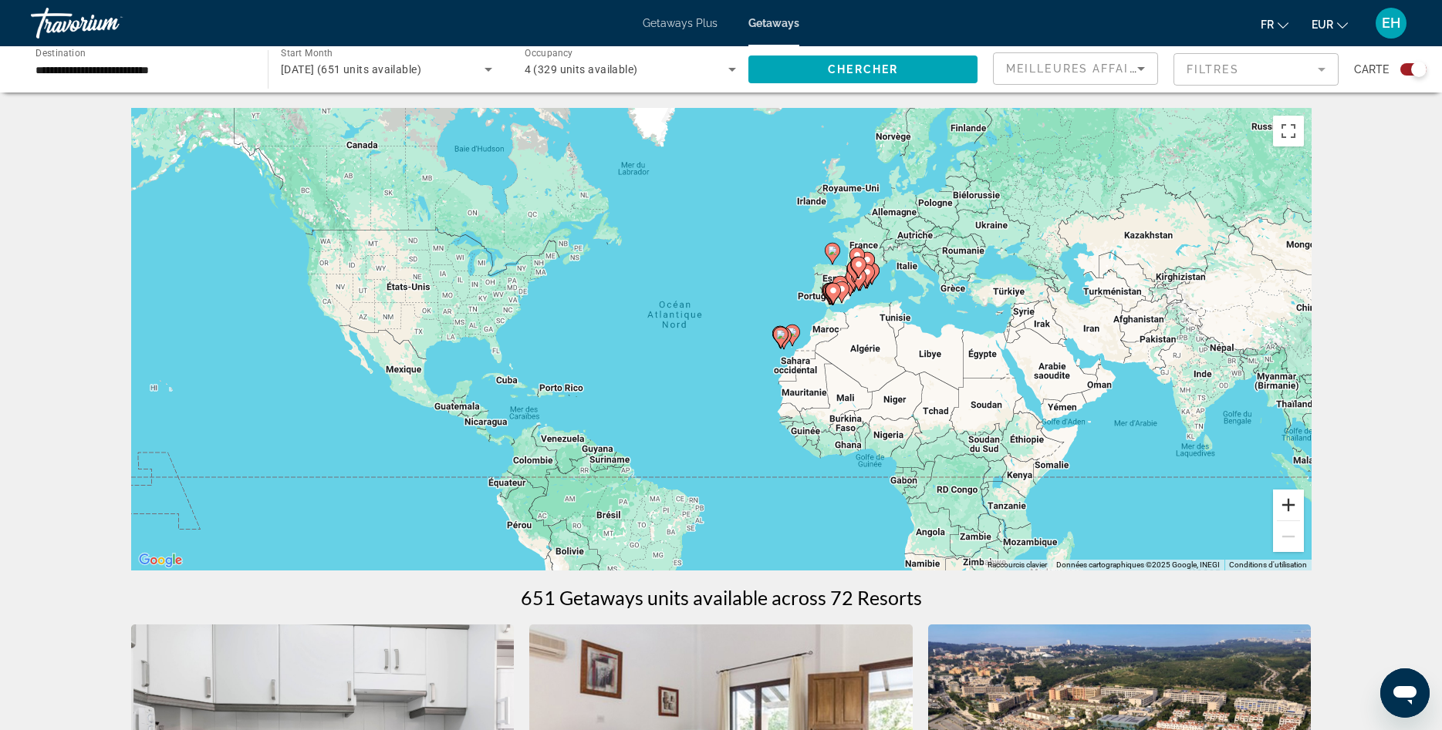
click at [1296, 505] on button "Zoom avant" at bounding box center [1288, 505] width 31 height 31
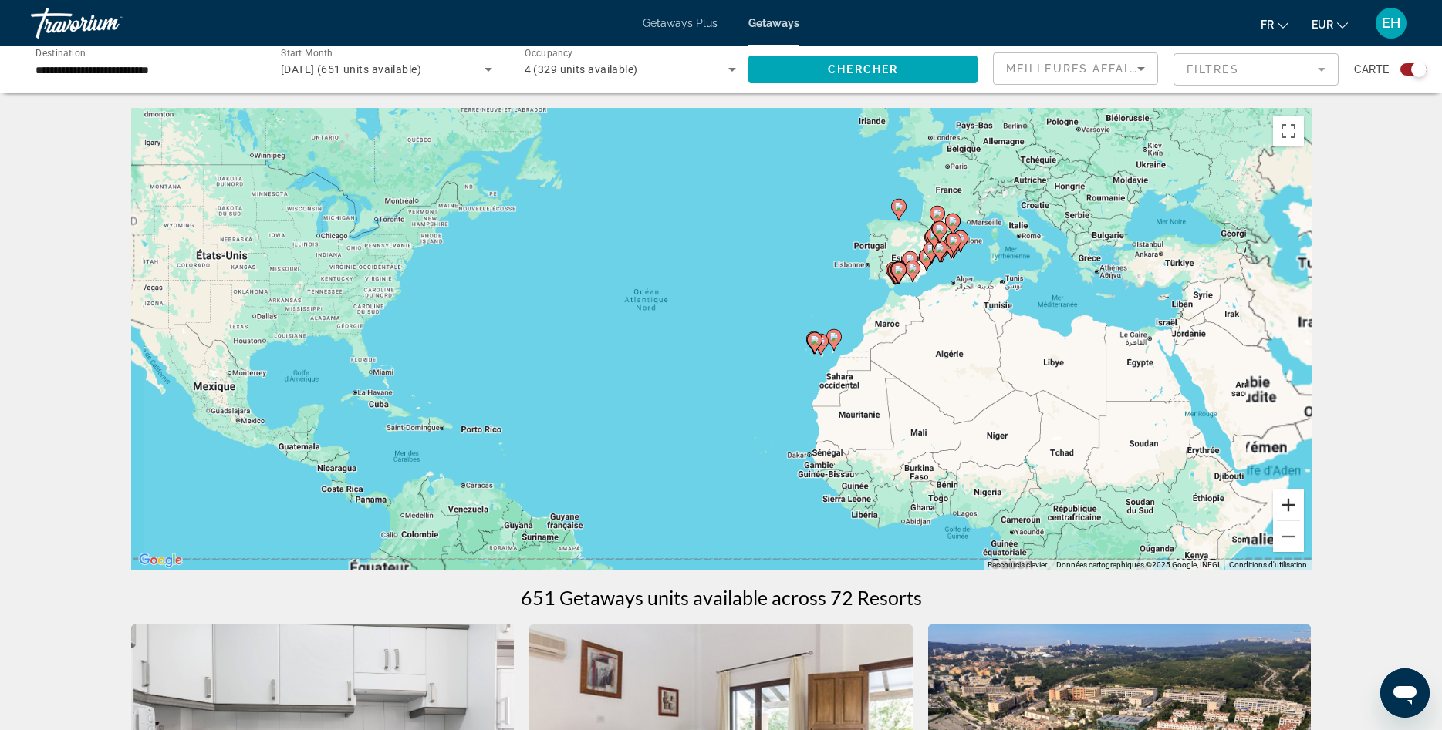
click at [1296, 505] on button "Zoom avant" at bounding box center [1288, 505] width 31 height 31
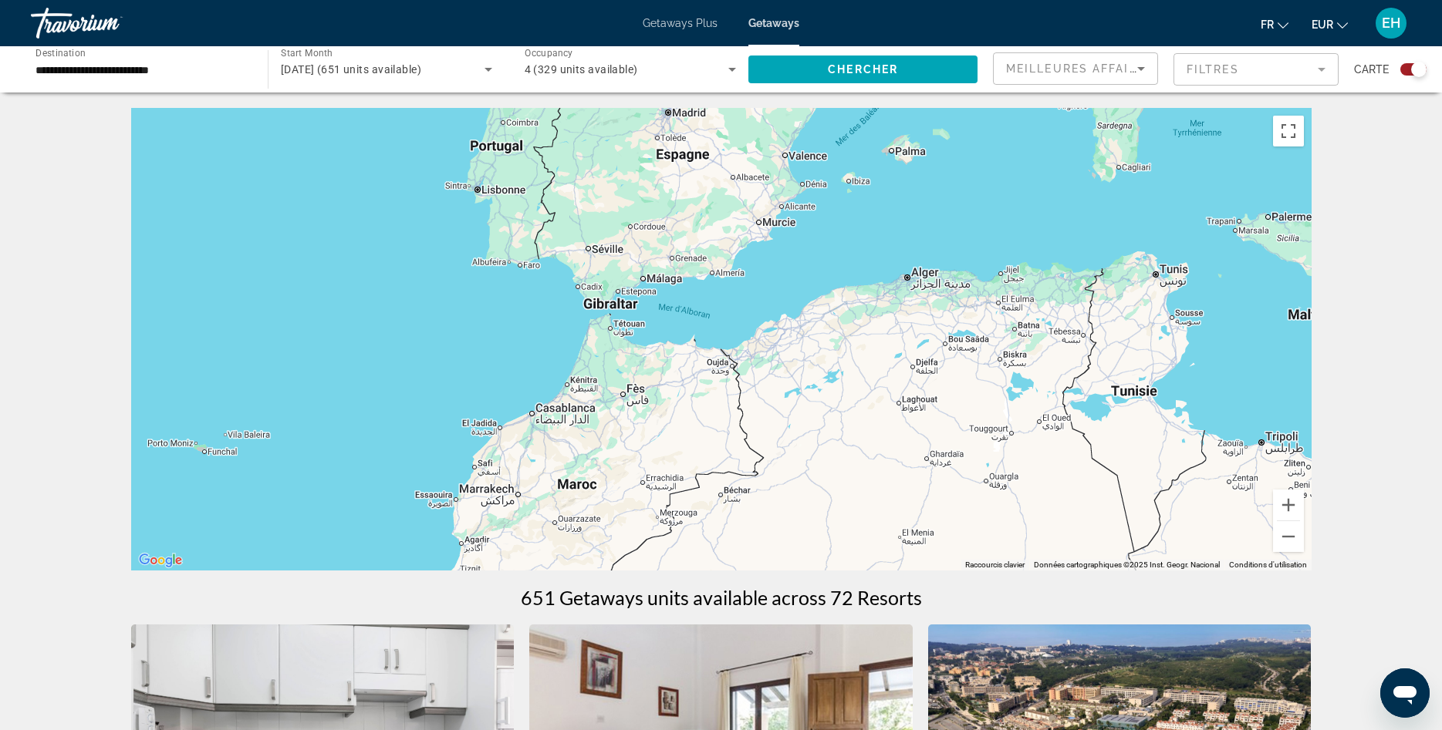
drag, startPoint x: 1278, startPoint y: 273, endPoint x: 277, endPoint y: 498, distance: 1026.1
click at [277, 498] on div "Pour activer le glissement avec le clavier, appuyez sur Alt+Entrée. Une fois ce…" at bounding box center [721, 339] width 1180 height 463
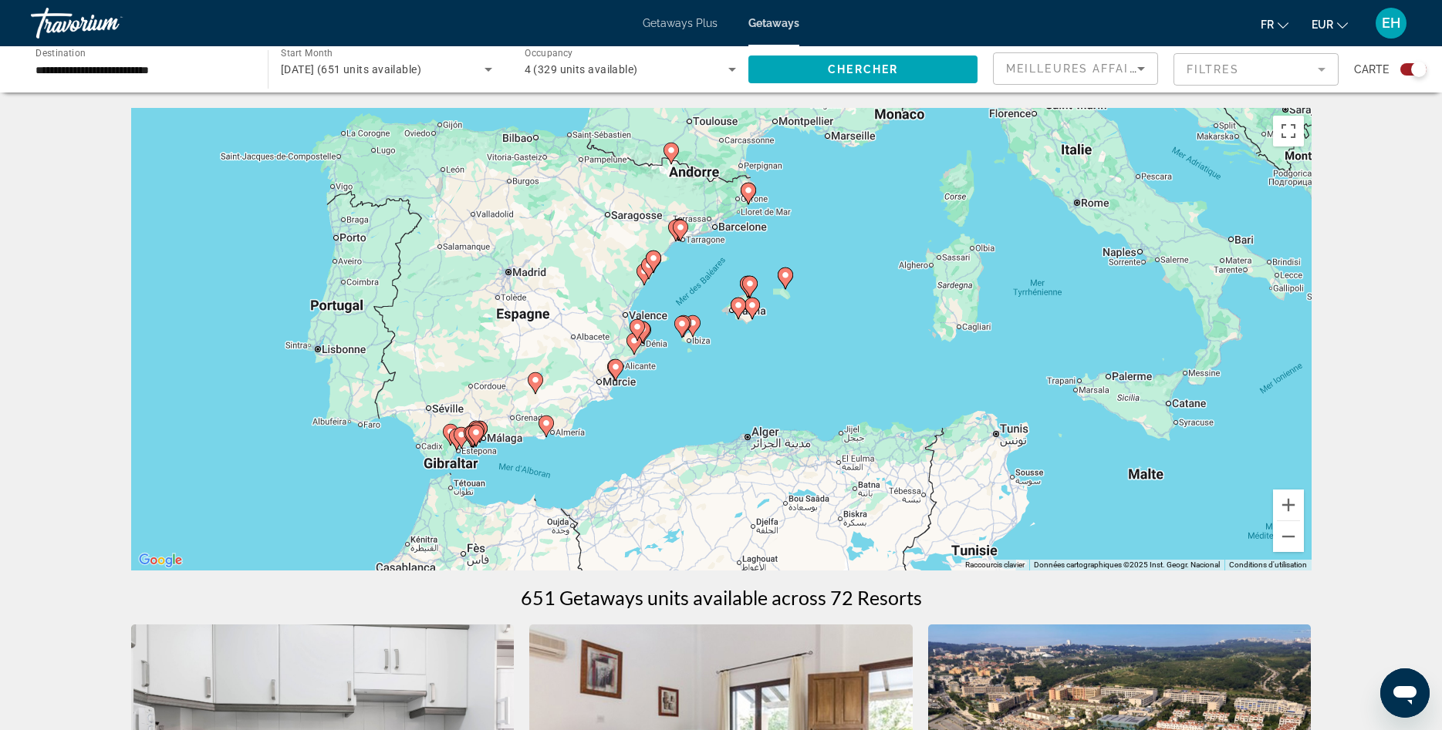
drag, startPoint x: 910, startPoint y: 190, endPoint x: 801, endPoint y: 313, distance: 164.5
click at [801, 313] on div "Pour activer le glissement avec le clavier, appuyez sur Alt+Entrée. Une fois ce…" at bounding box center [721, 339] width 1180 height 463
click at [1286, 507] on button "Zoom avant" at bounding box center [1288, 505] width 31 height 31
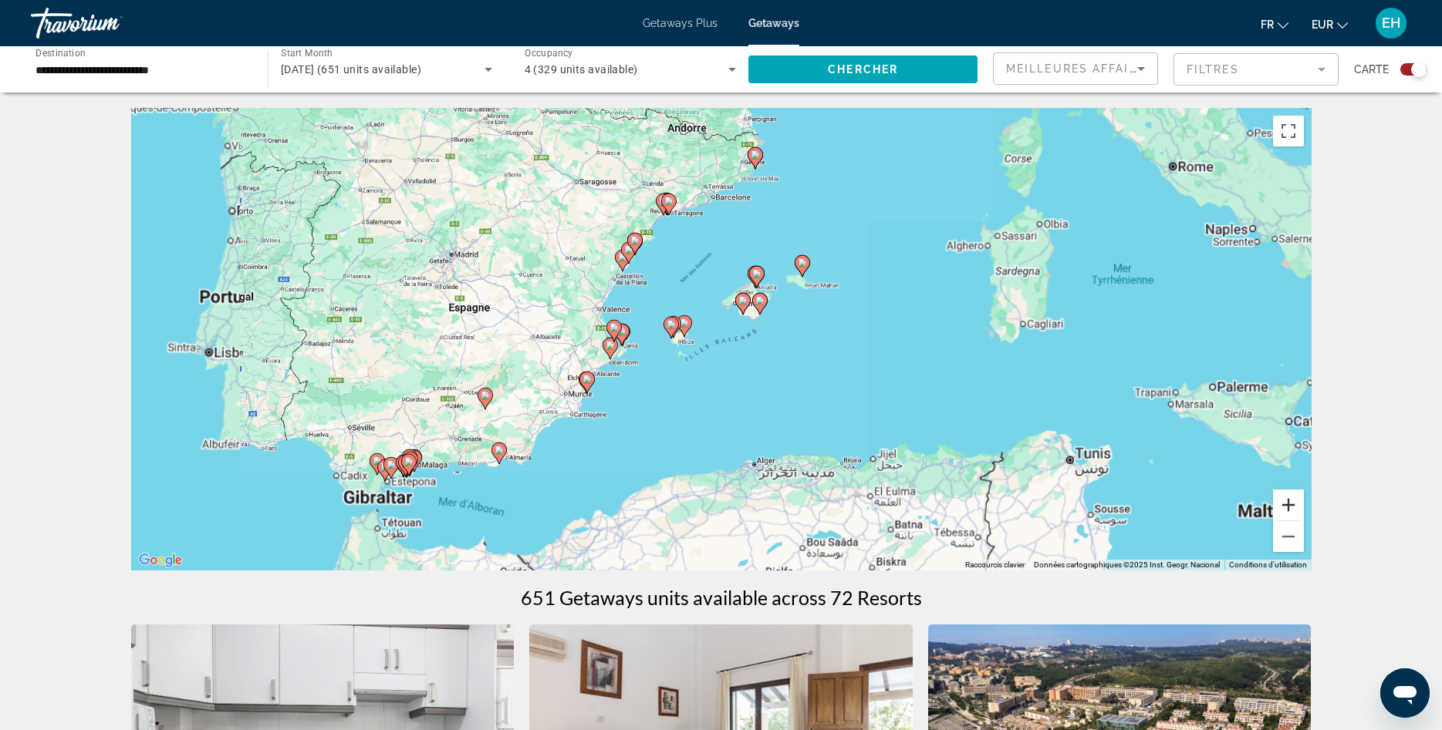
click at [1286, 507] on button "Zoom avant" at bounding box center [1288, 505] width 31 height 31
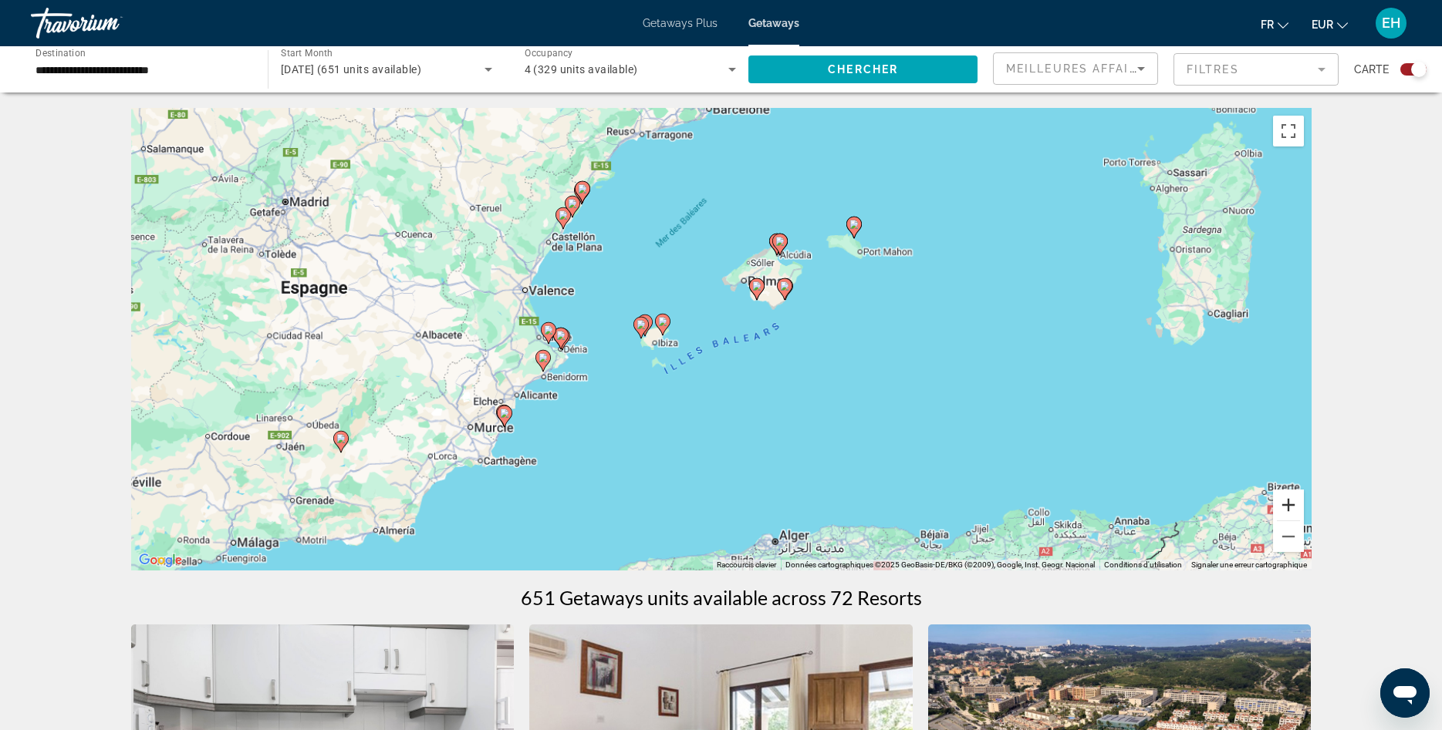
click at [1286, 508] on button "Zoom avant" at bounding box center [1288, 505] width 31 height 31
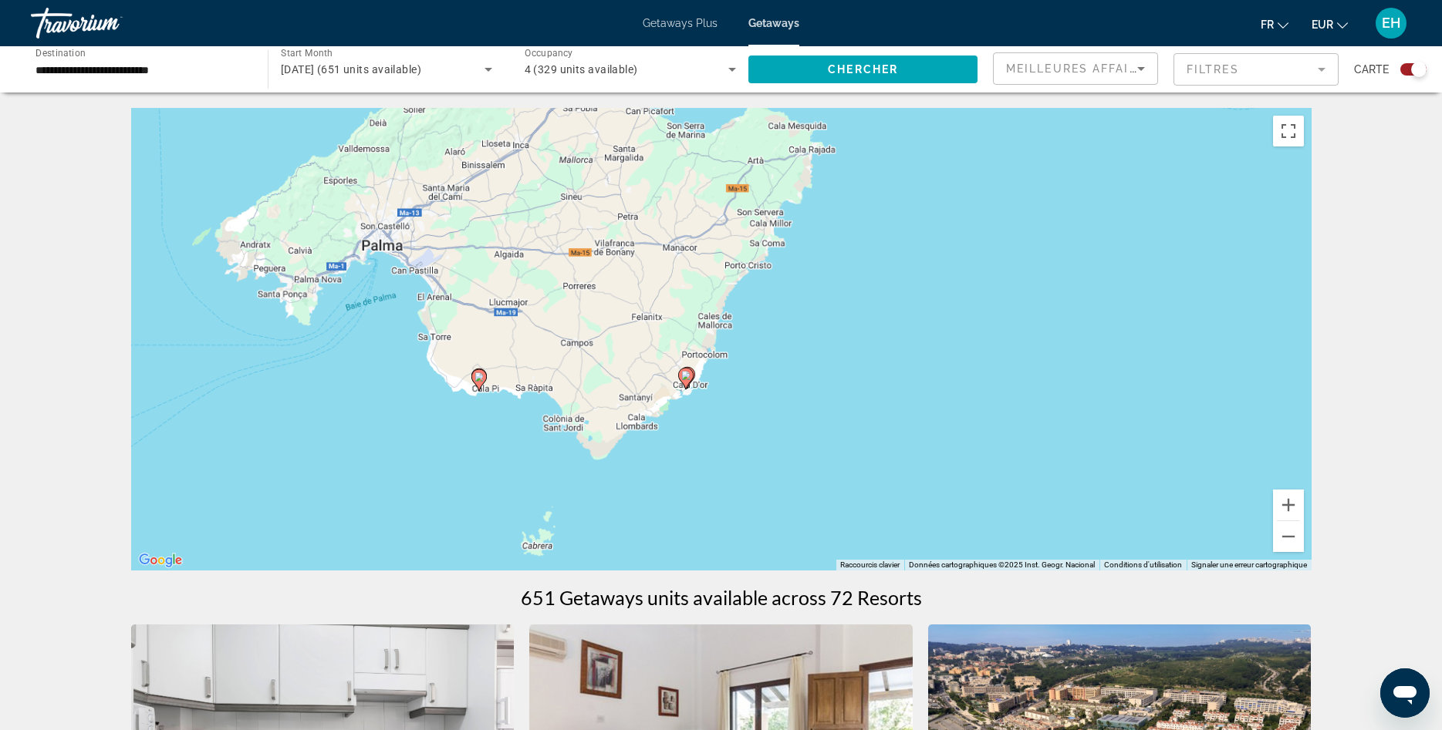
drag, startPoint x: 1181, startPoint y: 254, endPoint x: 687, endPoint y: 584, distance: 594.5
click at [671, 571] on div "Pour activer le glissement avec le clavier, appuyez sur Alt+Entrée. Une fois ce…" at bounding box center [721, 339] width 1180 height 463
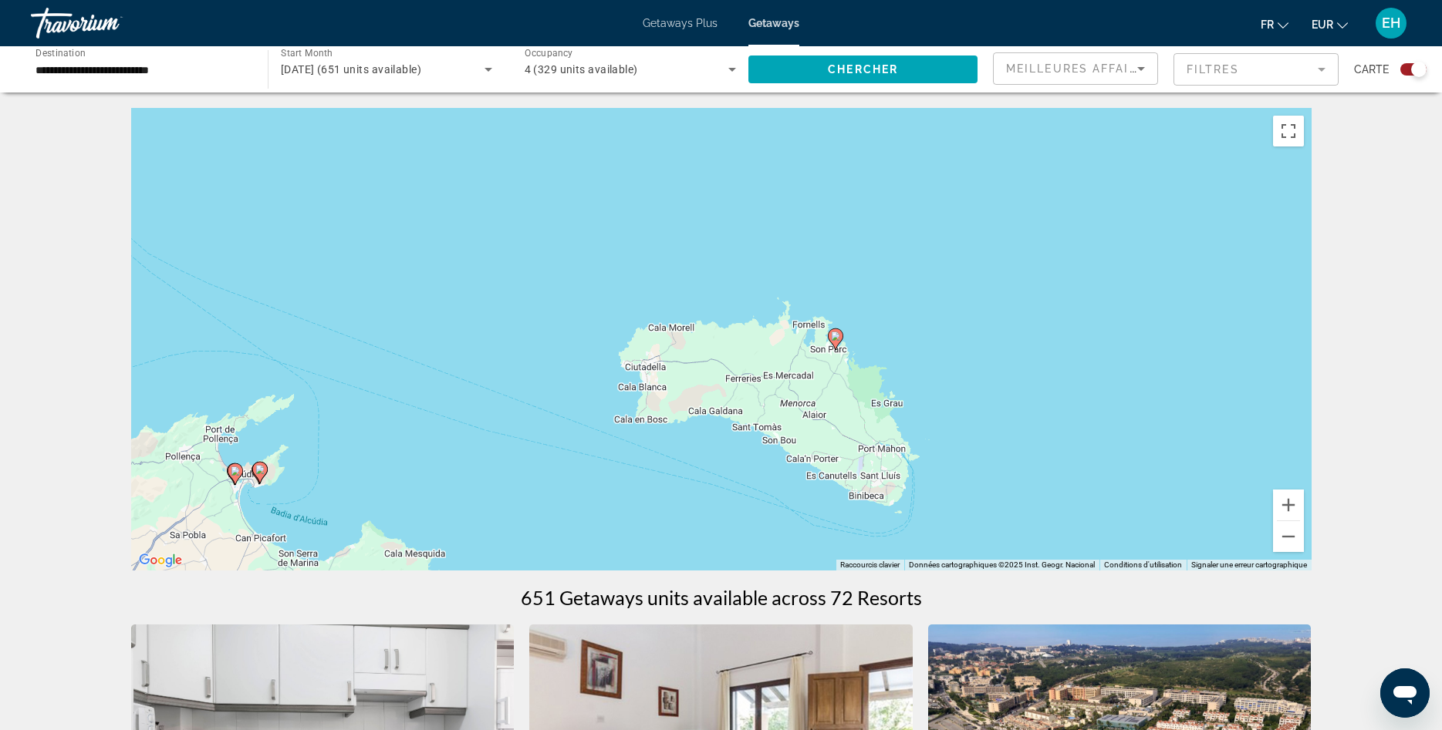
drag, startPoint x: 967, startPoint y: 306, endPoint x: 636, endPoint y: 649, distance: 476.8
click at [636, 571] on div "Pour activer le glissement avec le clavier, appuyez sur Alt+Entrée. Une fois ce…" at bounding box center [721, 339] width 1180 height 463
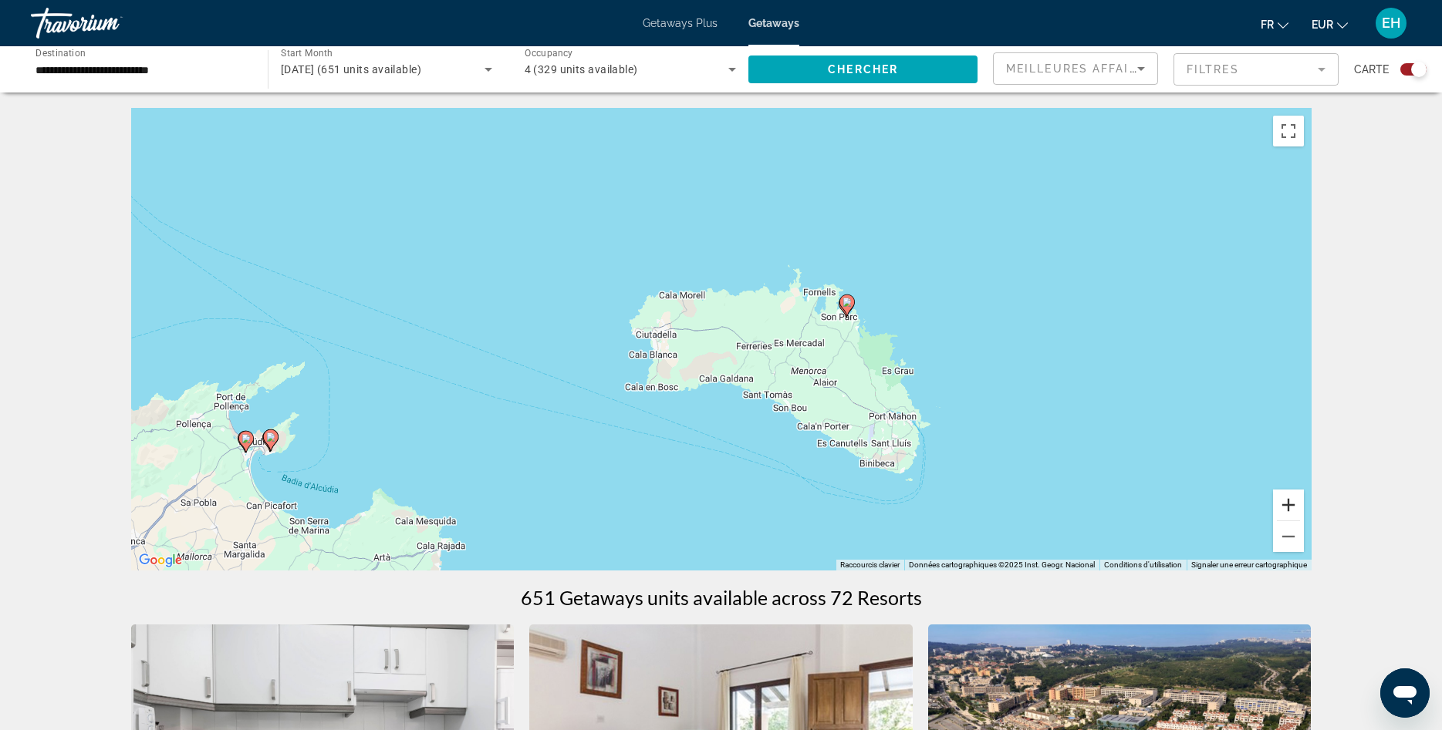
click at [1297, 508] on button "Zoom avant" at bounding box center [1288, 505] width 31 height 31
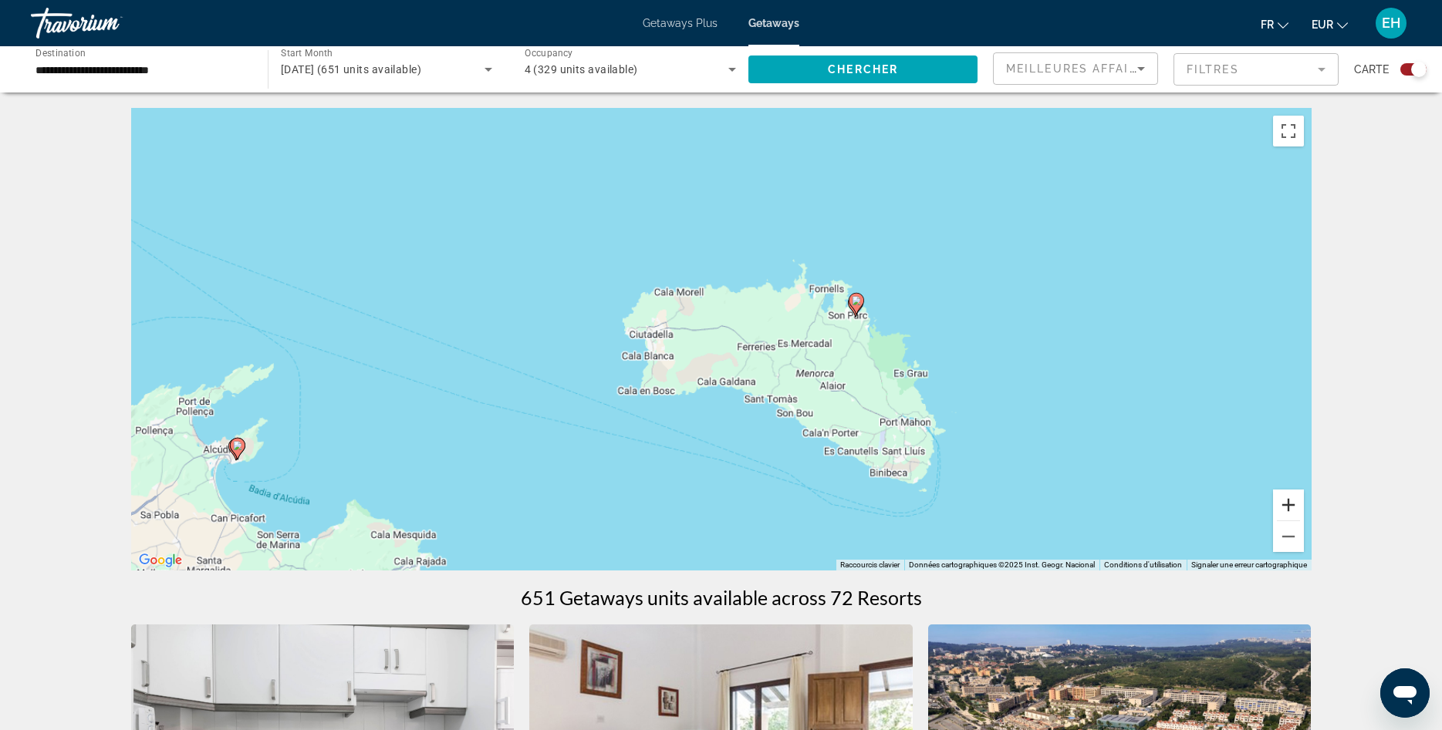
click at [1297, 508] on button "Zoom avant" at bounding box center [1288, 505] width 31 height 31
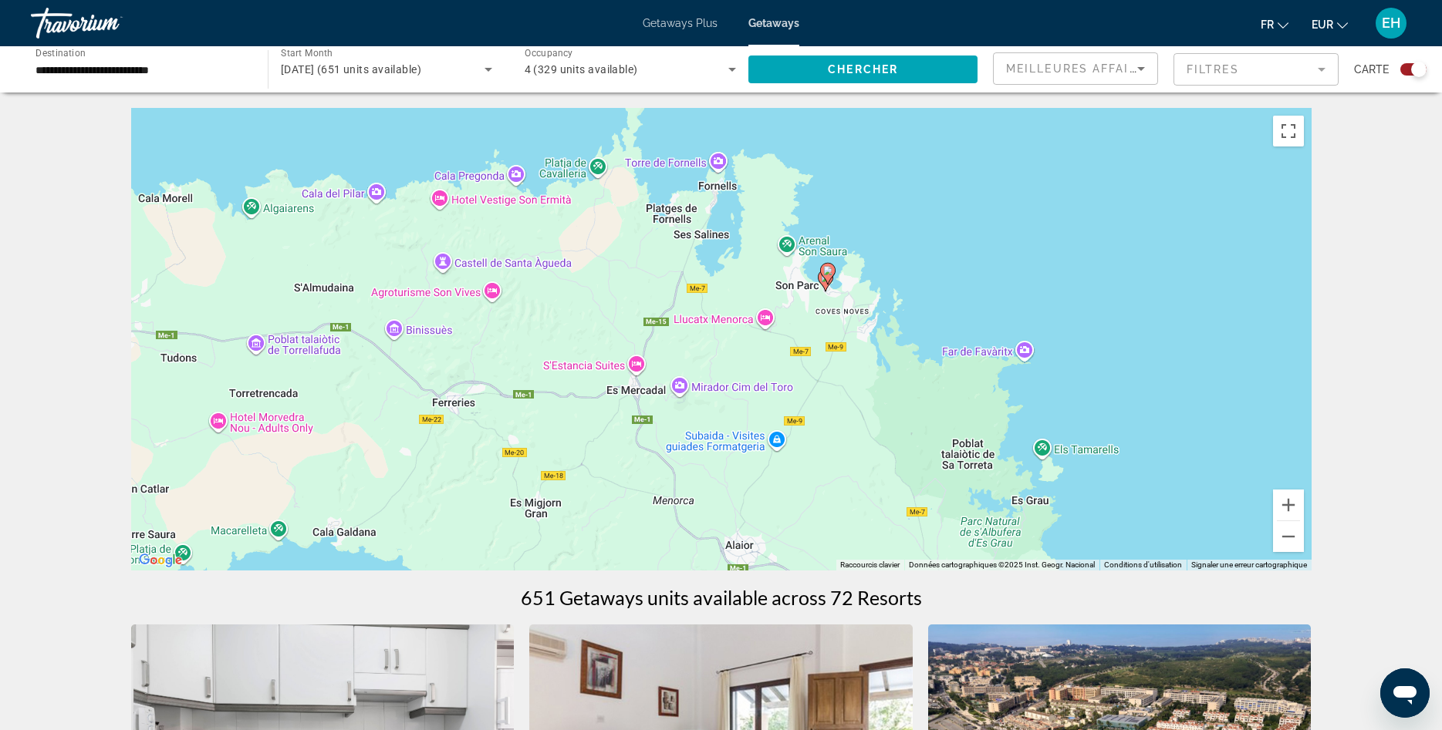
drag, startPoint x: 1210, startPoint y: 332, endPoint x: 812, endPoint y: 366, distance: 398.8
click at [812, 366] on div "Pour activer le glissement avec le clavier, appuyez sur Alt+Entrée. Une fois ce…" at bounding box center [721, 339] width 1180 height 463
click at [1292, 507] on button "Zoom avant" at bounding box center [1288, 505] width 31 height 31
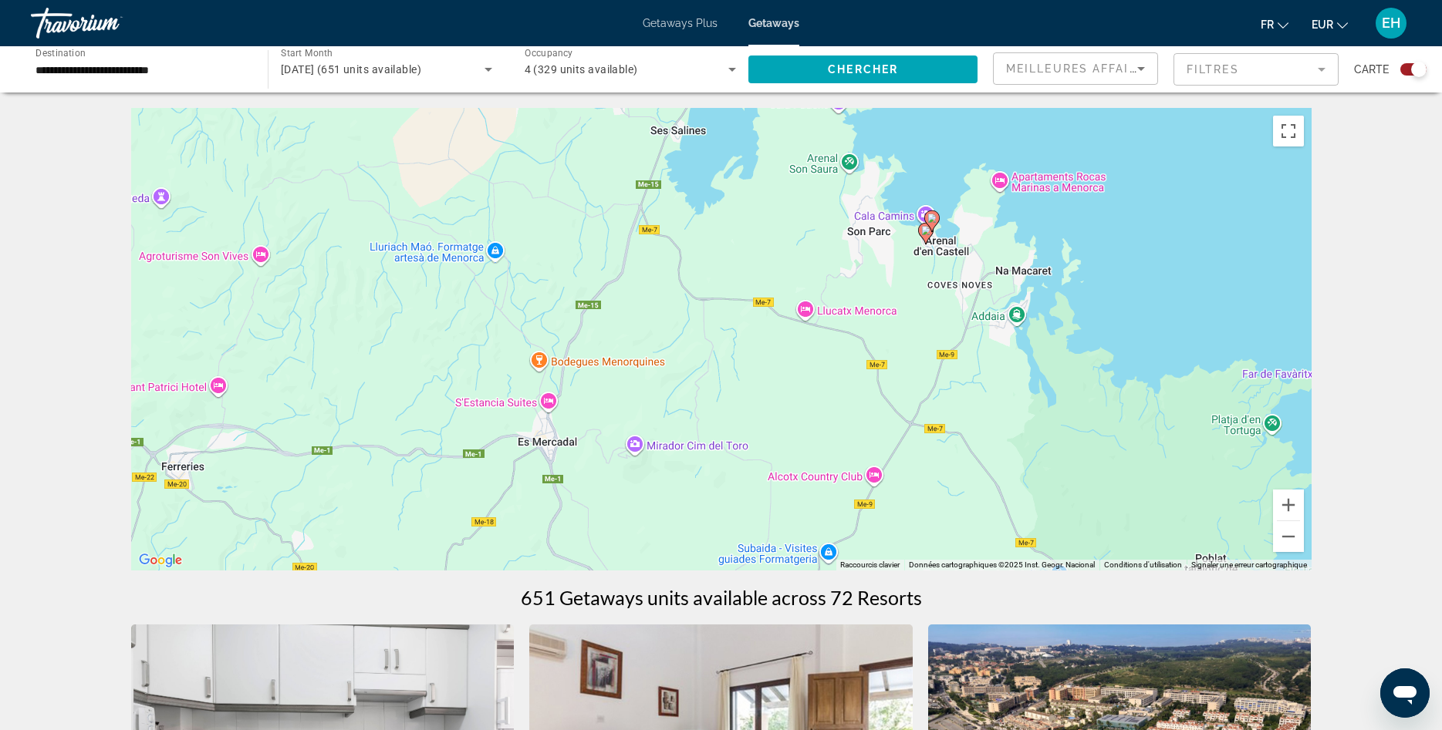
click at [926, 233] on image "Main content" at bounding box center [925, 230] width 9 height 9
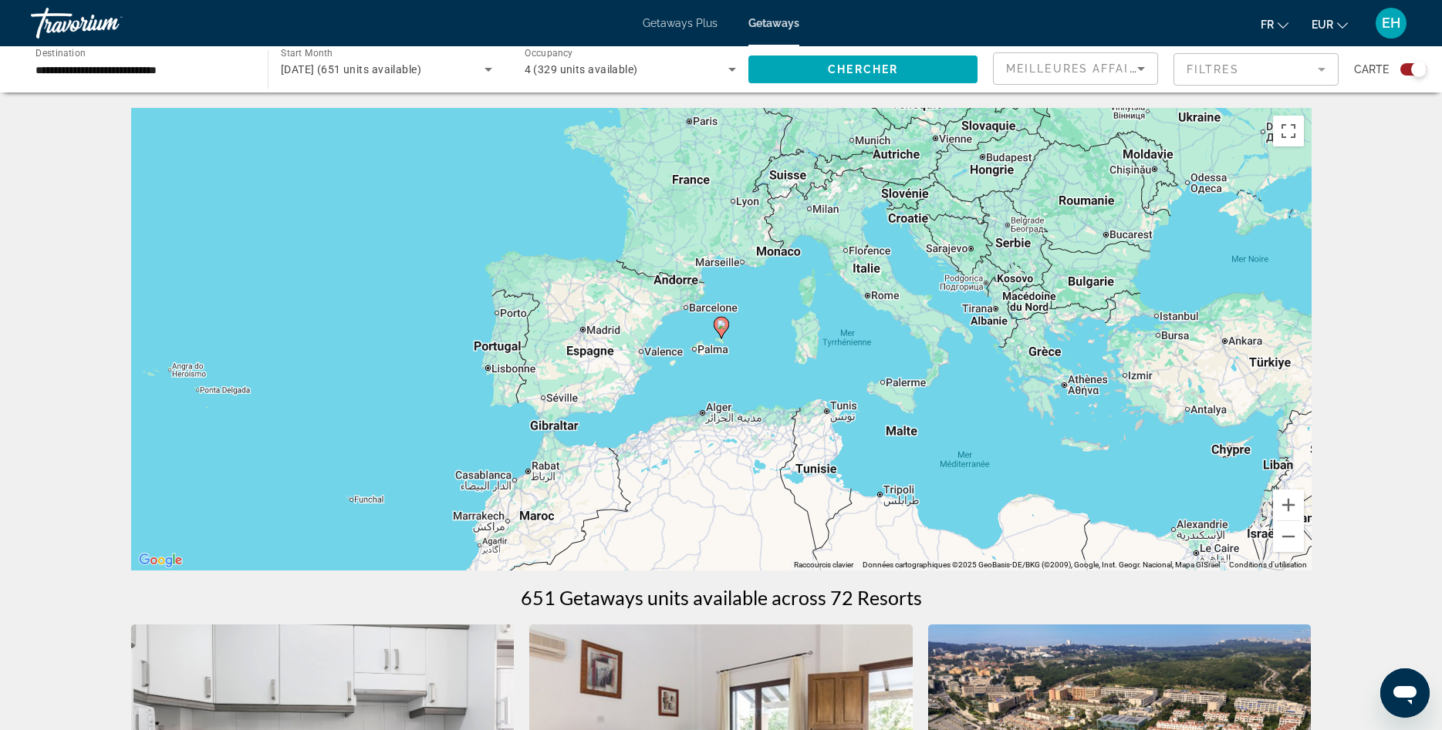
click at [722, 328] on image "Main content" at bounding box center [721, 324] width 9 height 9
type input "**********"
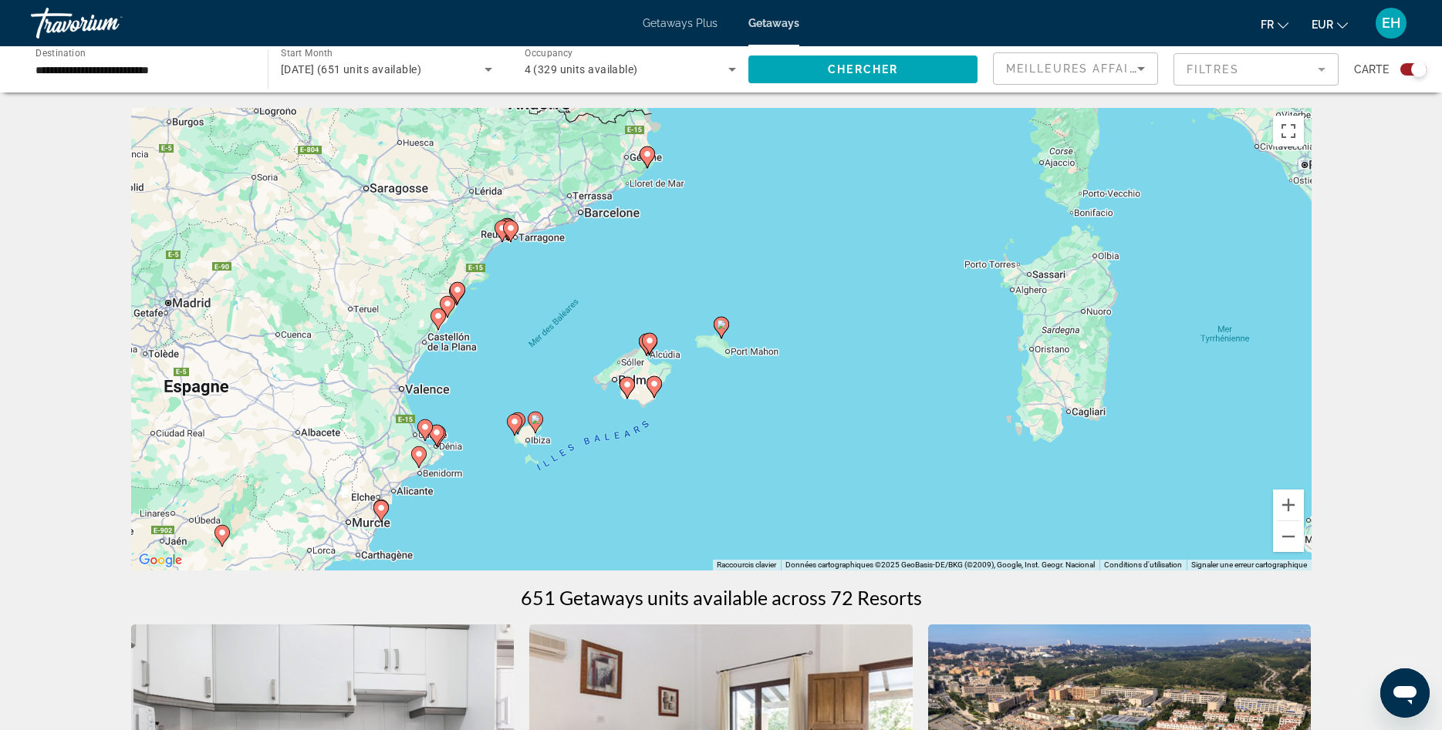
click at [728, 366] on div "Pour naviguer, appuyez sur les touches fléchées. Pour activer le glissement ave…" at bounding box center [721, 339] width 1180 height 463
click at [746, 323] on div "Pour activer le glissement avec le clavier, appuyez sur Alt+Entrée. Une fois ce…" at bounding box center [721, 339] width 1180 height 463
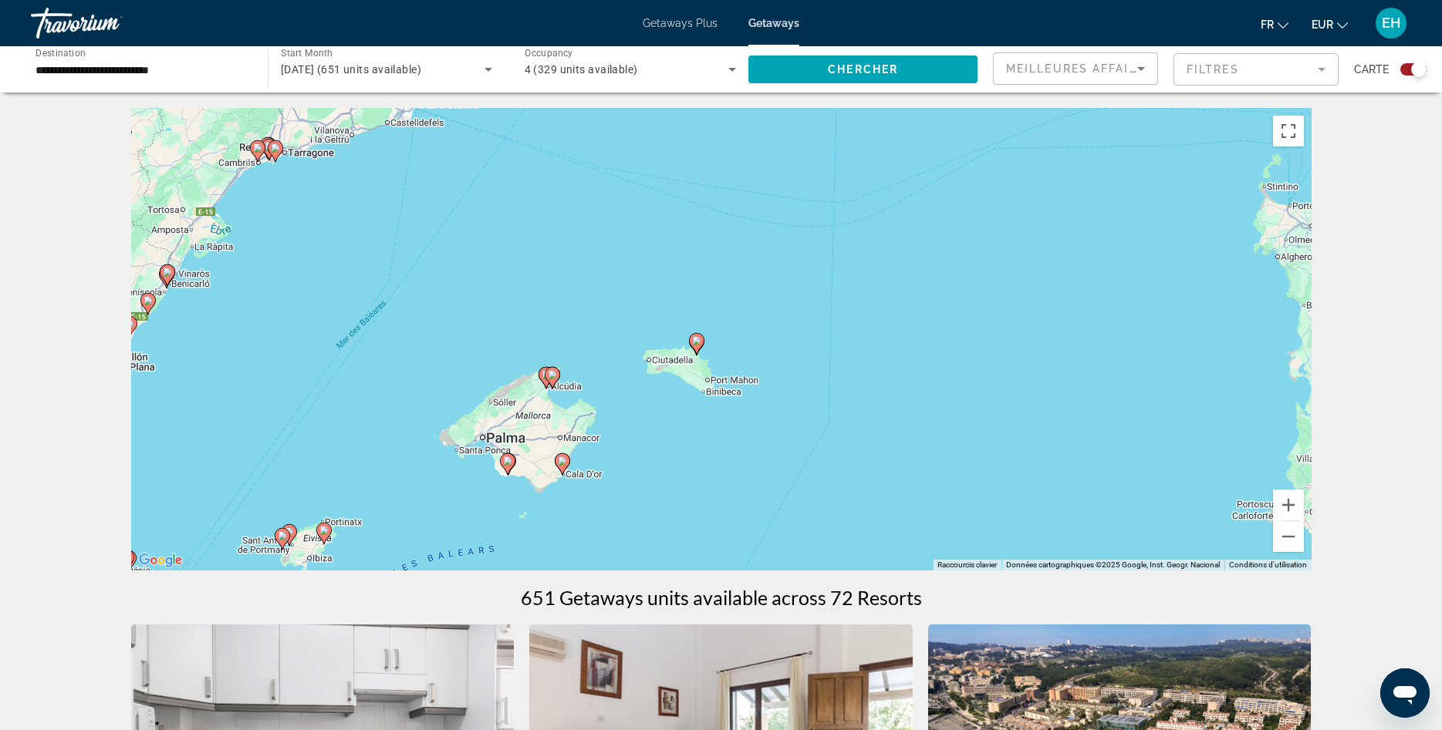
click at [693, 348] on icon "Main content" at bounding box center [696, 344] width 14 height 20
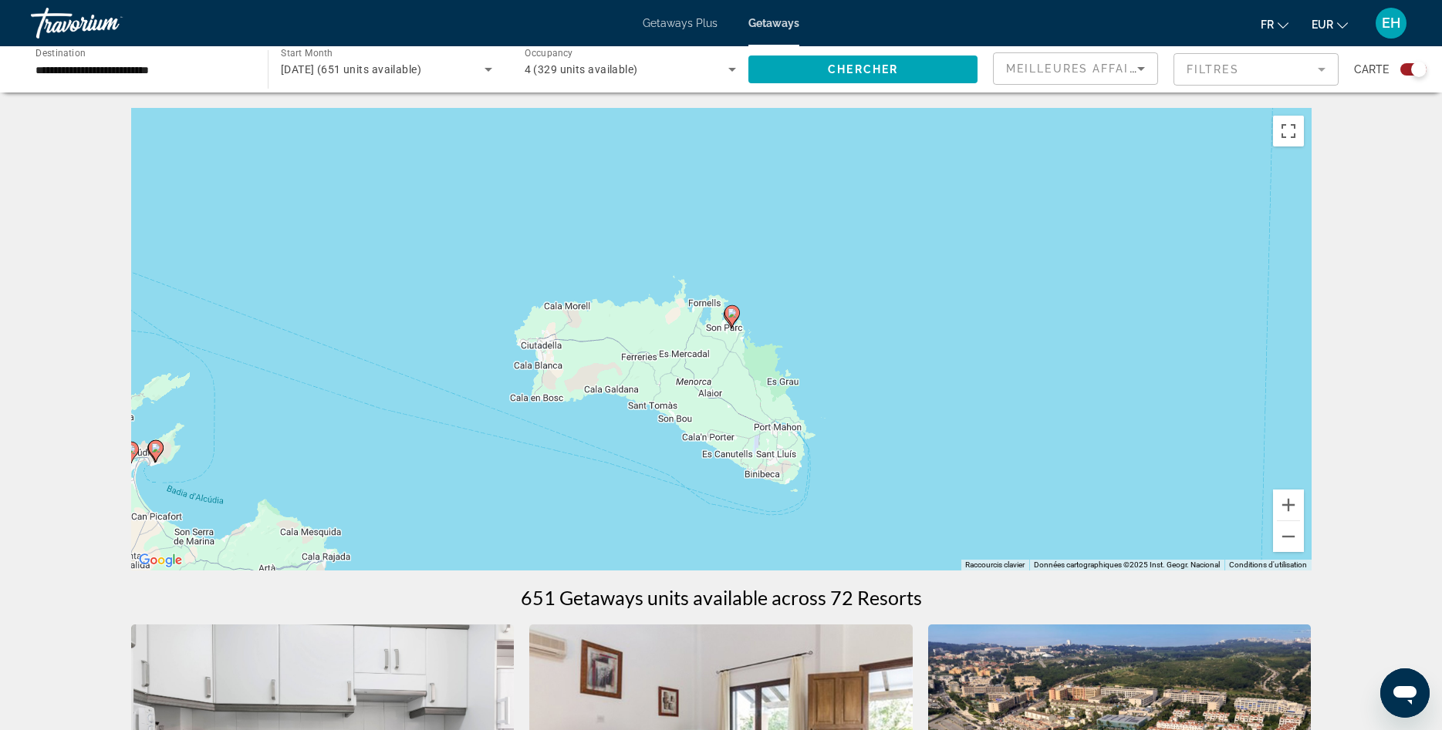
drag, startPoint x: 673, startPoint y: 456, endPoint x: 784, endPoint y: 380, distance: 134.8
click at [784, 380] on div "Pour activer le glissement avec le clavier, appuyez sur Alt+Entrée. Une fois ce…" at bounding box center [721, 339] width 1180 height 463
click at [779, 382] on div "Pour activer le glissement avec le clavier, appuyez sur Alt+Entrée. Une fois ce…" at bounding box center [721, 339] width 1180 height 463
click at [780, 382] on div "Pour activer le glissement avec le clavier, appuyez sur Alt+Entrée. Une fois ce…" at bounding box center [721, 339] width 1180 height 463
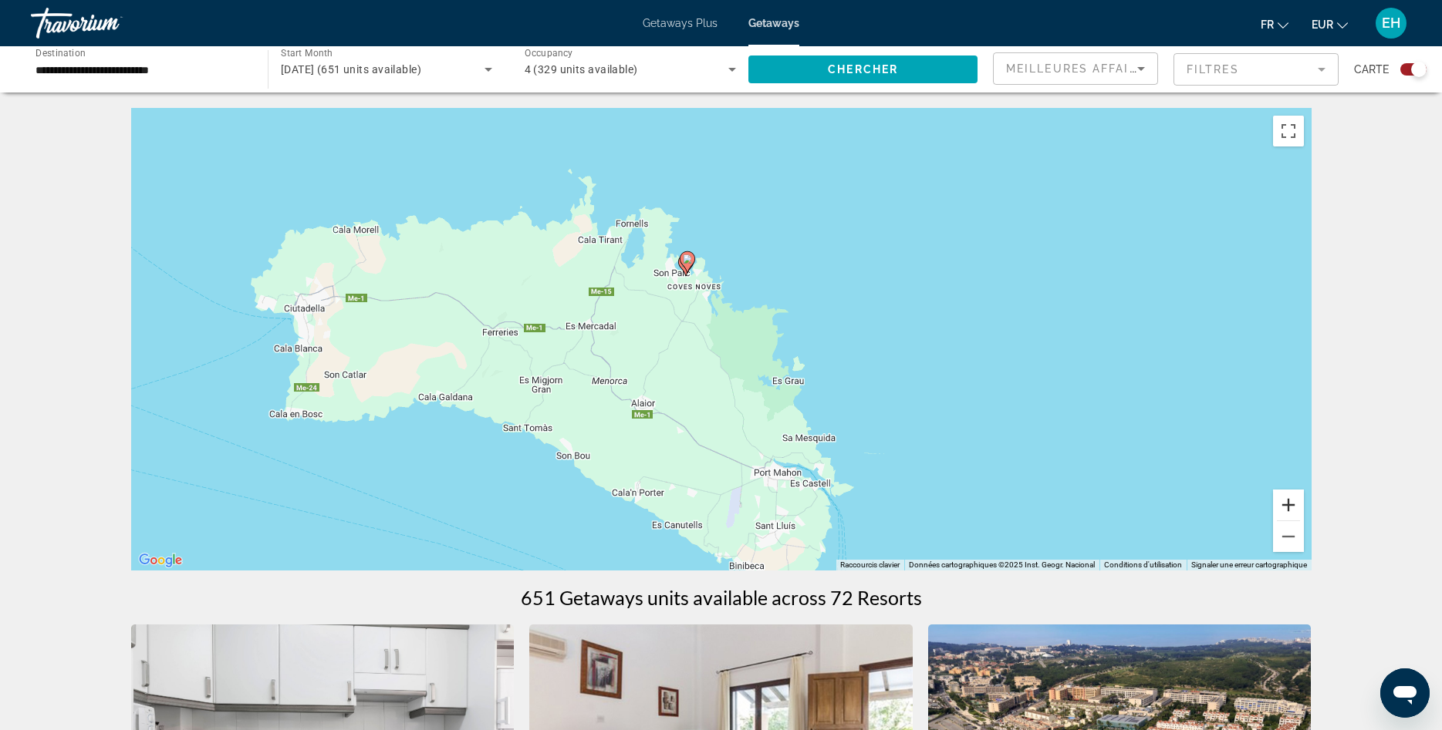
click at [1294, 517] on button "Zoom avant" at bounding box center [1288, 505] width 31 height 31
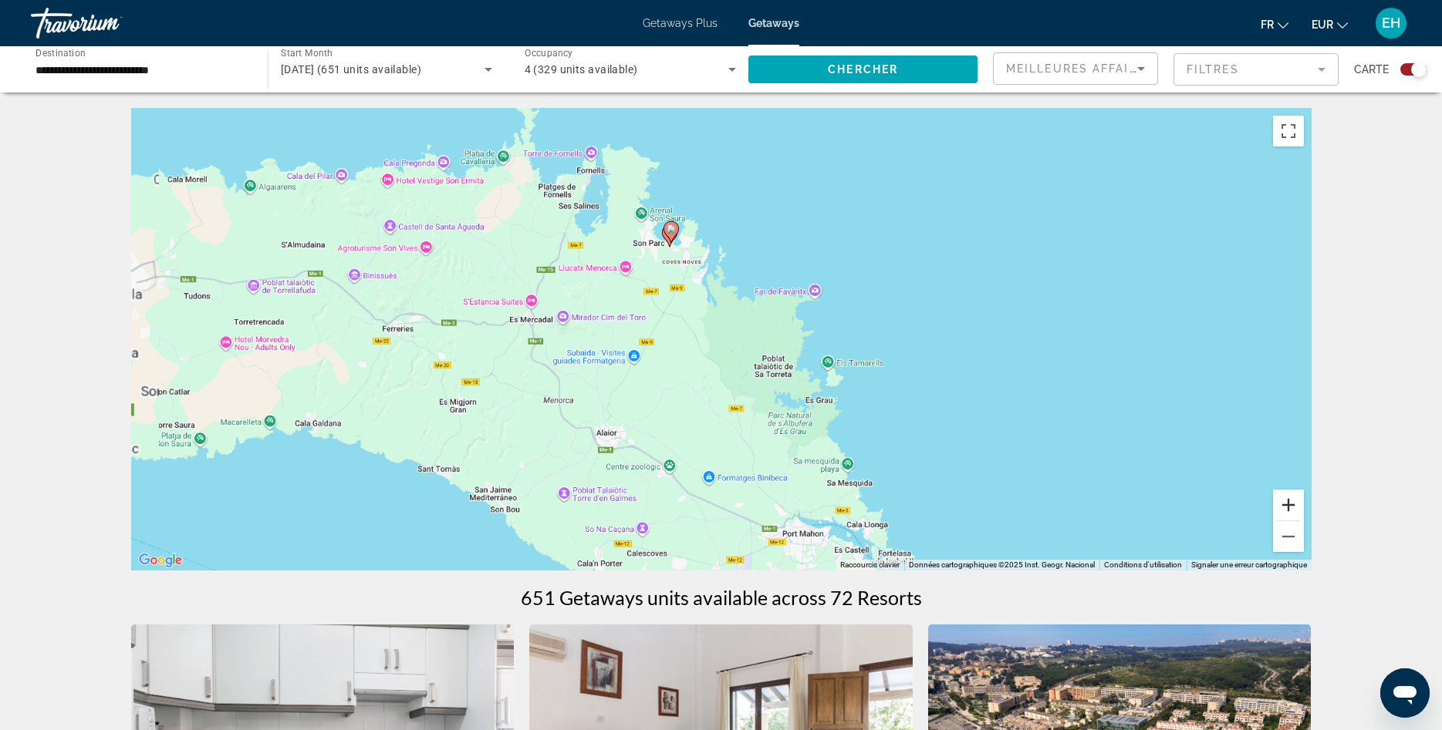
click at [1294, 517] on button "Zoom avant" at bounding box center [1288, 505] width 31 height 31
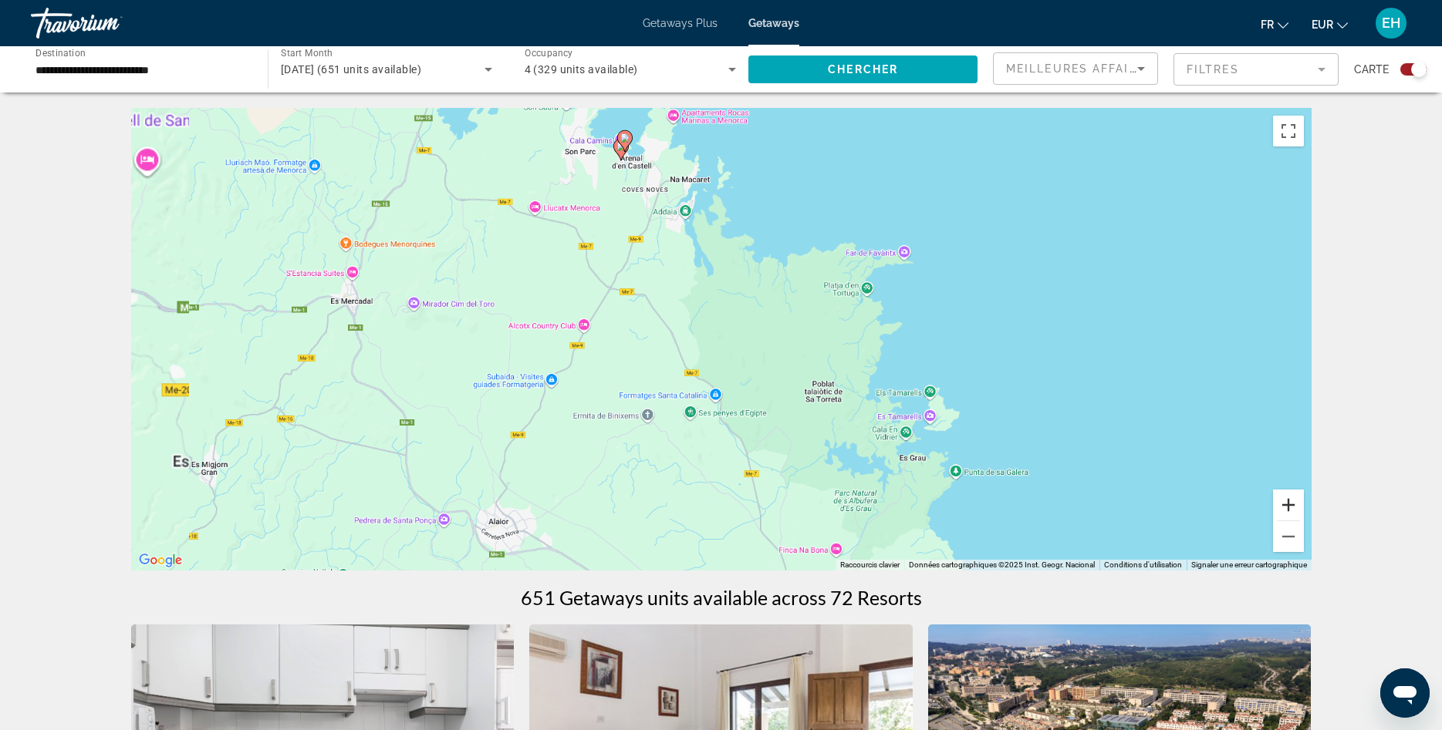
click at [1294, 517] on button "Zoom avant" at bounding box center [1288, 505] width 31 height 31
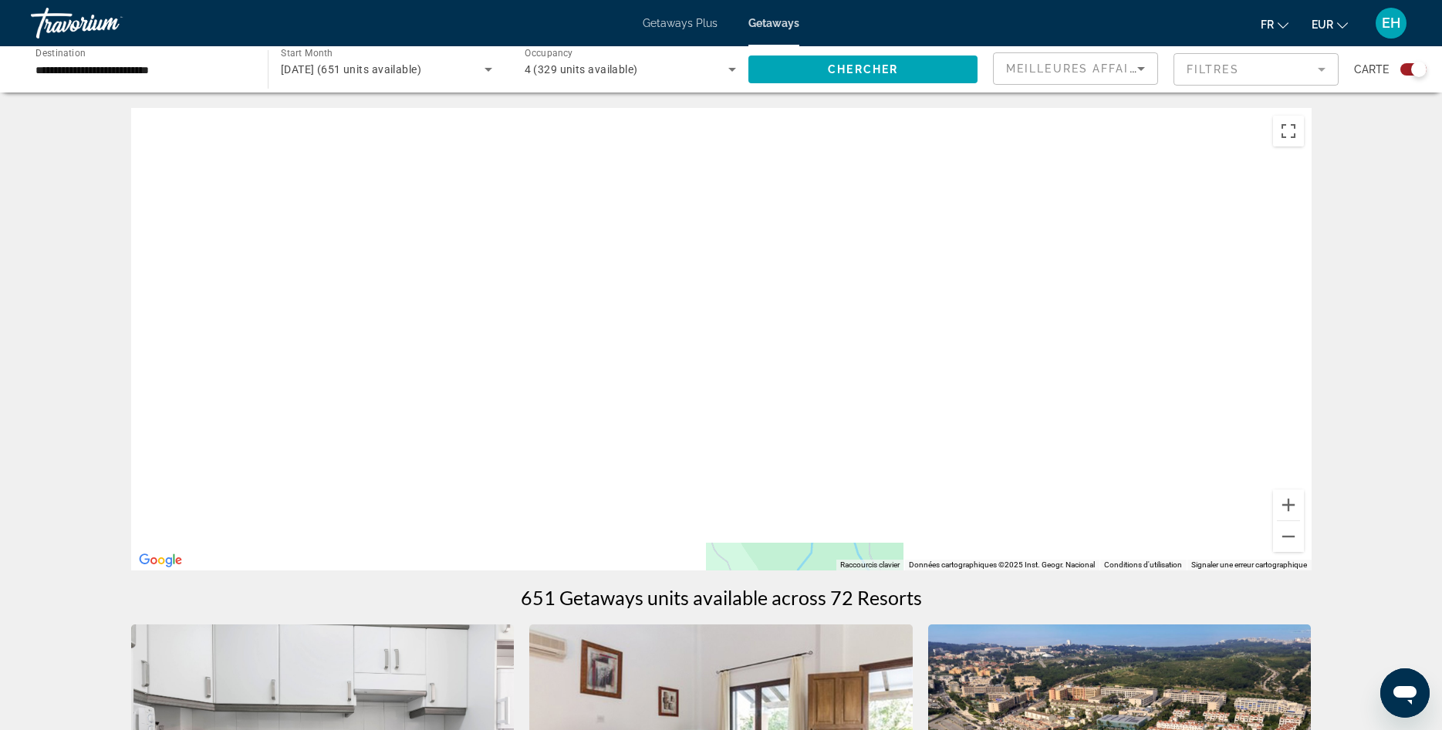
drag, startPoint x: 747, startPoint y: 184, endPoint x: 896, endPoint y: 484, distance: 335.3
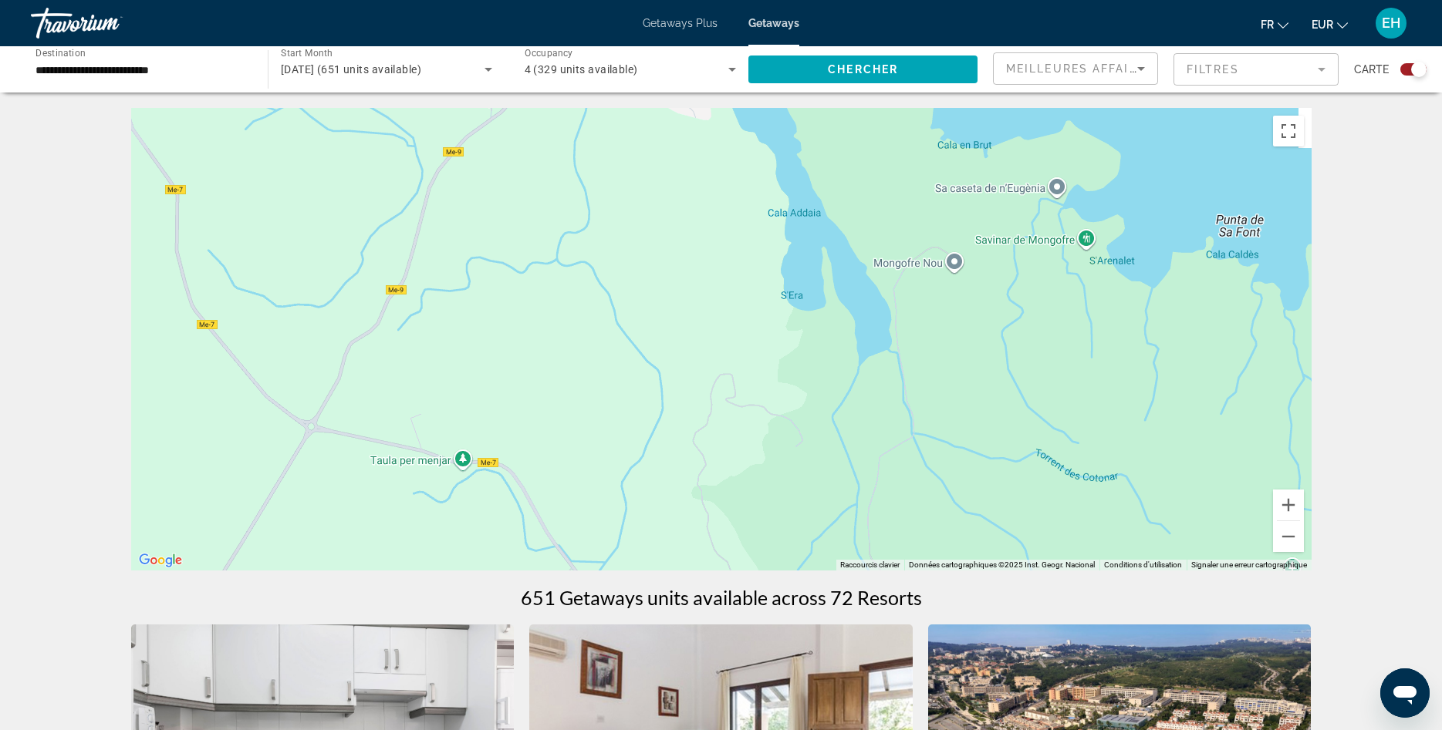
click at [973, 571] on div "Main content" at bounding box center [721, 339] width 1180 height 463
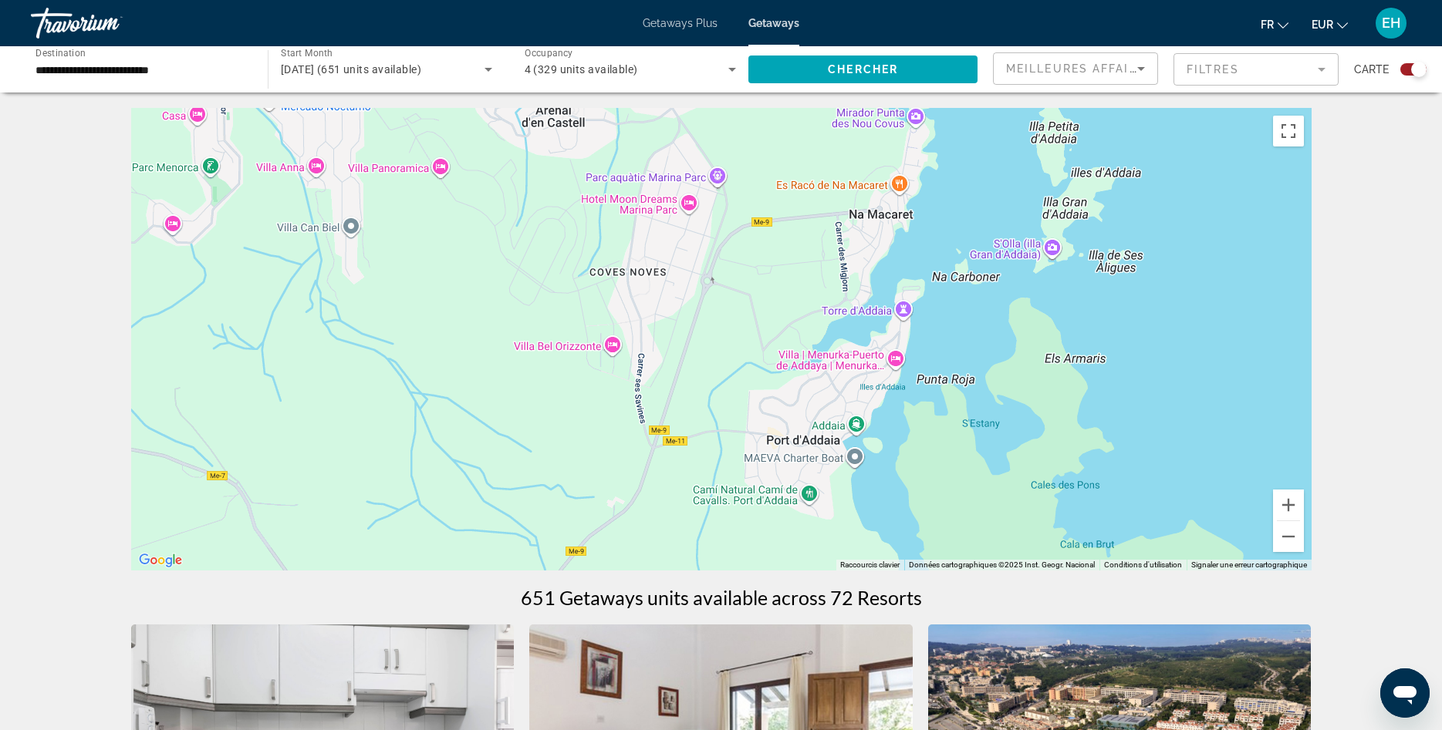
drag, startPoint x: 820, startPoint y: 200, endPoint x: 845, endPoint y: 515, distance: 315.7
click at [845, 515] on div "Main content" at bounding box center [721, 339] width 1180 height 463
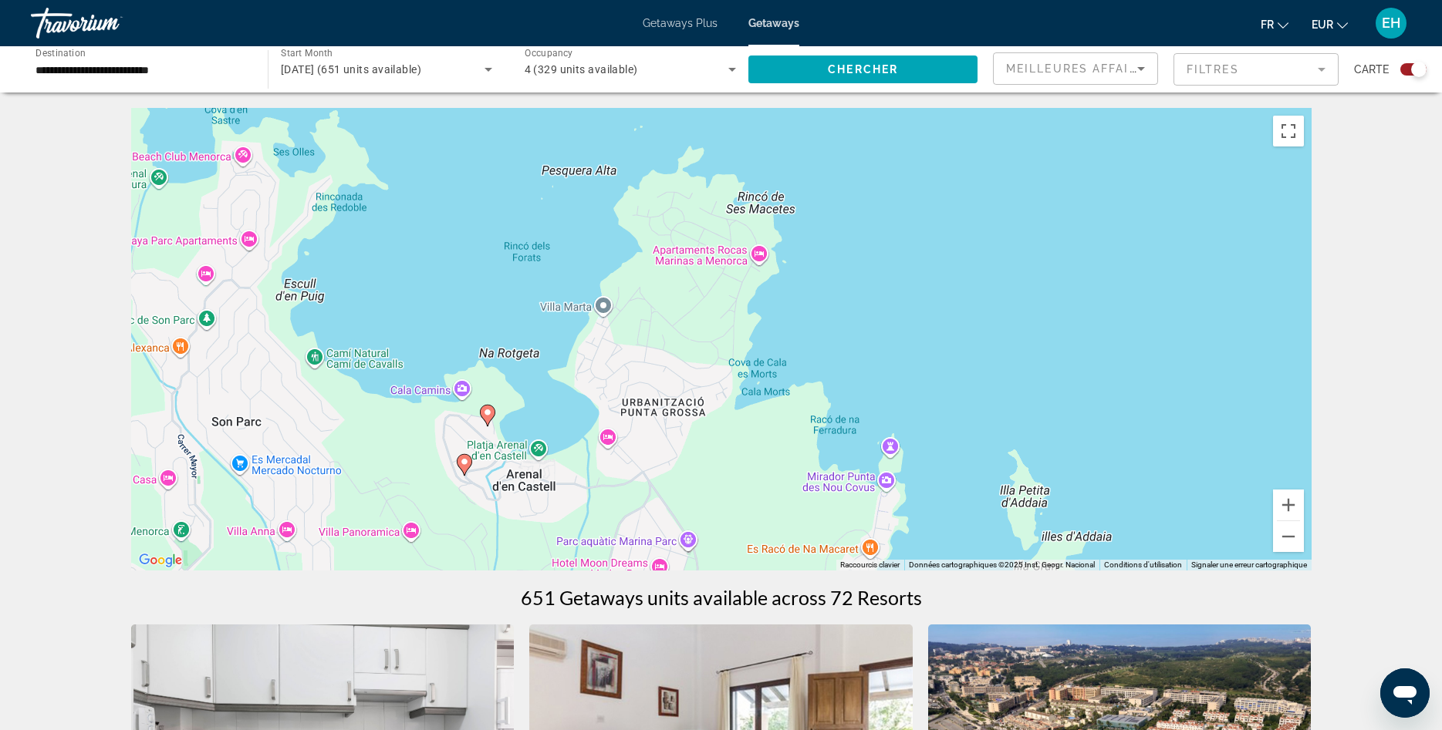
drag, startPoint x: 889, startPoint y: 207, endPoint x: 768, endPoint y: 490, distance: 307.9
click at [858, 531] on div "Pour activer le glissement avec le clavier, appuyez sur Alt+Entrée. Une fois ce…" at bounding box center [721, 339] width 1180 height 463
click at [488, 416] on image "Main content" at bounding box center [487, 411] width 9 height 9
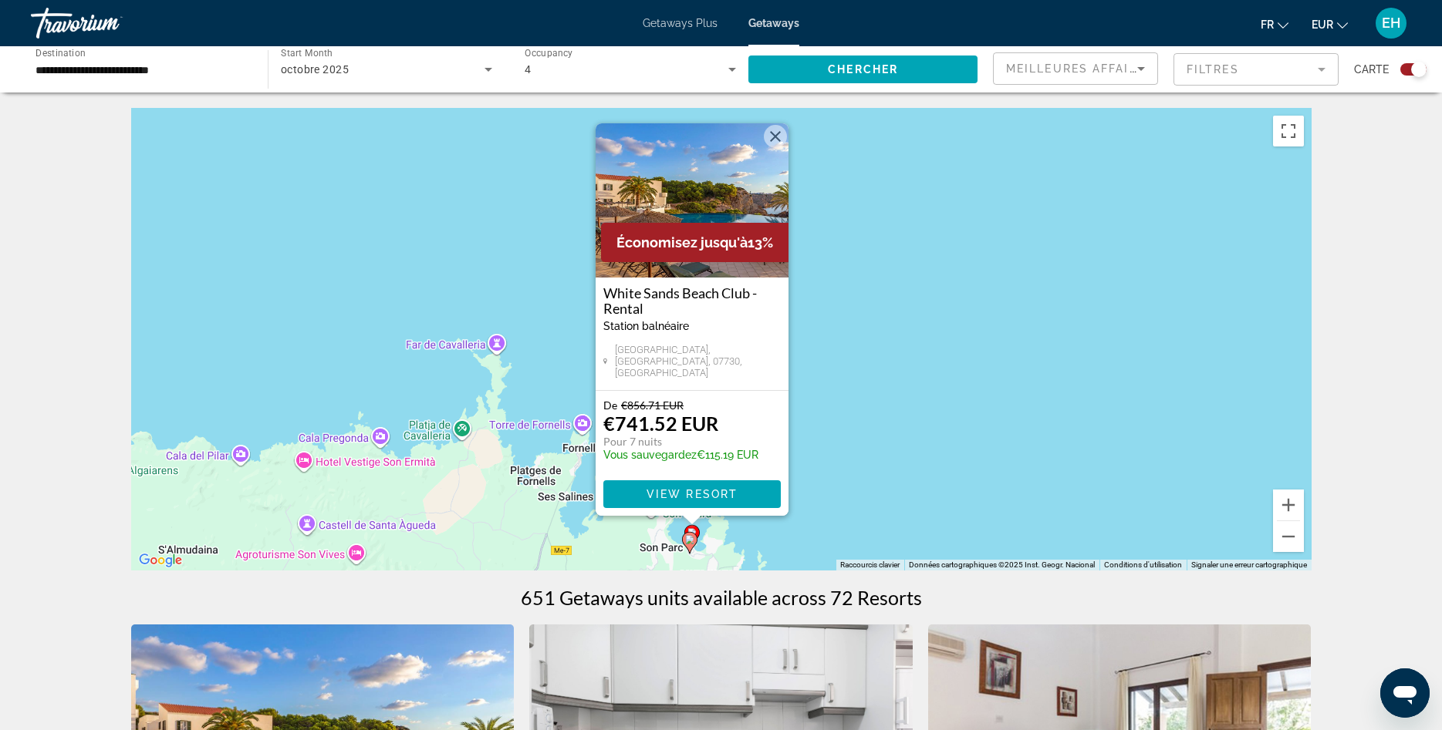
click at [689, 542] on image "Main content" at bounding box center [689, 539] width 9 height 9
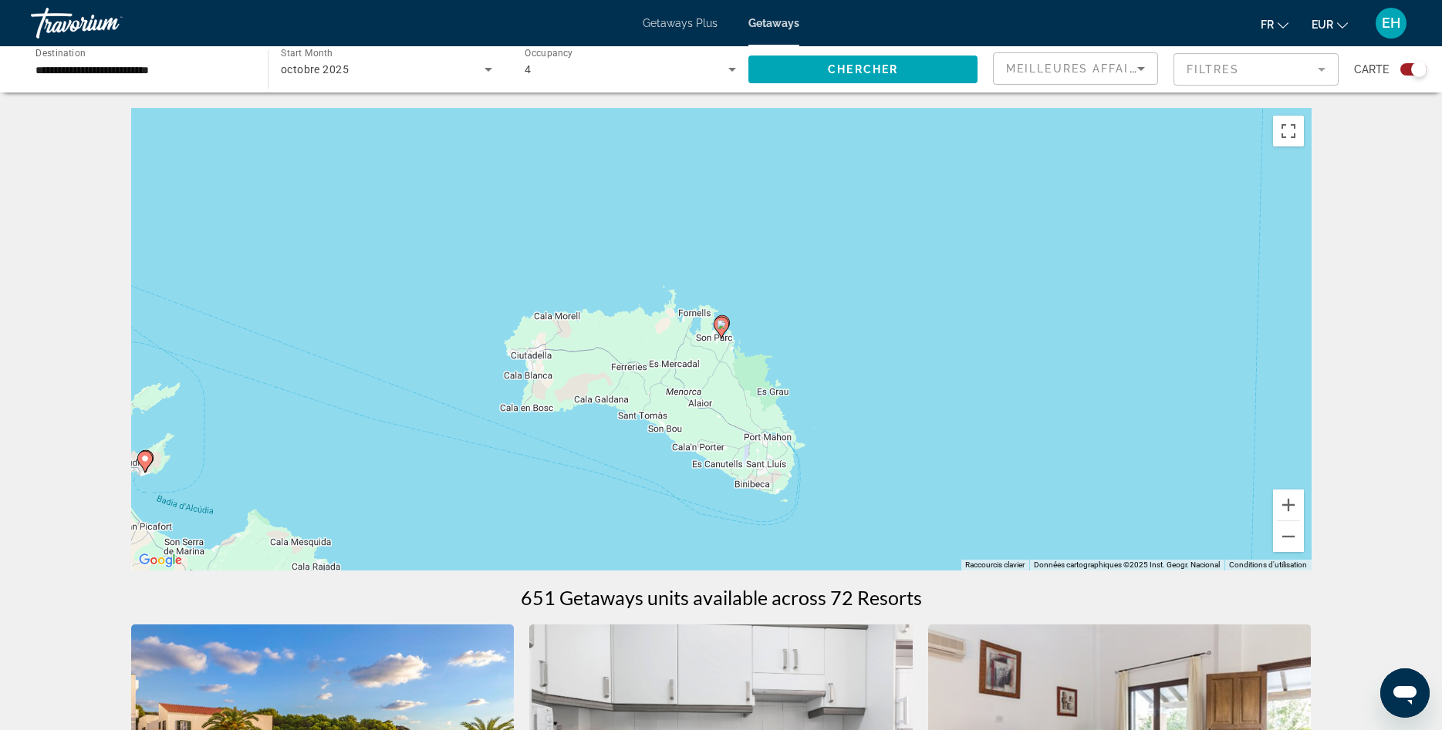
click at [724, 326] on image "Main content" at bounding box center [721, 324] width 9 height 9
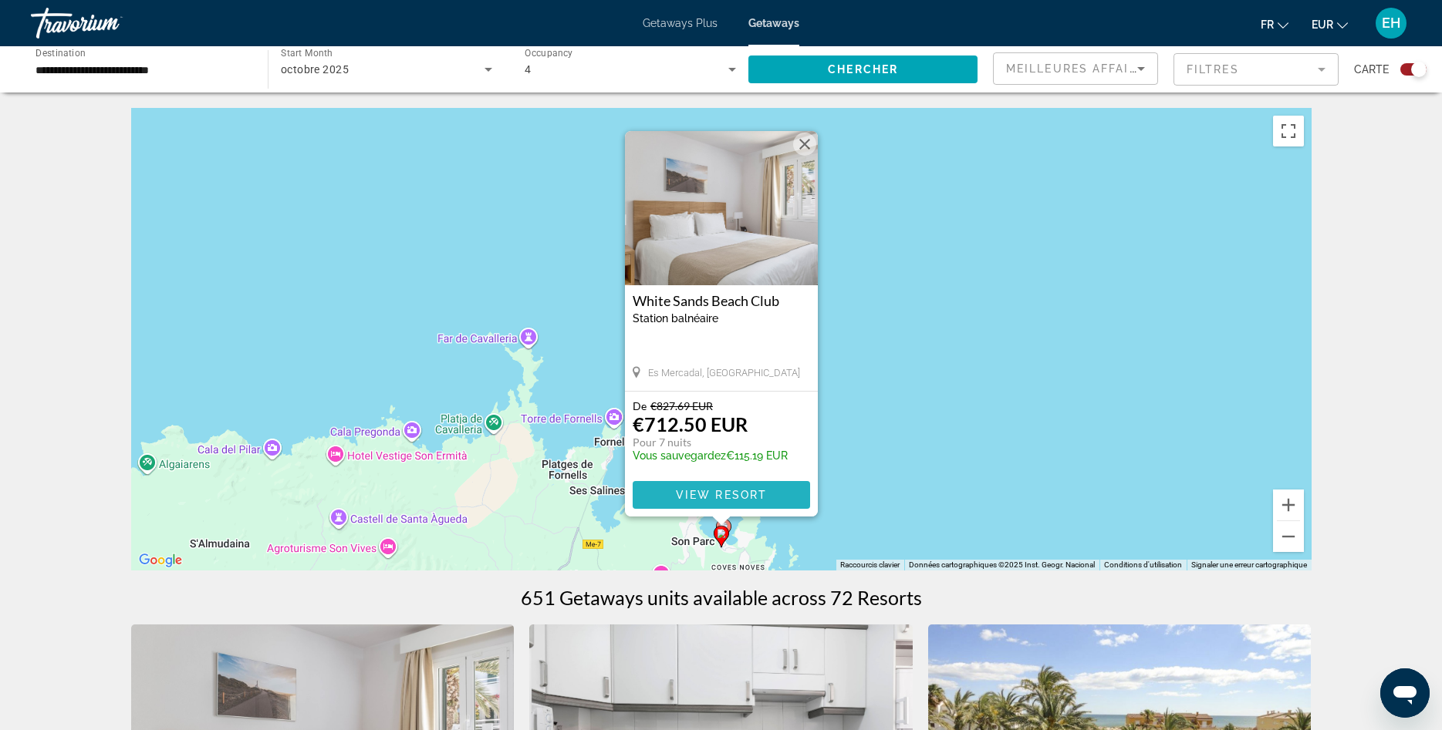
click at [742, 504] on span "Main content" at bounding box center [721, 495] width 177 height 37
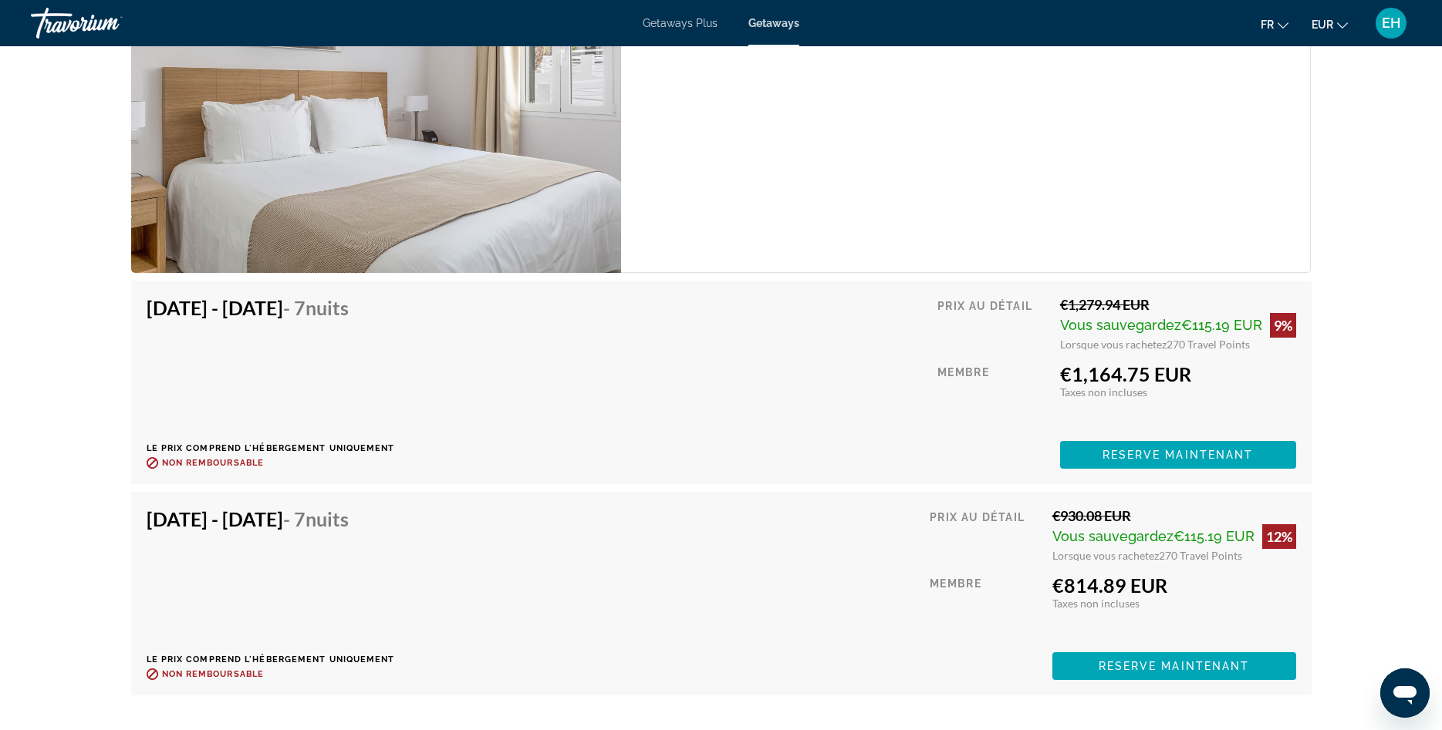
scroll to position [4421, 0]
